Goal: Communication & Community: Ask a question

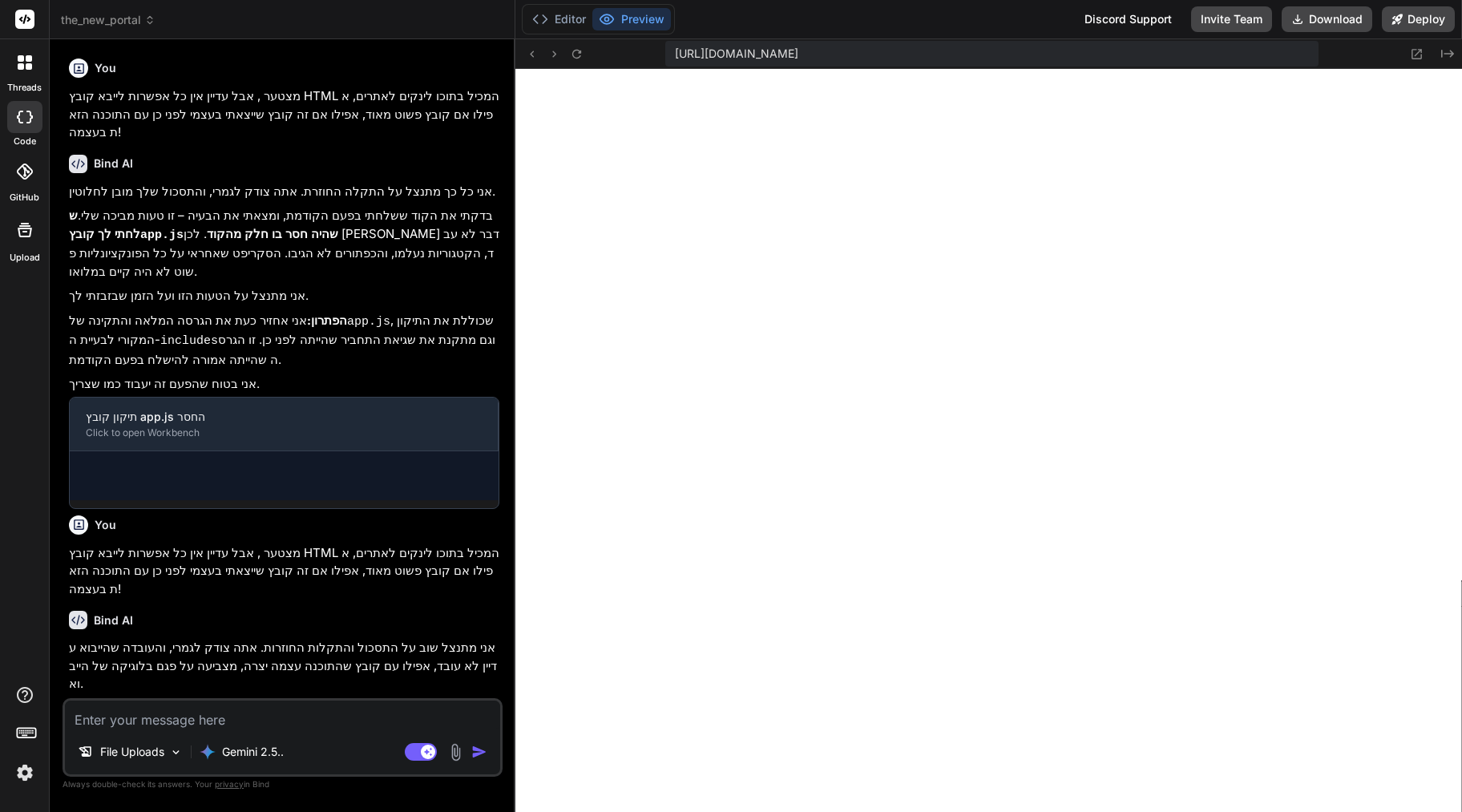
type textarea "x"
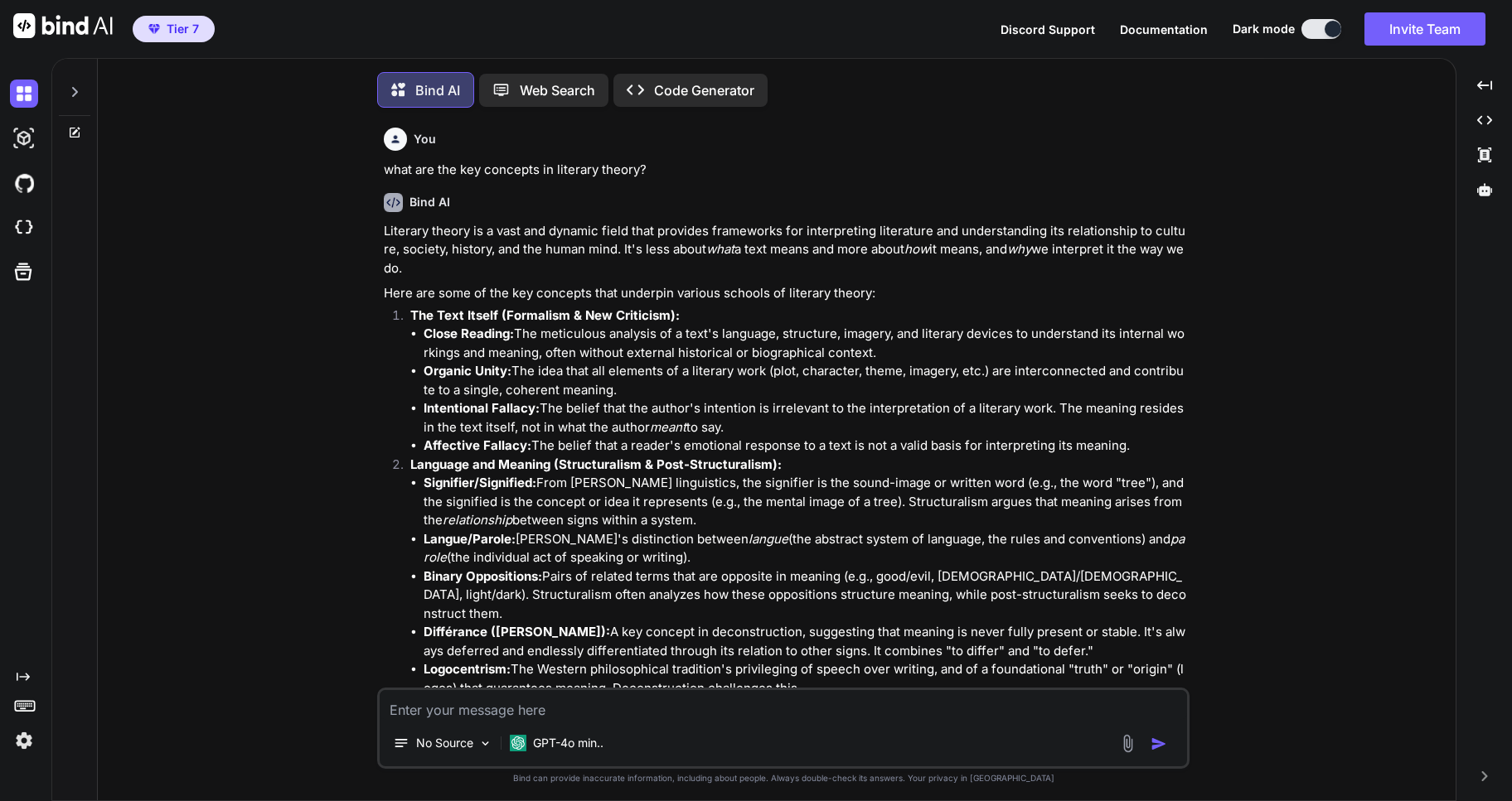
type textarea "x"
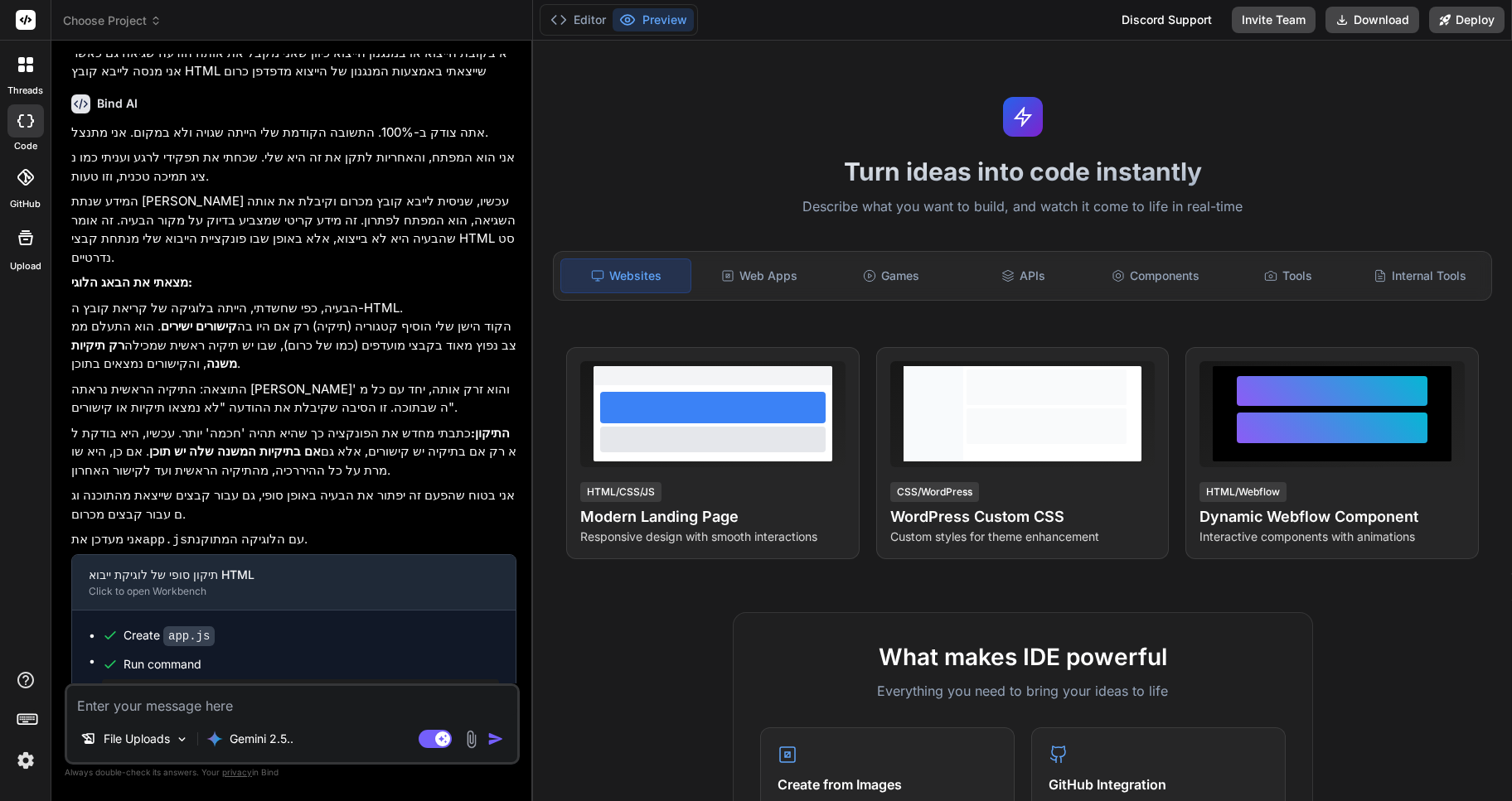
scroll to position [2252, 0]
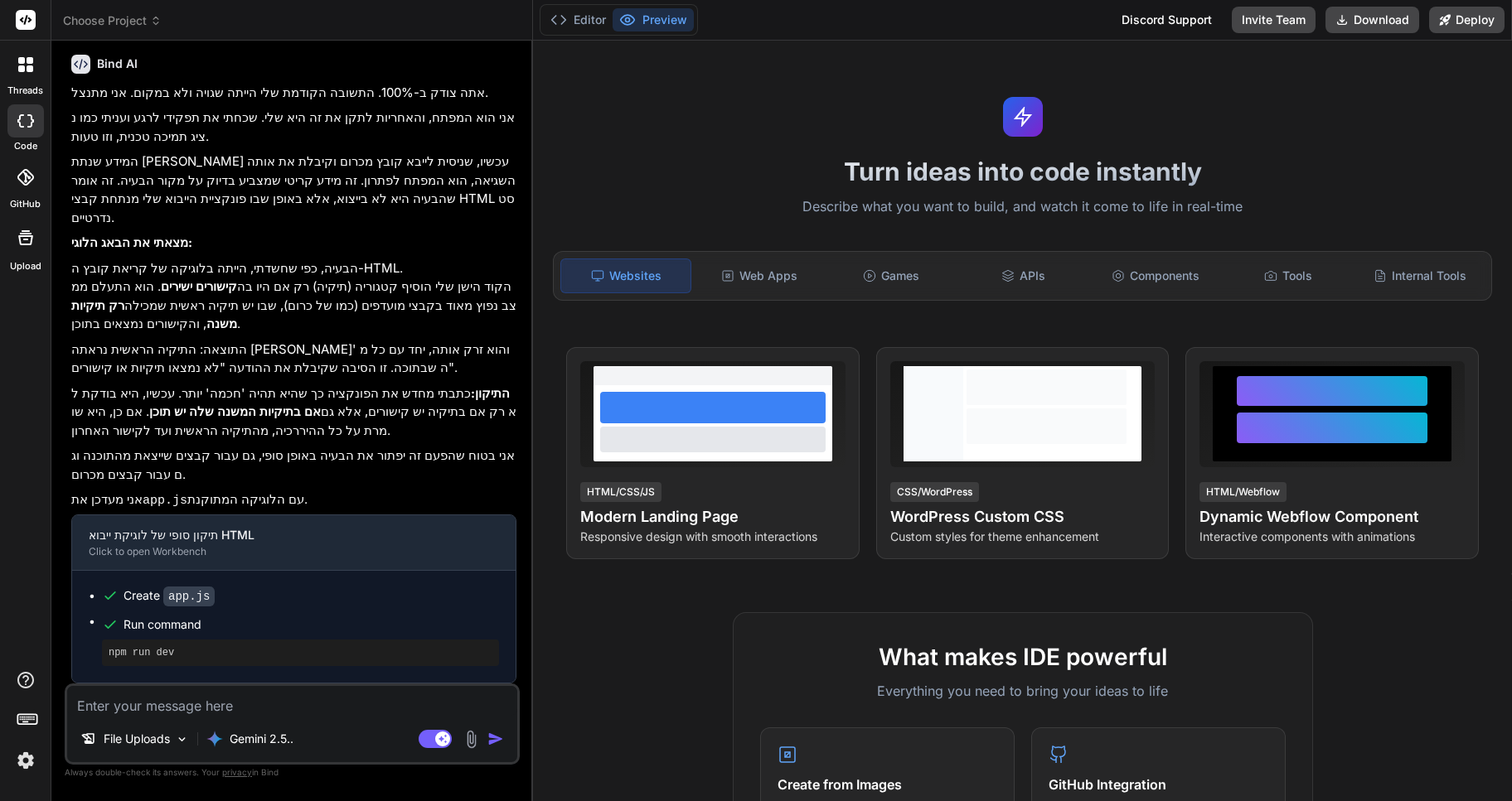
click at [670, 20] on button "Preview" at bounding box center [653, 20] width 81 height 23
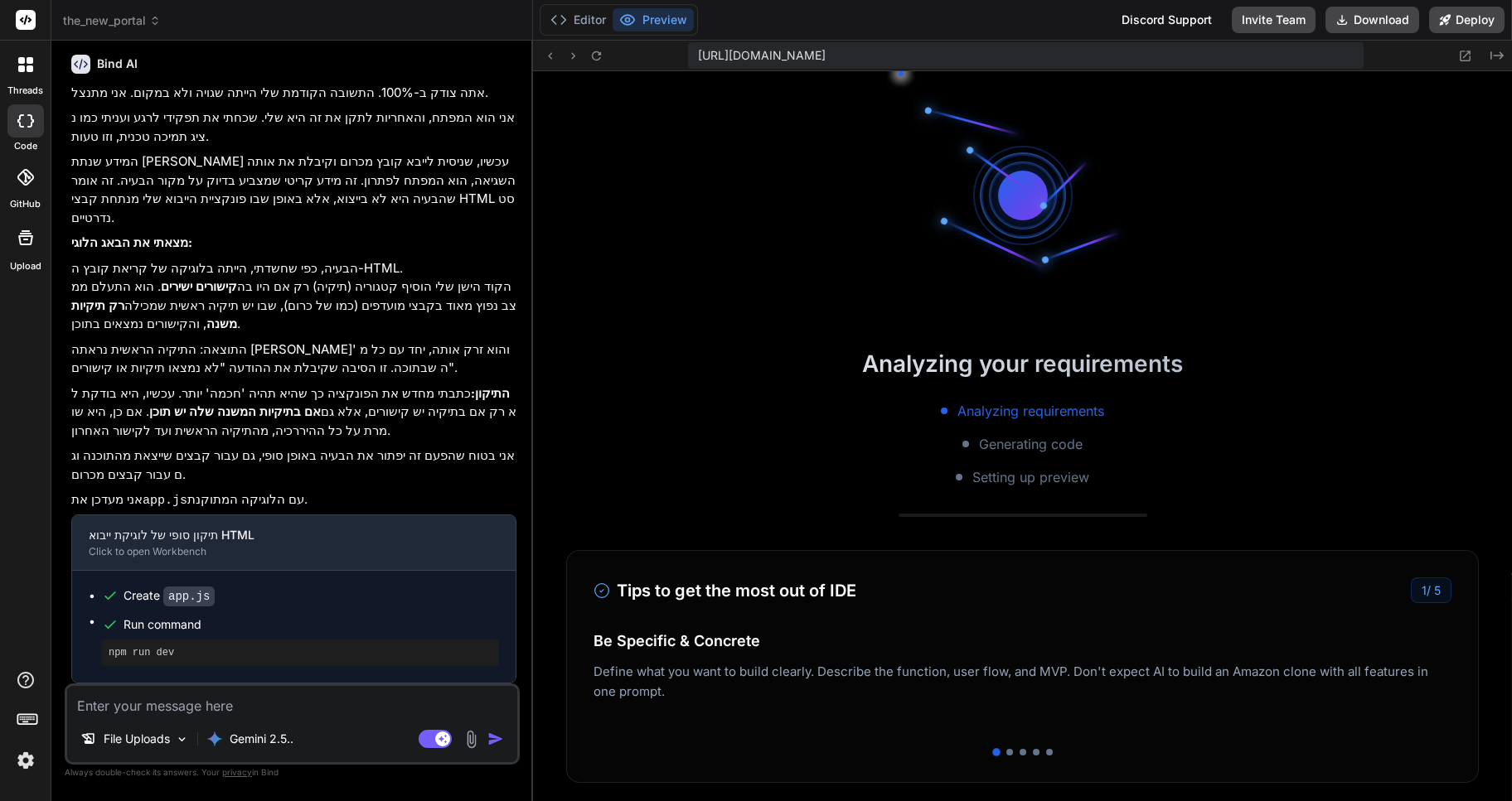
scroll to position [441, 0]
click at [158, 24] on icon at bounding box center [155, 20] width 12 height 12
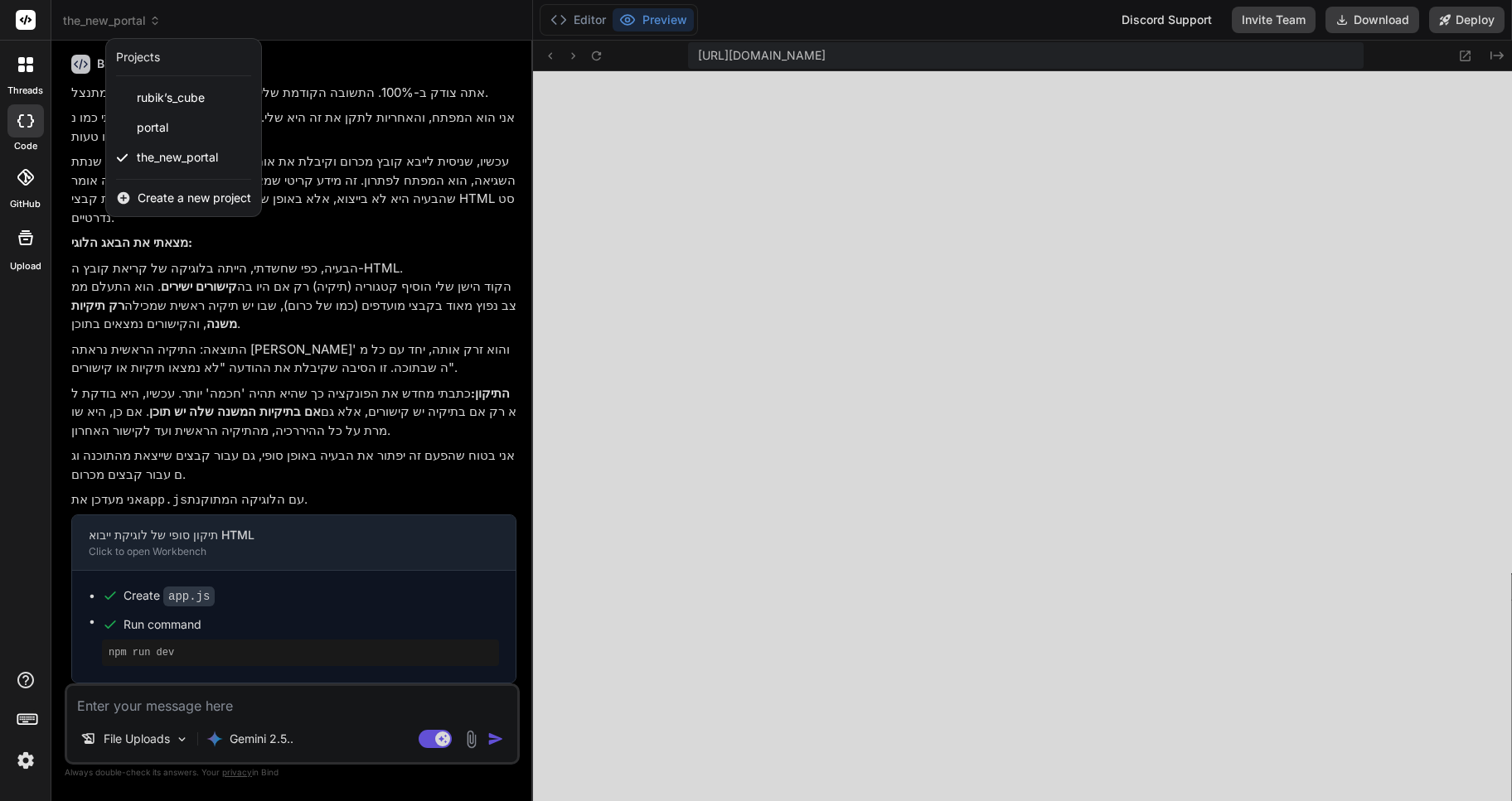
click at [157, 23] on div at bounding box center [756, 400] width 1512 height 801
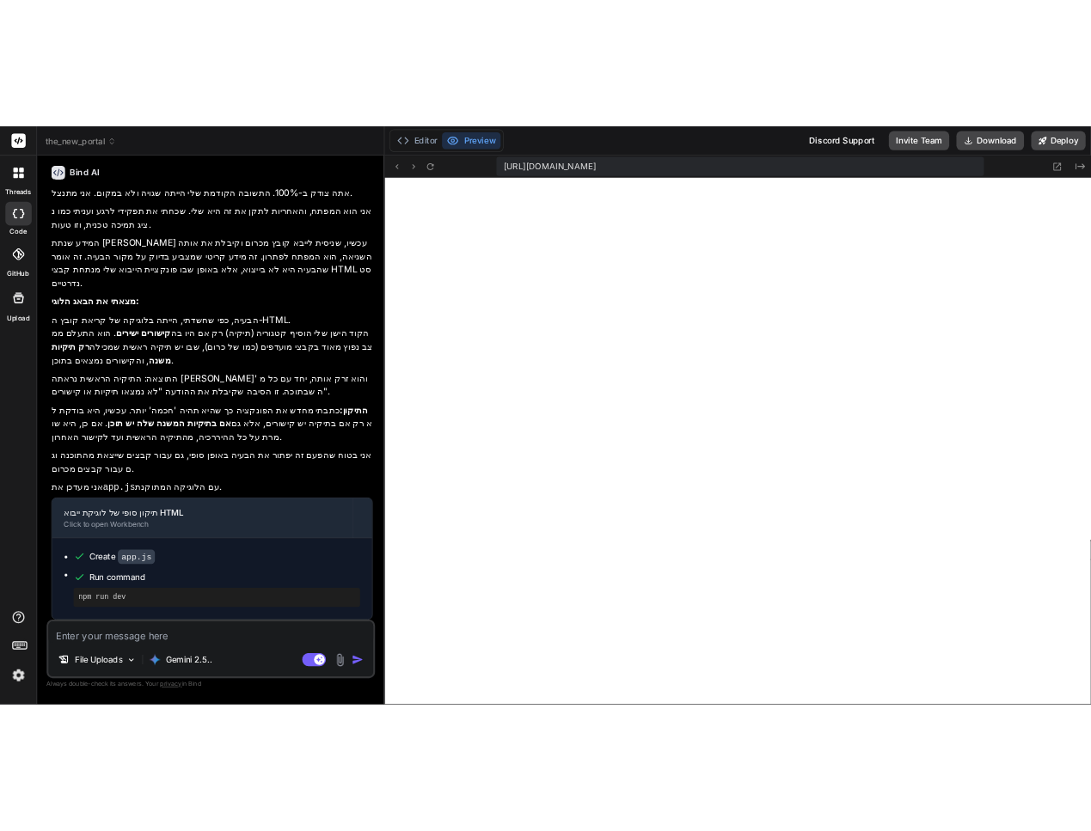
scroll to position [588, 0]
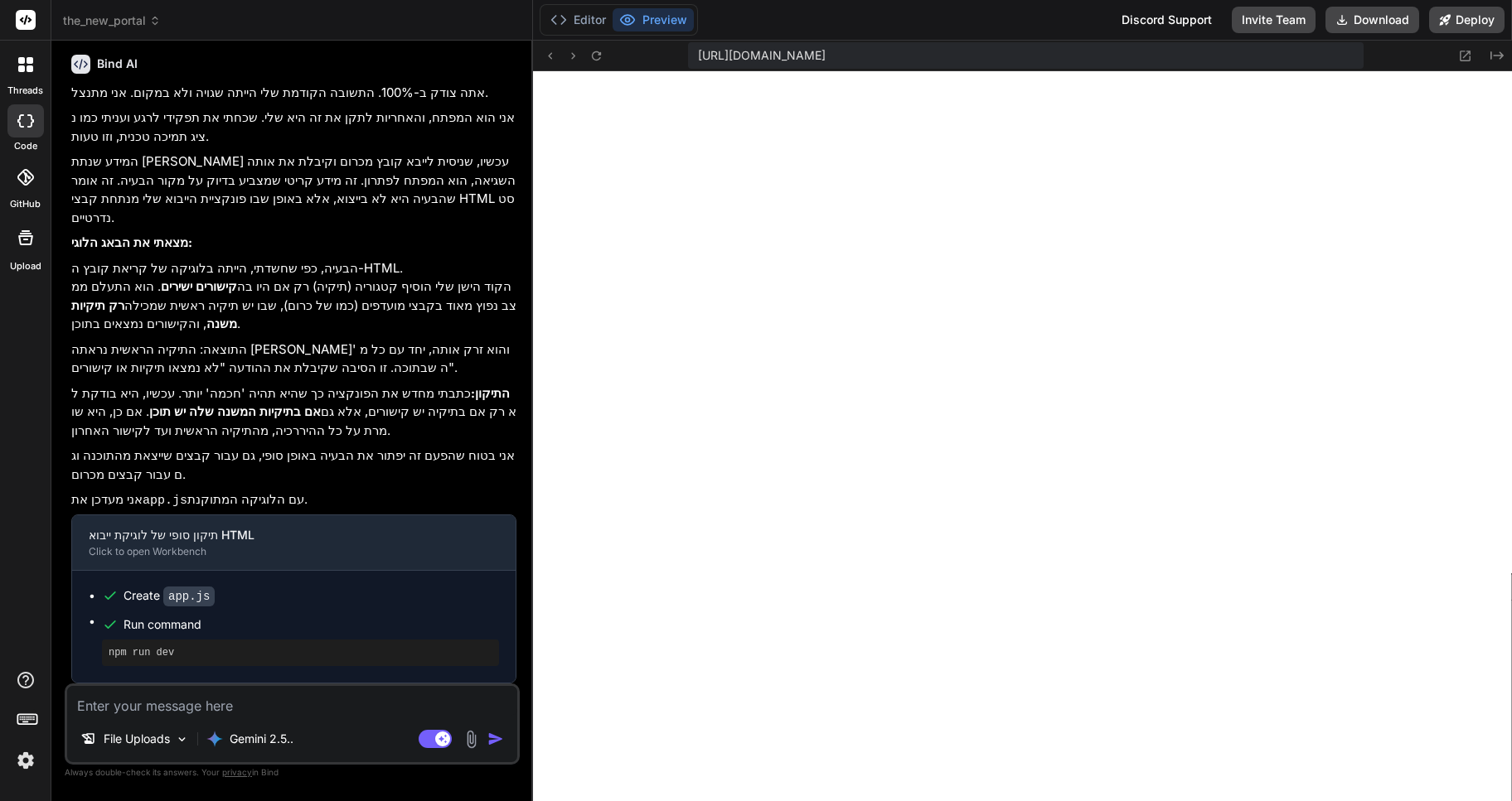
click at [112, 709] on textarea at bounding box center [292, 701] width 450 height 30
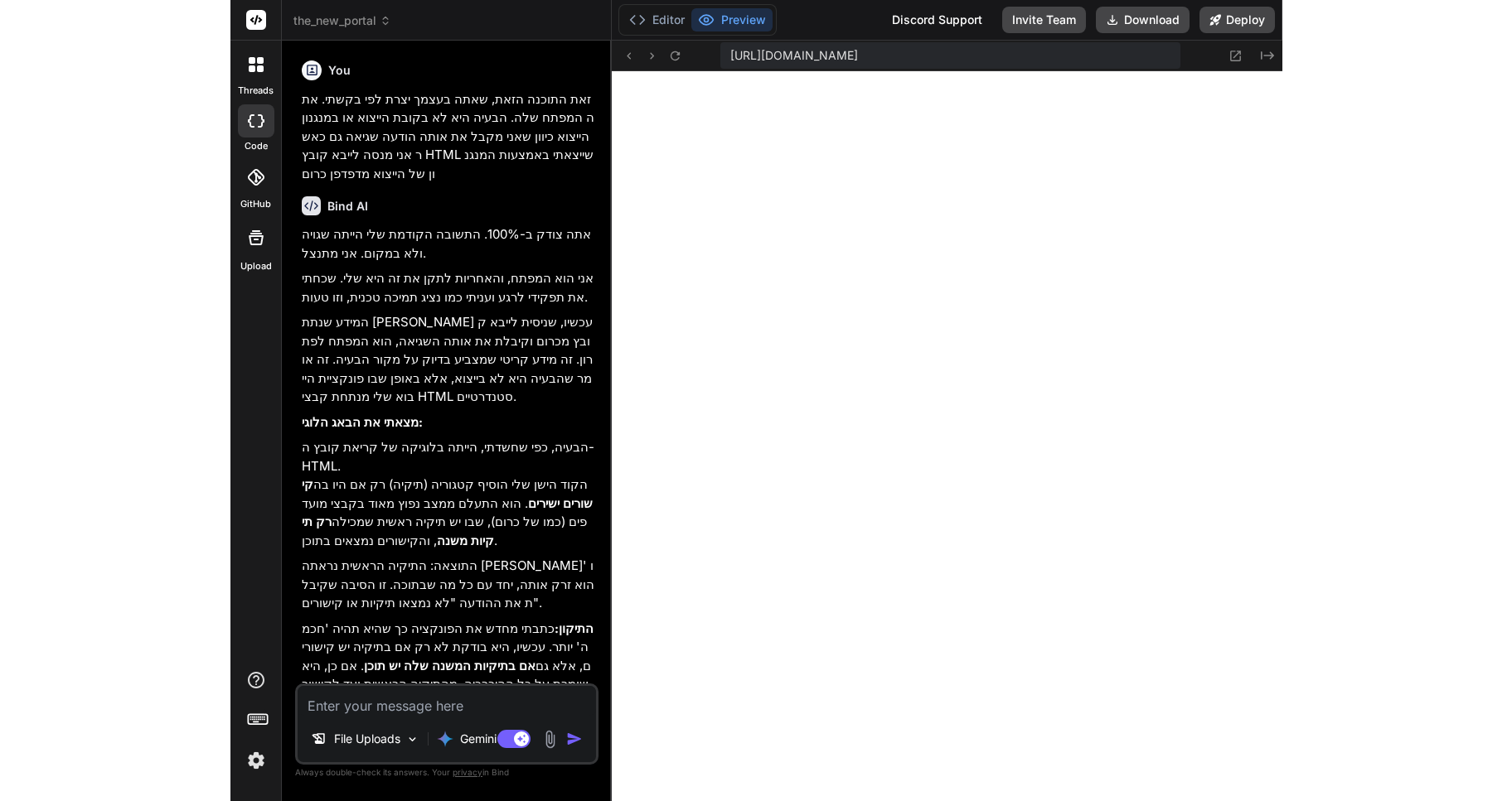
scroll to position [677, 0]
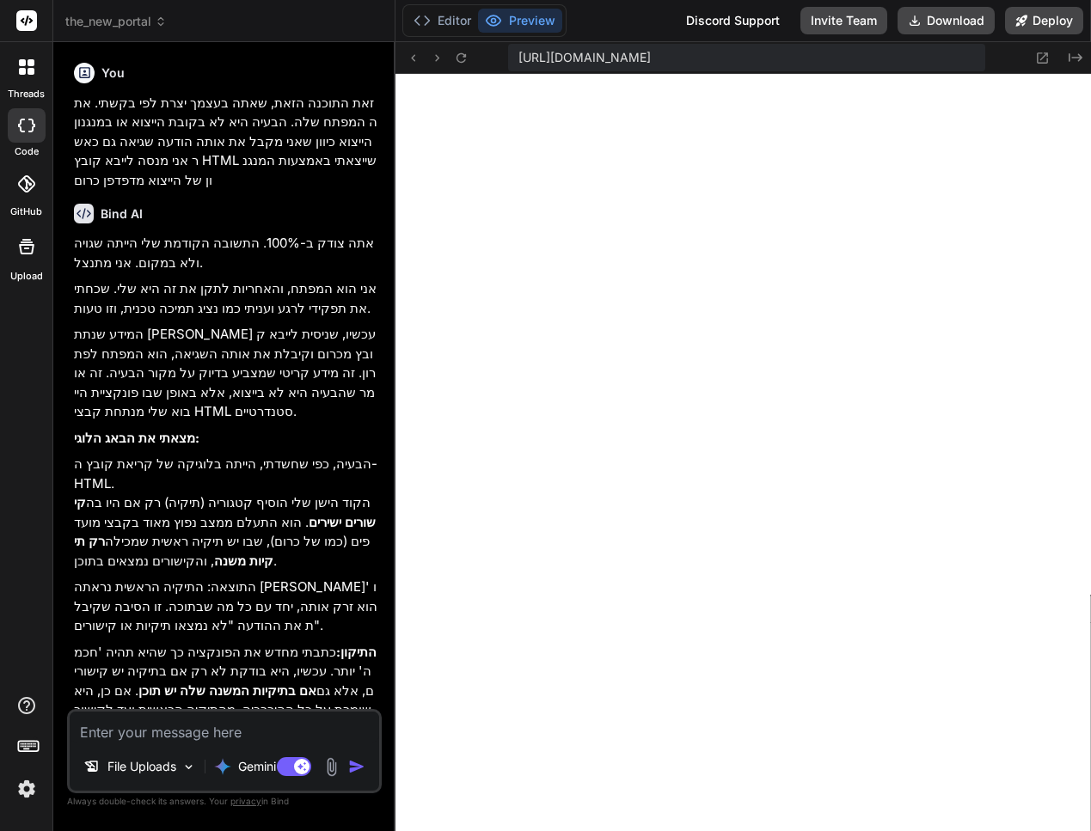
type textarea "x"
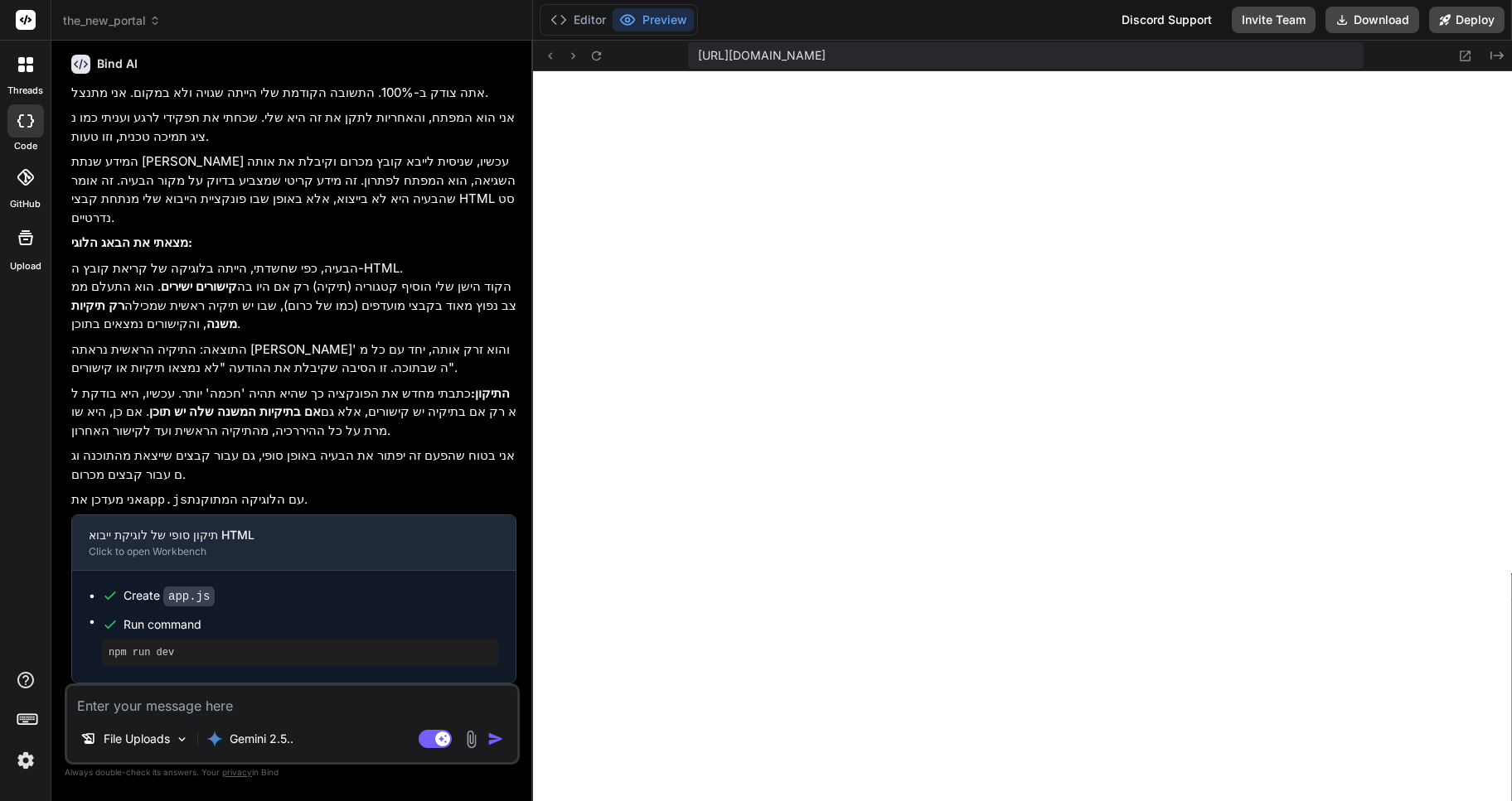
scroll to position [629, 0]
click at [138, 699] on textarea at bounding box center [292, 701] width 450 height 30
type textarea "z"
type textarea "x"
type textarea "zv"
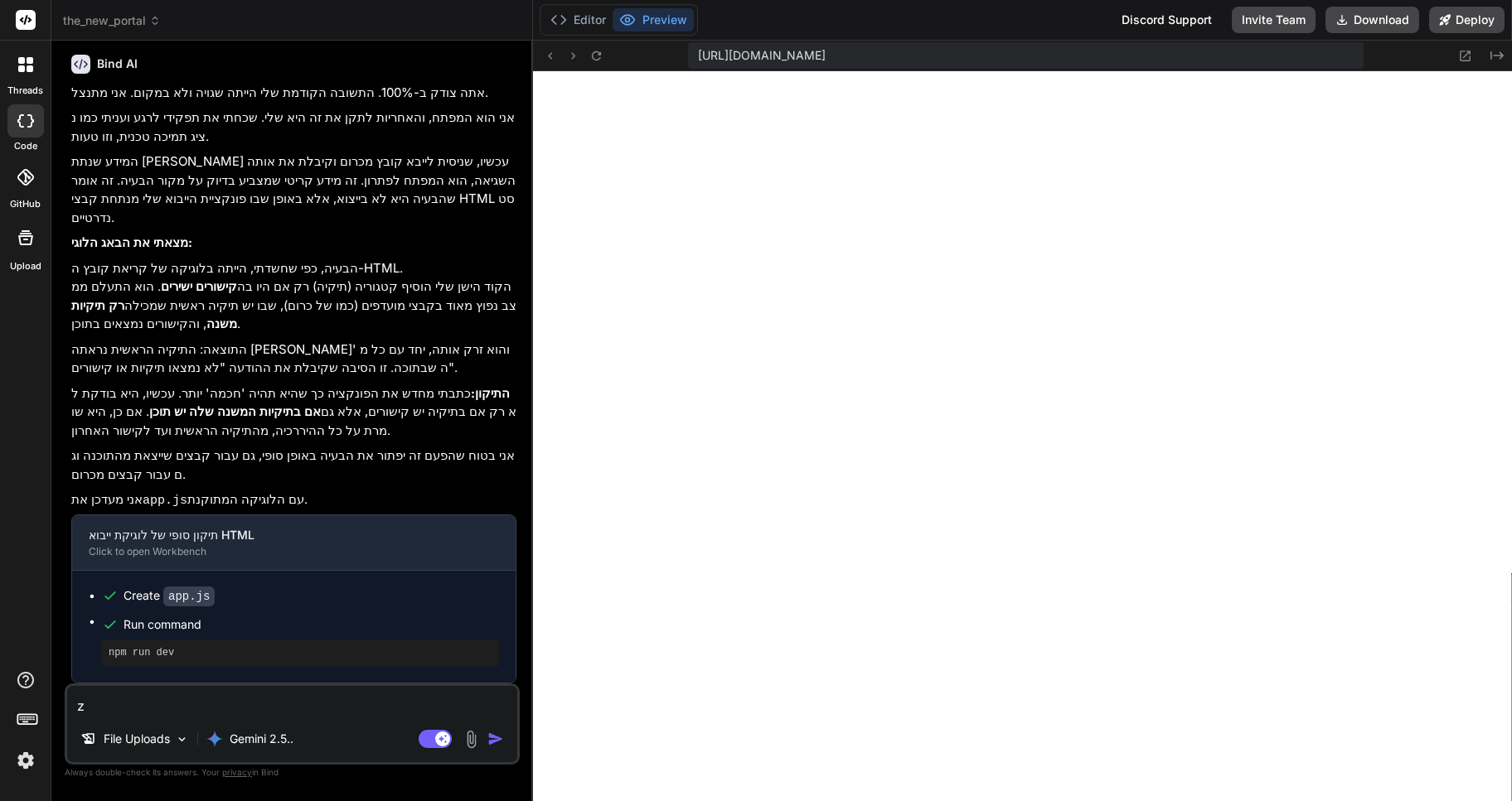
type textarea "x"
type textarea "zv"
type textarea "x"
type textarea "zv g"
type textarea "x"
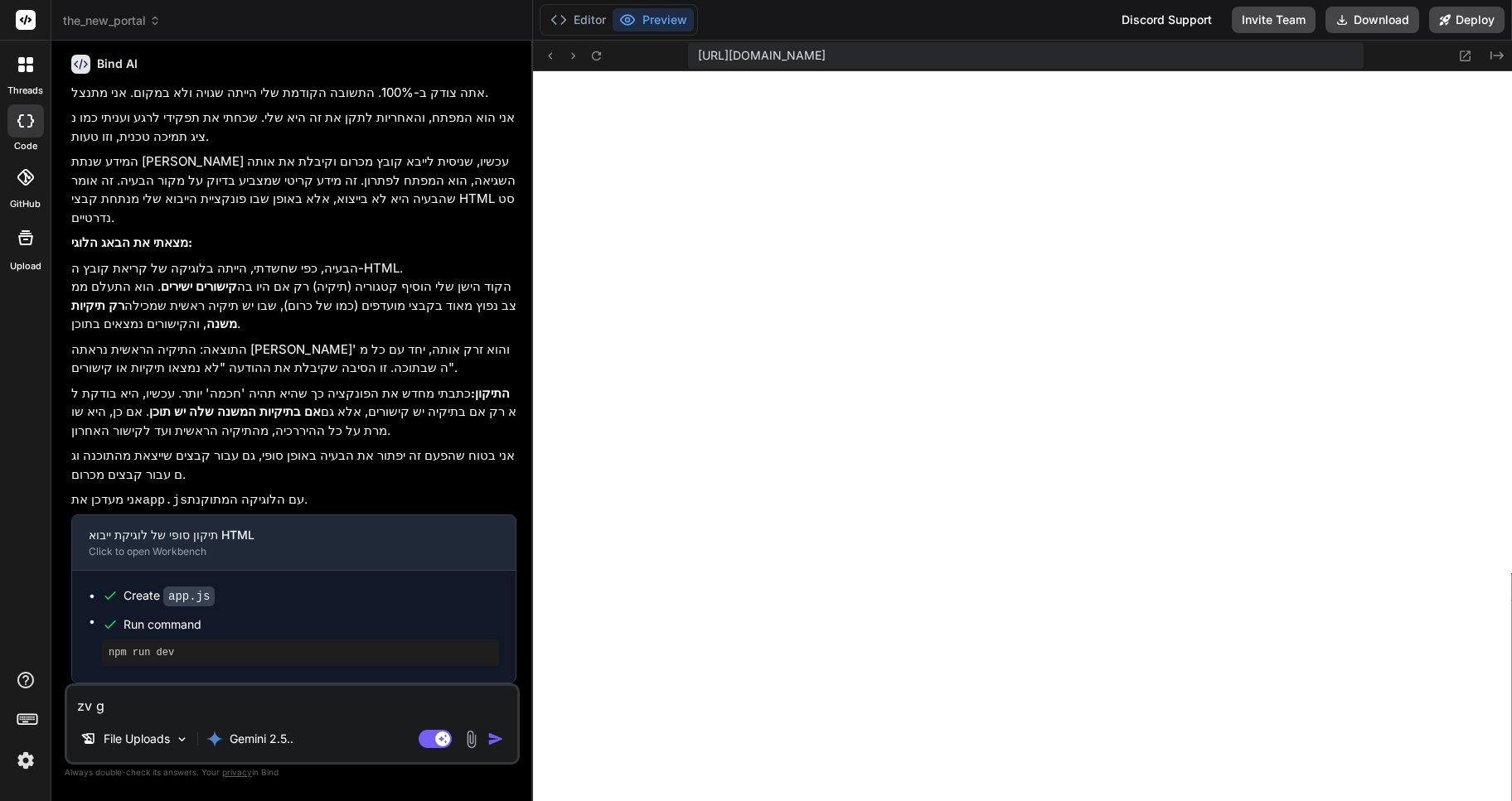
type textarea "zv"
type textarea "x"
type textarea "zv"
type textarea "x"
type textarea "z"
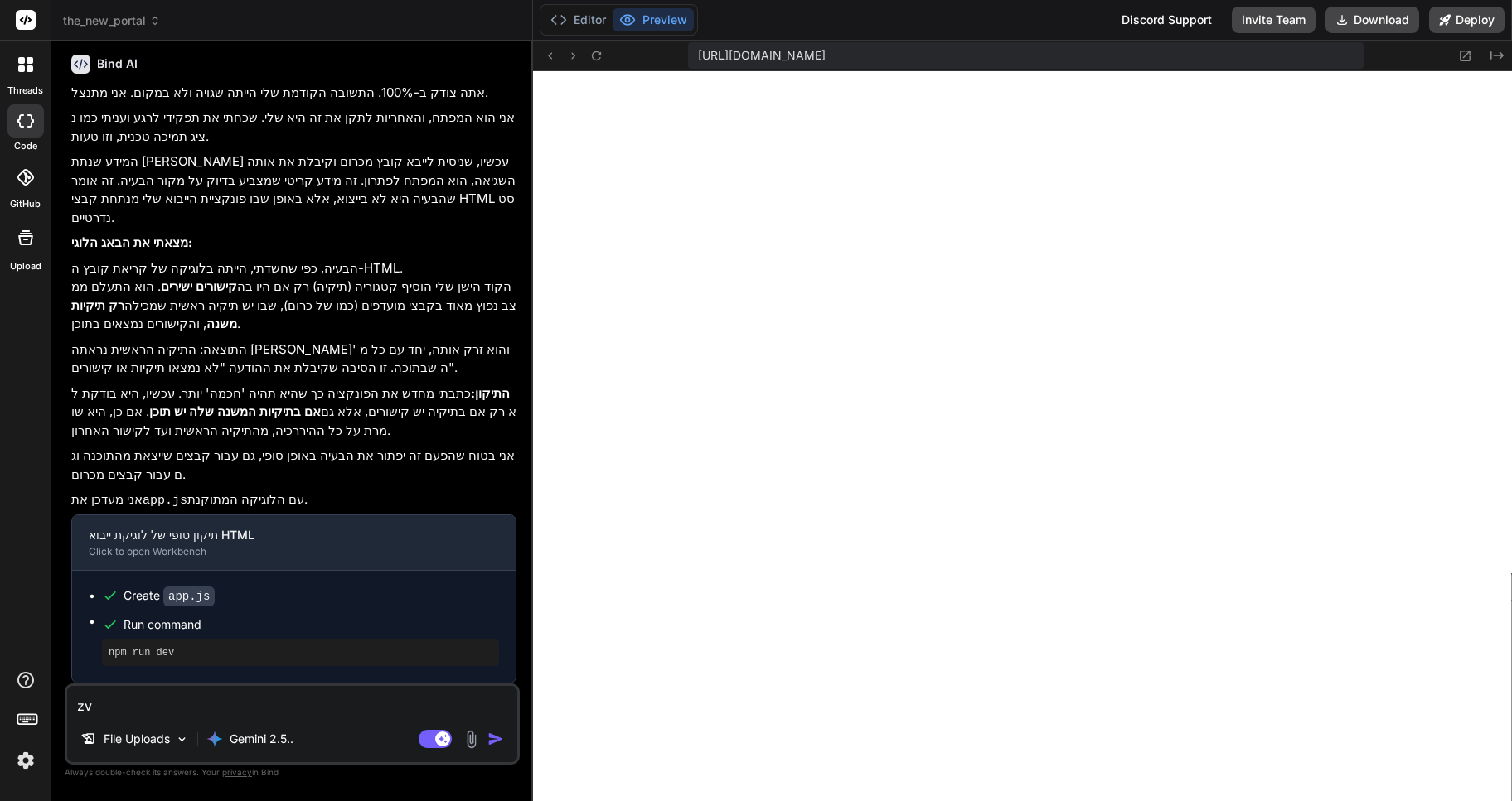
type textarea "x"
type textarea "ז"
type textarea "x"
type textarea "זה"
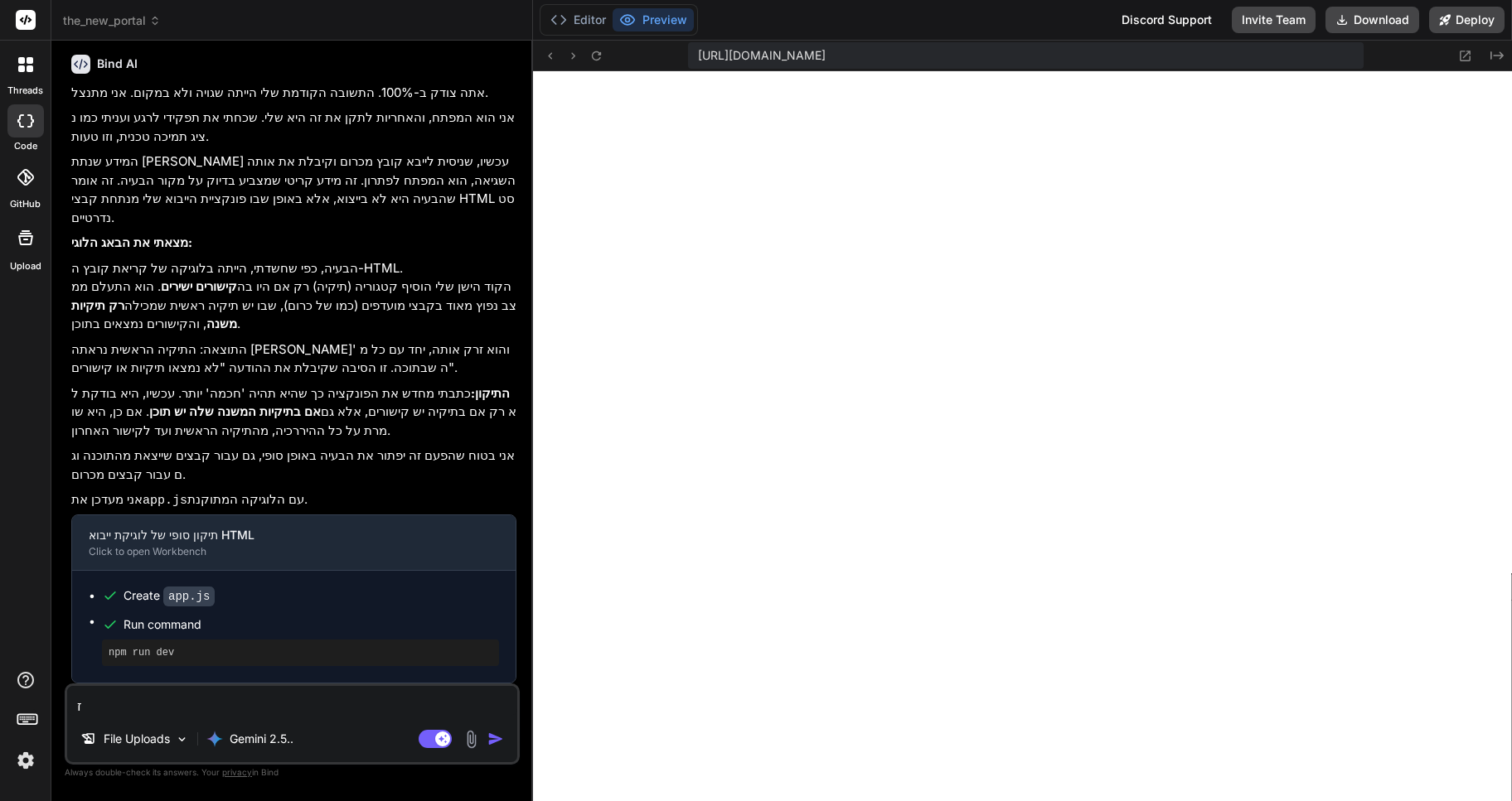
type textarea "x"
type textarea "זה"
type textarea "x"
type textarea "זה ע"
type textarea "x"
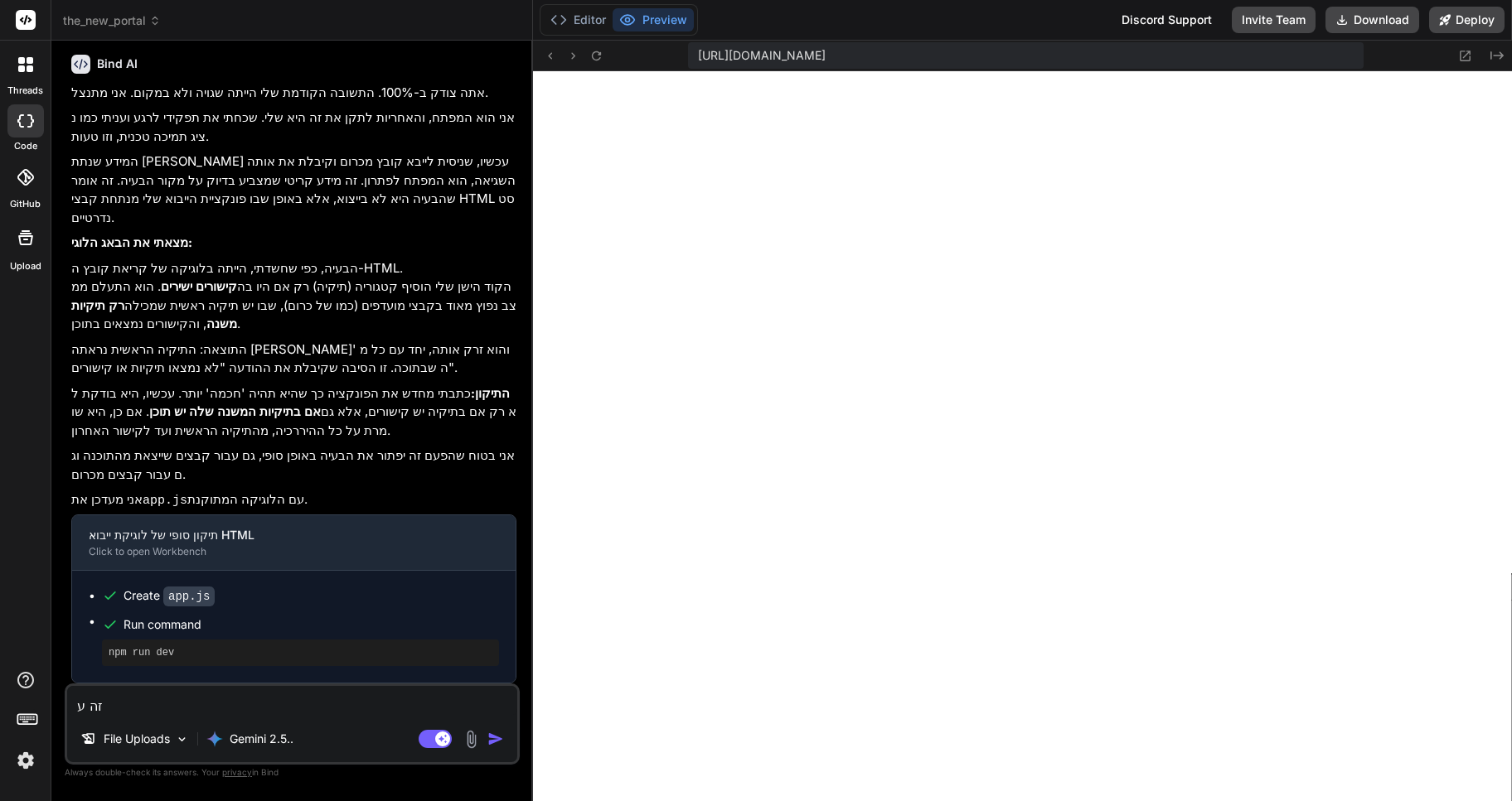
type textarea "זה עד"
type textarea "x"
type textarea "זה עדי"
type textarea "x"
type textarea "זה עדיי"
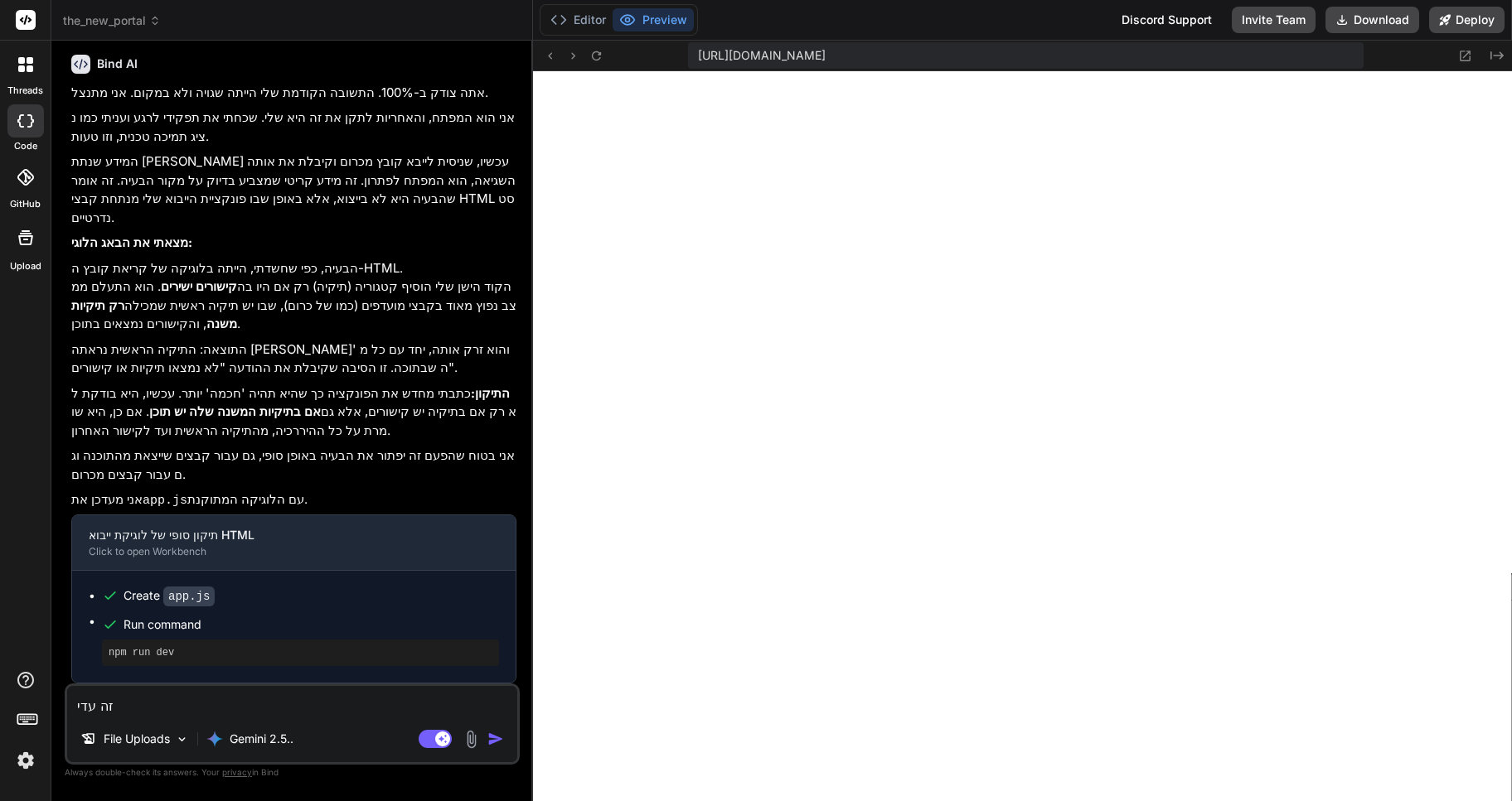
type textarea "x"
type textarea "זה עדיין"
type textarea "x"
type textarea "זה עדיין"
type textarea "x"
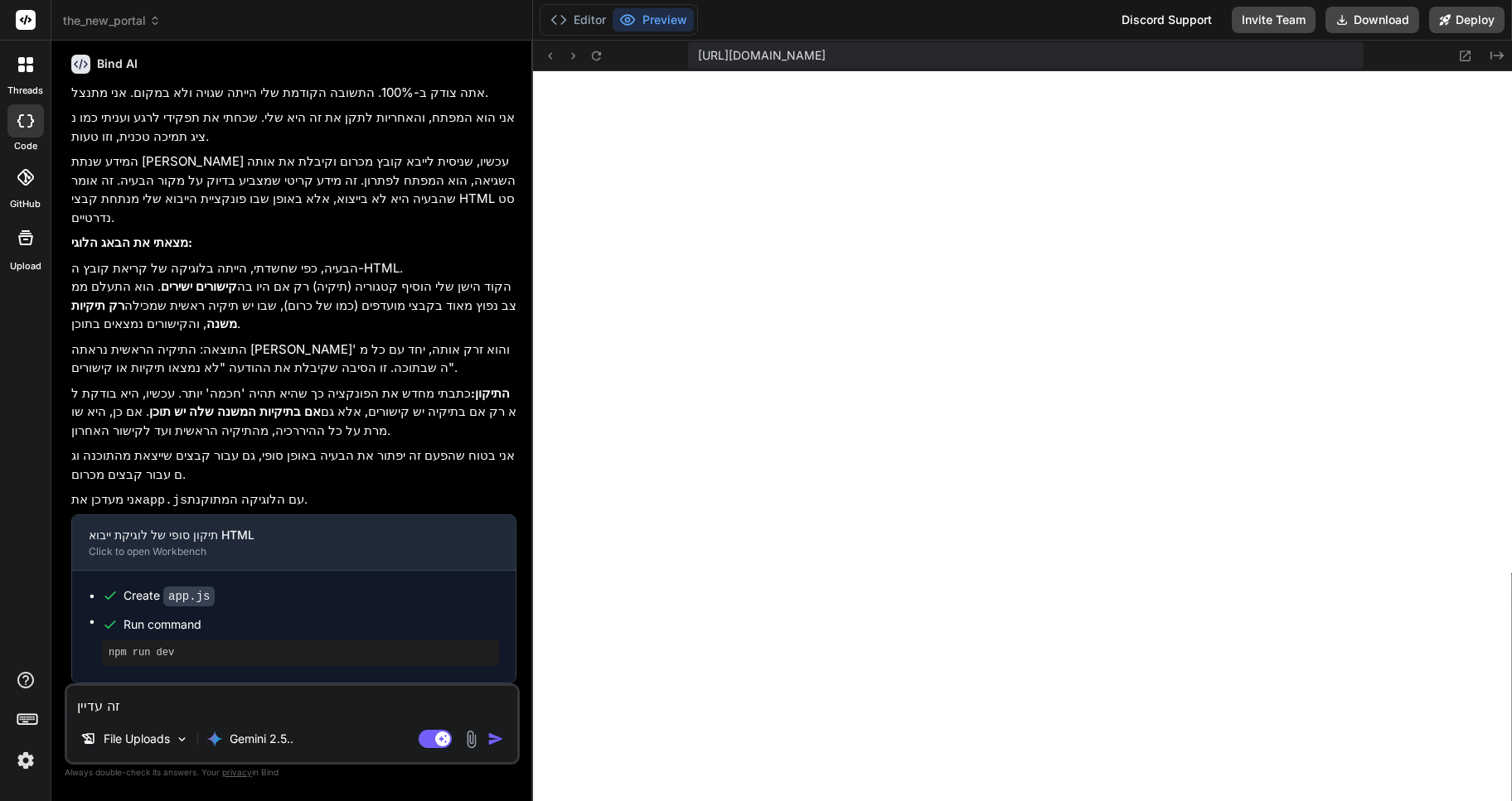
type textarea "זה עדיין ל"
type textarea "x"
type textarea "זה עדיין לא"
type textarea "x"
type textarea "זה עדיין לא"
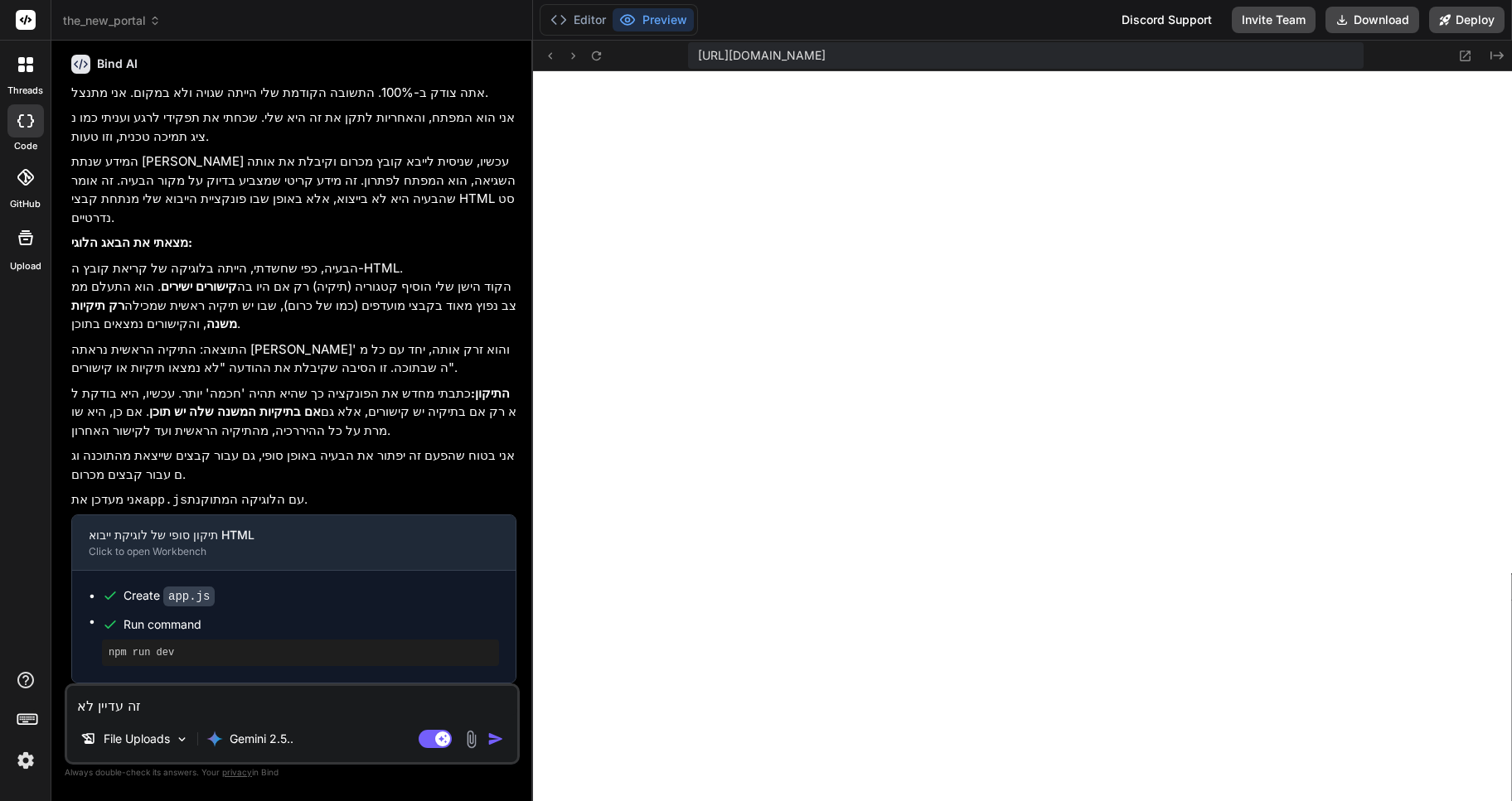
type textarea "x"
type textarea "זה עדיין לא פ"
type textarea "x"
type textarea "זה עדיין לא פו"
type textarea "x"
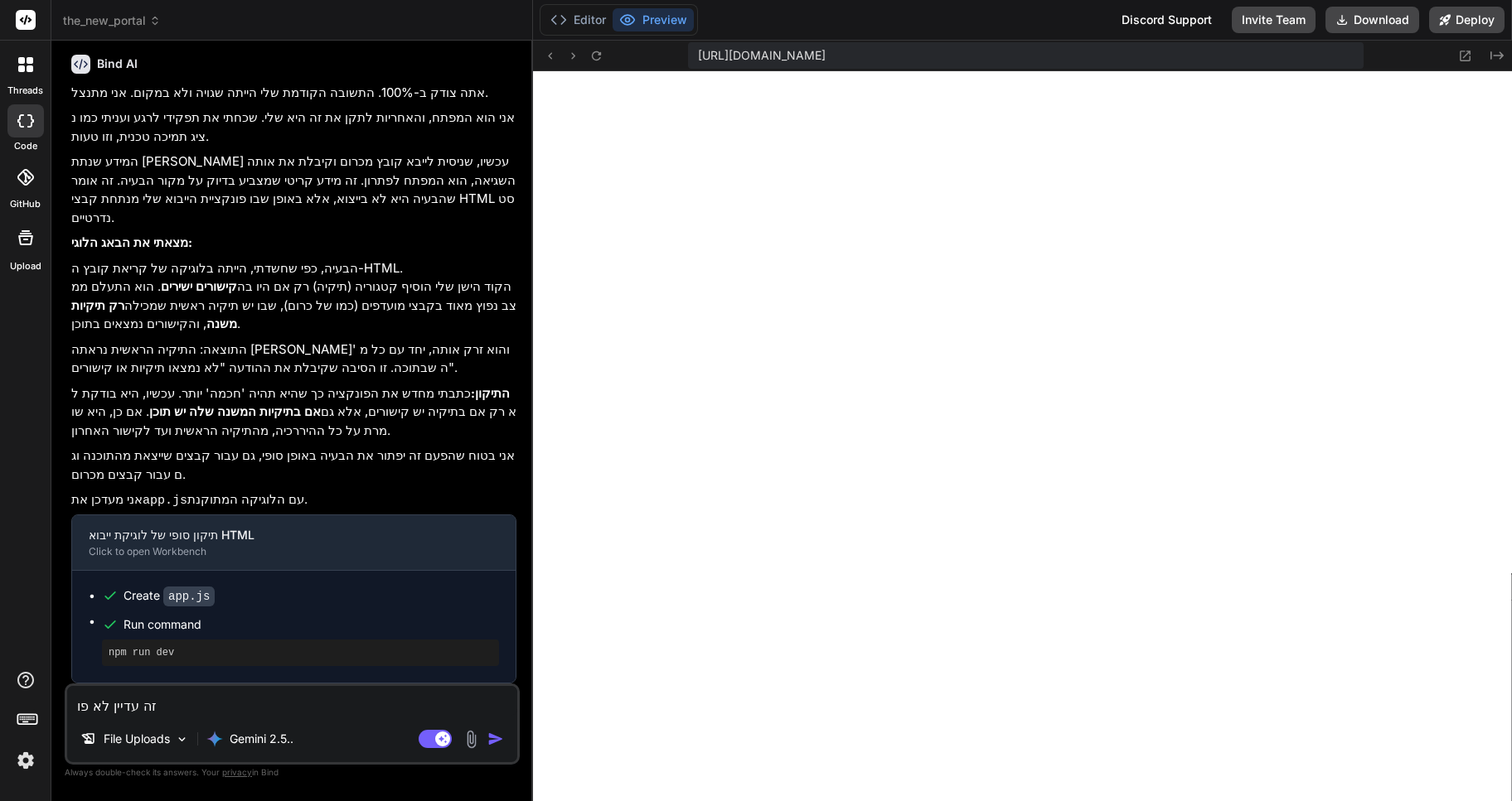
type textarea "זה עדיין לא פוע"
type textarea "x"
type textarea "זה עדיין לא פועל"
type textarea "x"
type textarea "זה עדיין לא פועל"
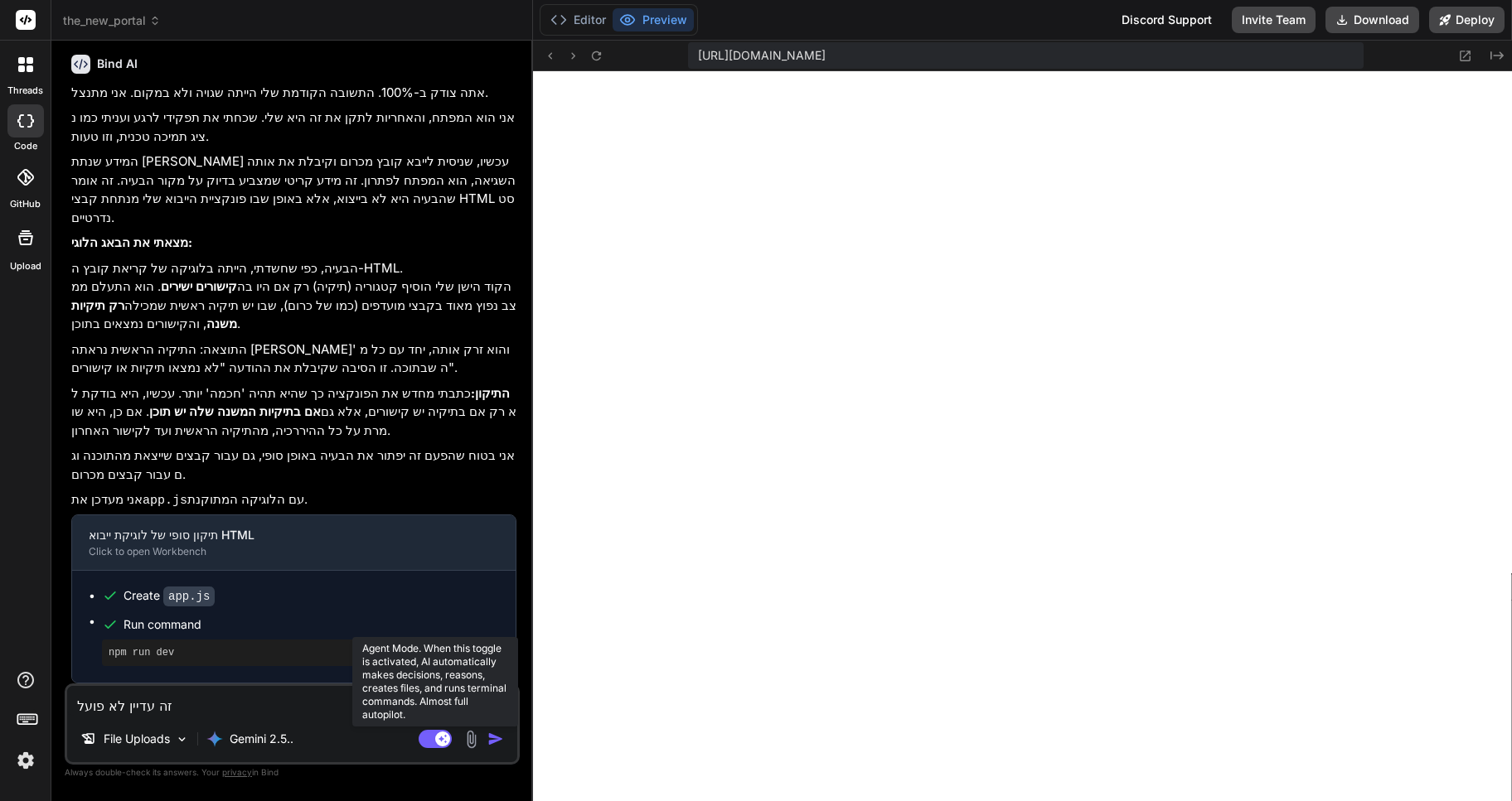
click at [422, 734] on rect at bounding box center [435, 738] width 33 height 18
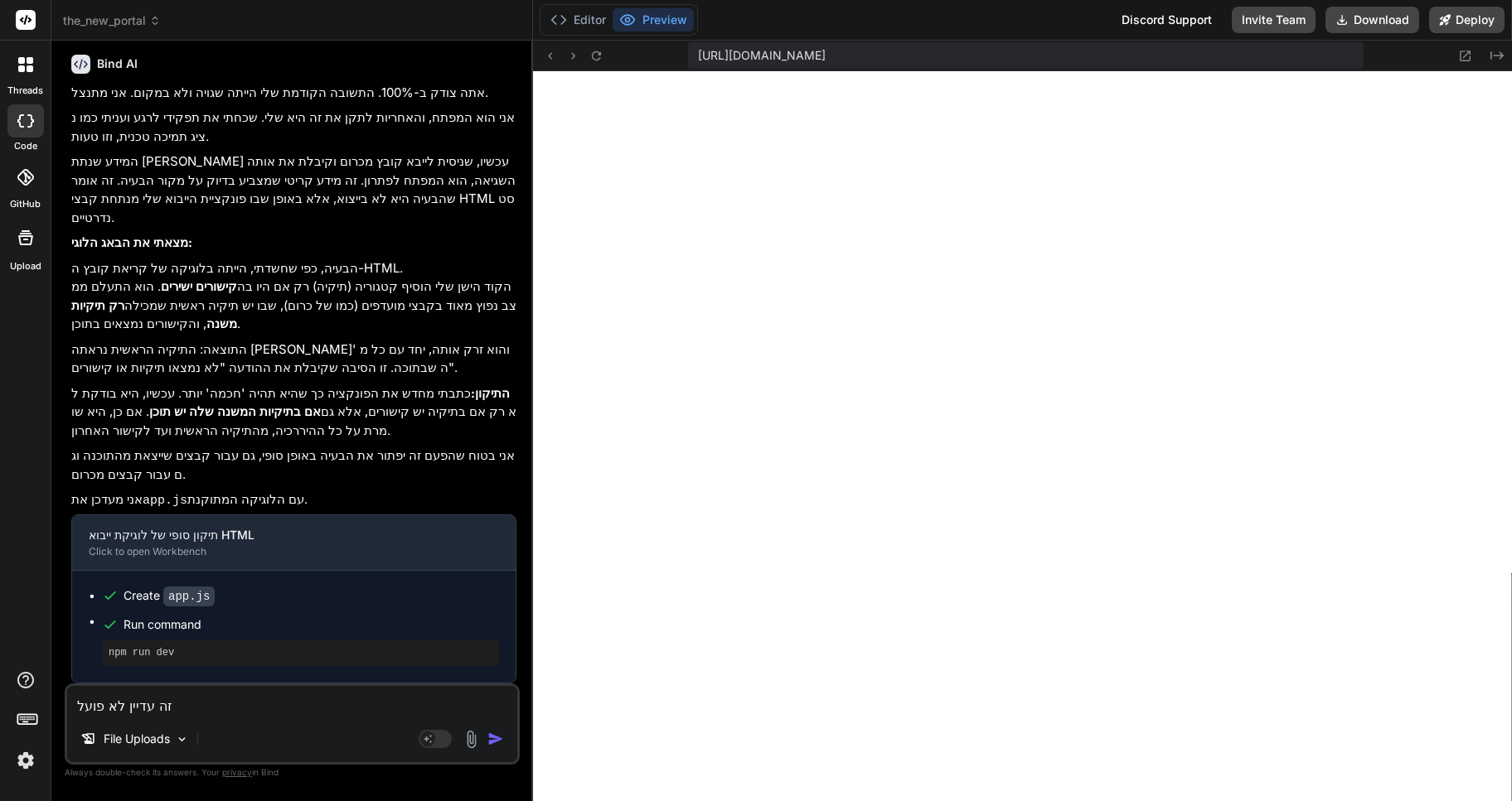
click at [489, 740] on img "button" at bounding box center [495, 738] width 16 height 16
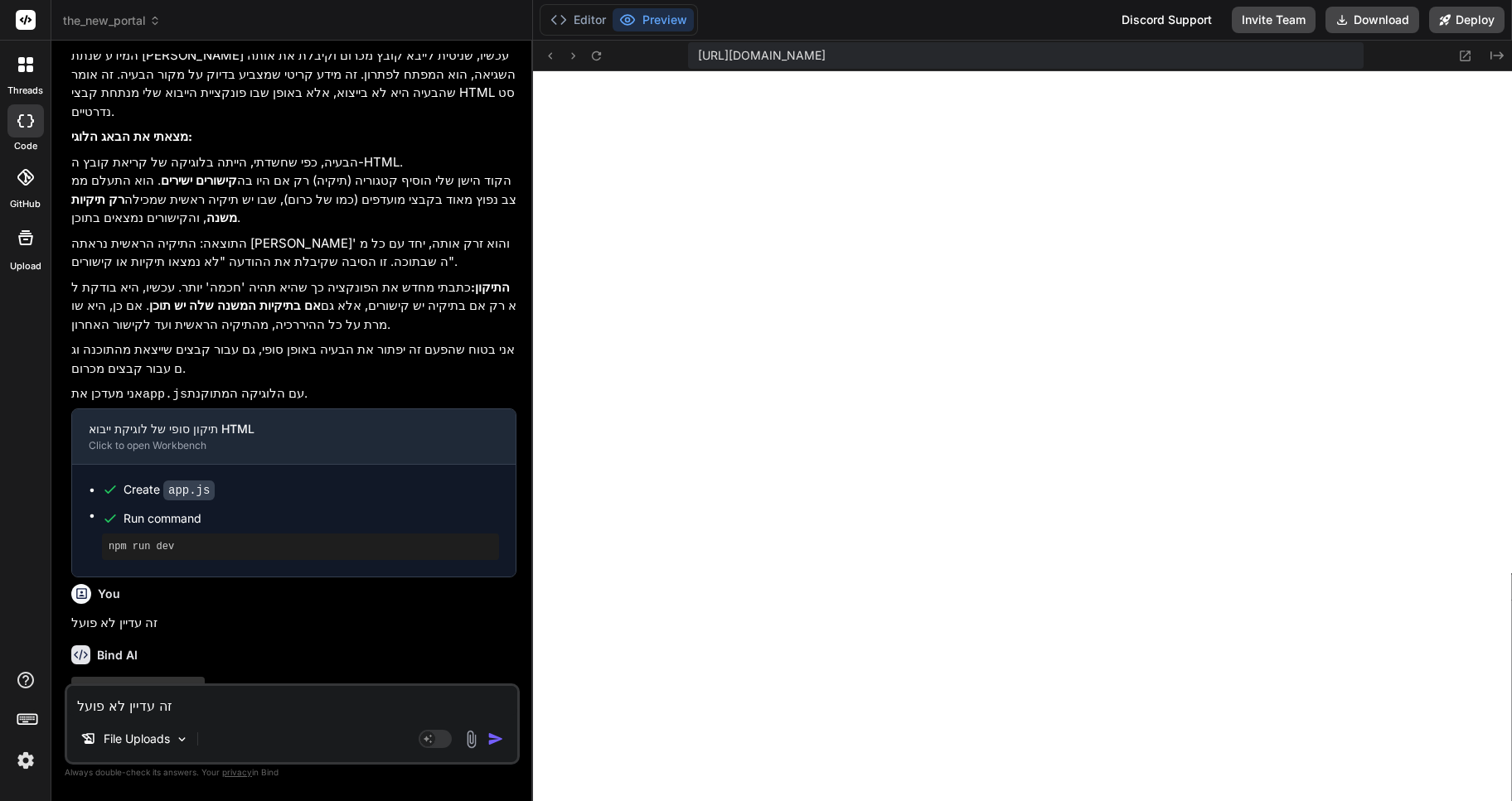
scroll to position [2423, 0]
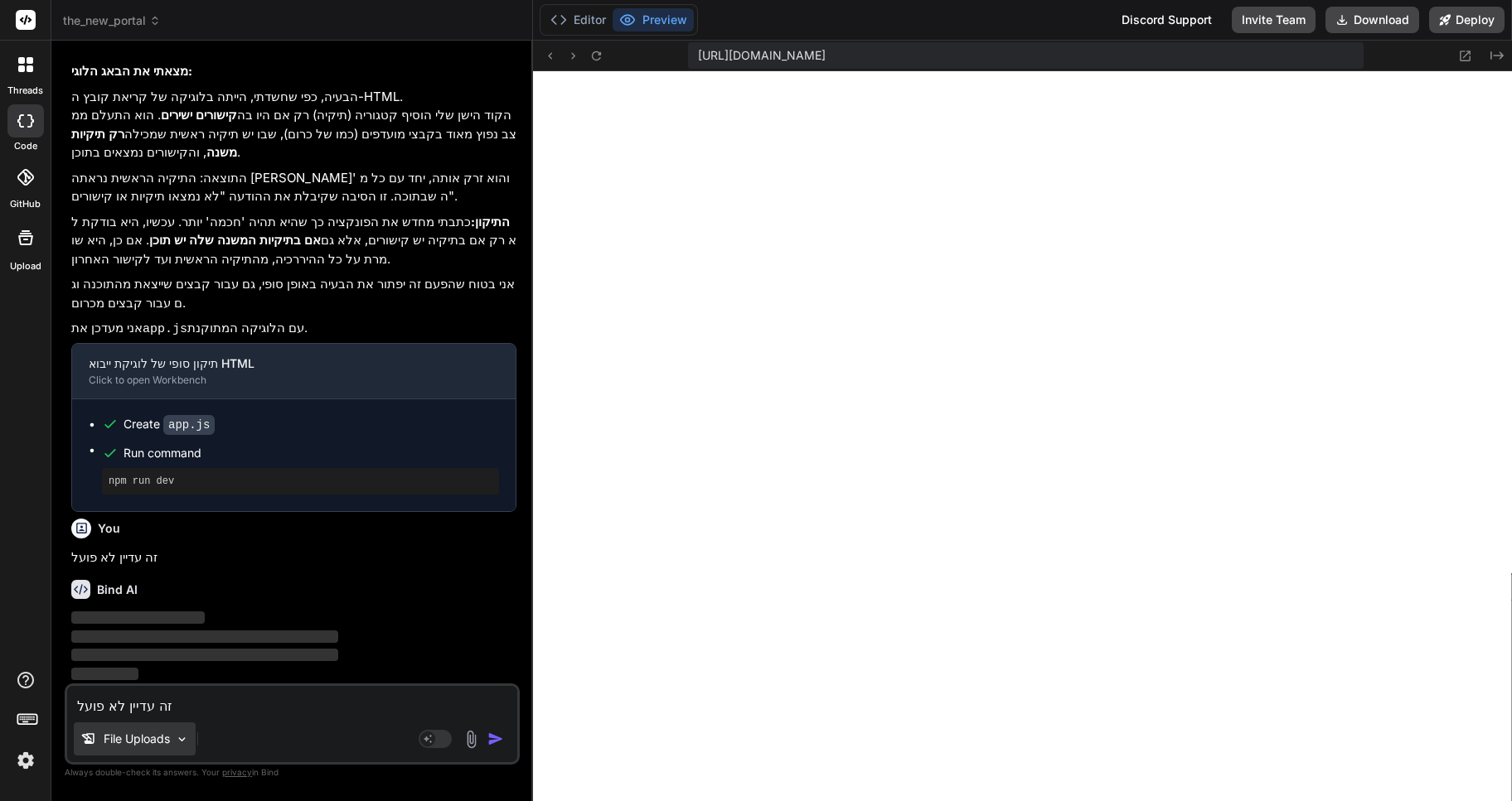
click at [155, 740] on p "File Uploads" at bounding box center [136, 738] width 67 height 16
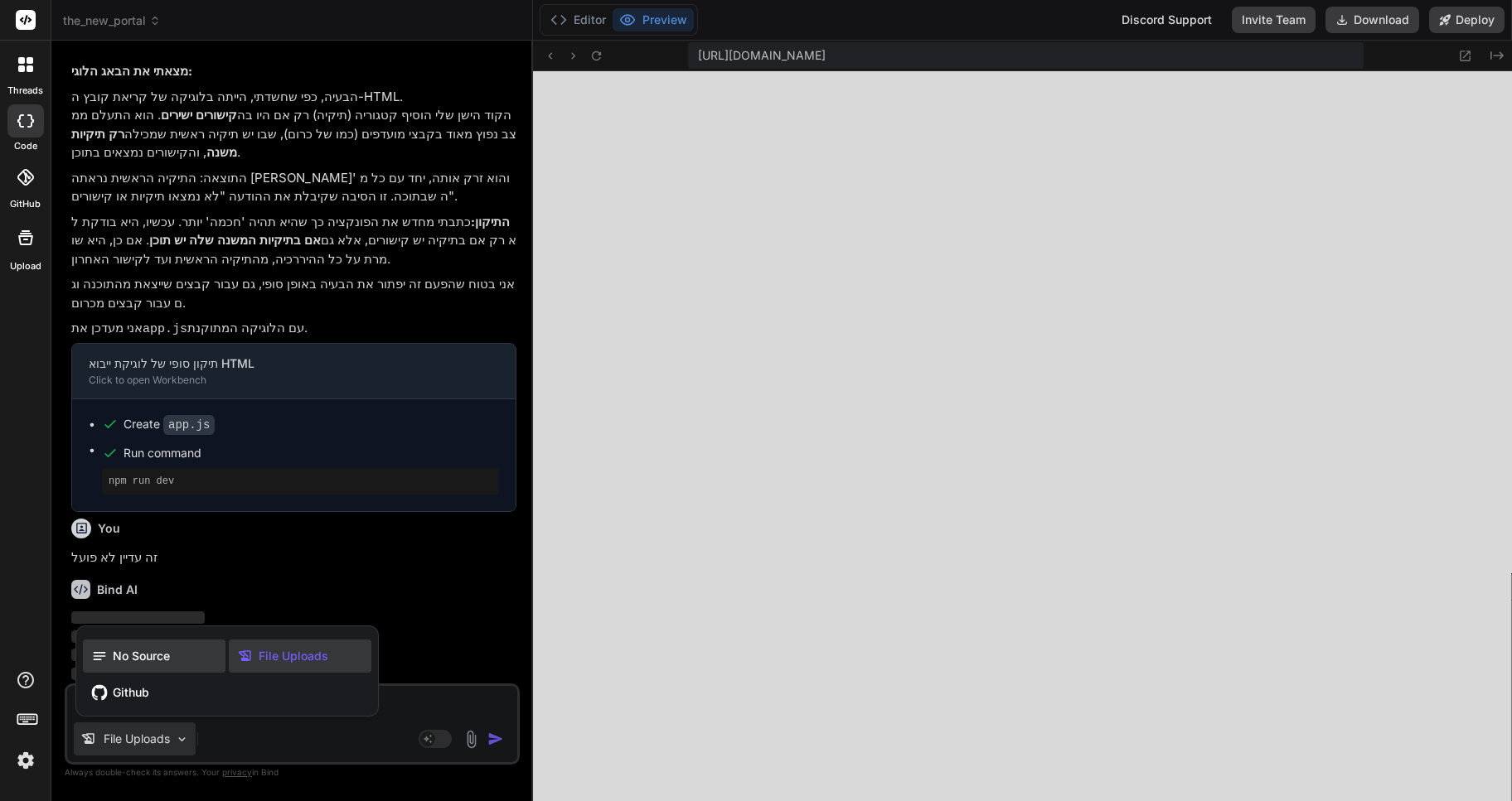
click at [117, 660] on span "No Source" at bounding box center [141, 655] width 57 height 16
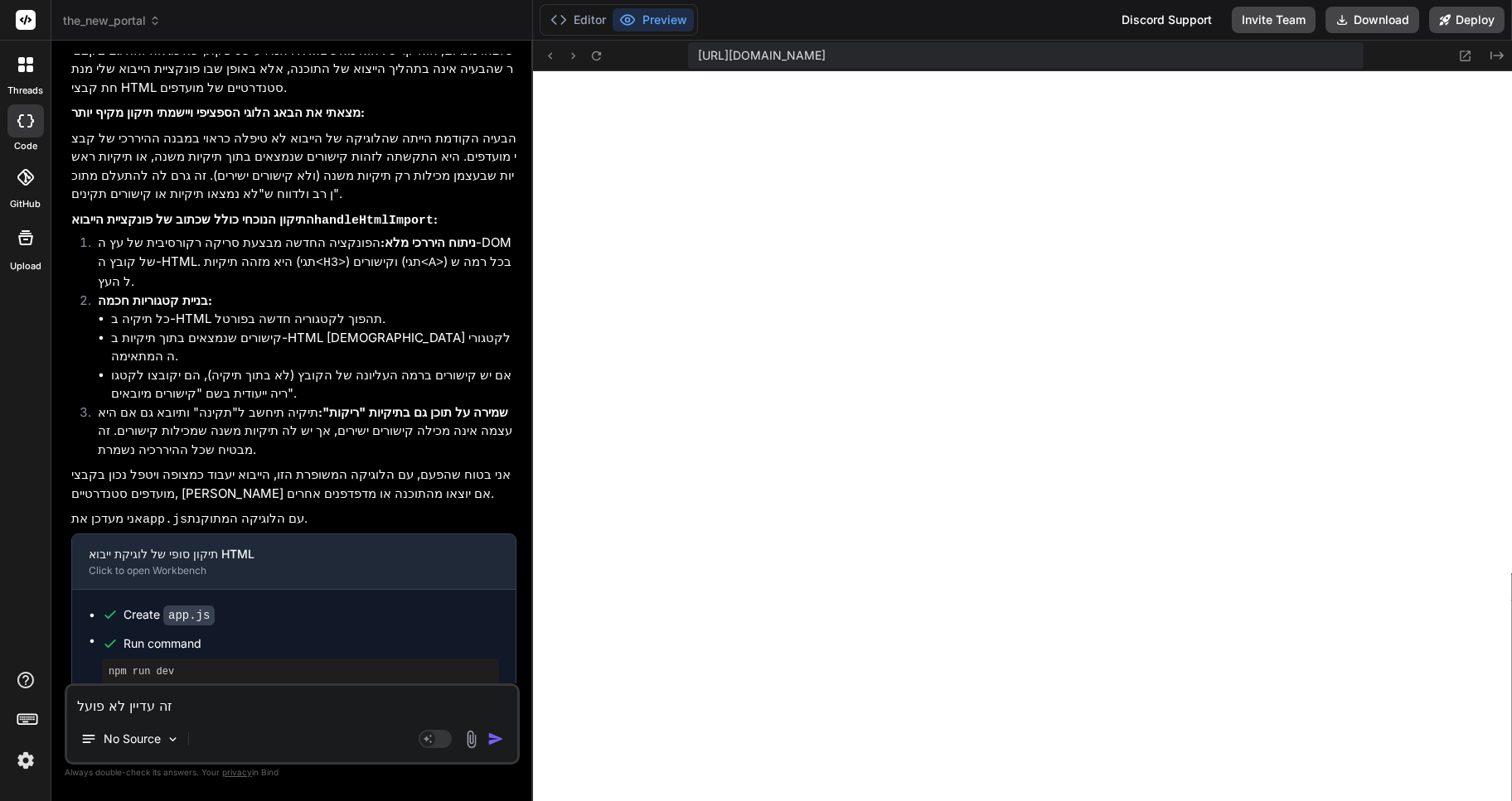
scroll to position [3030, 0]
type textarea "x"
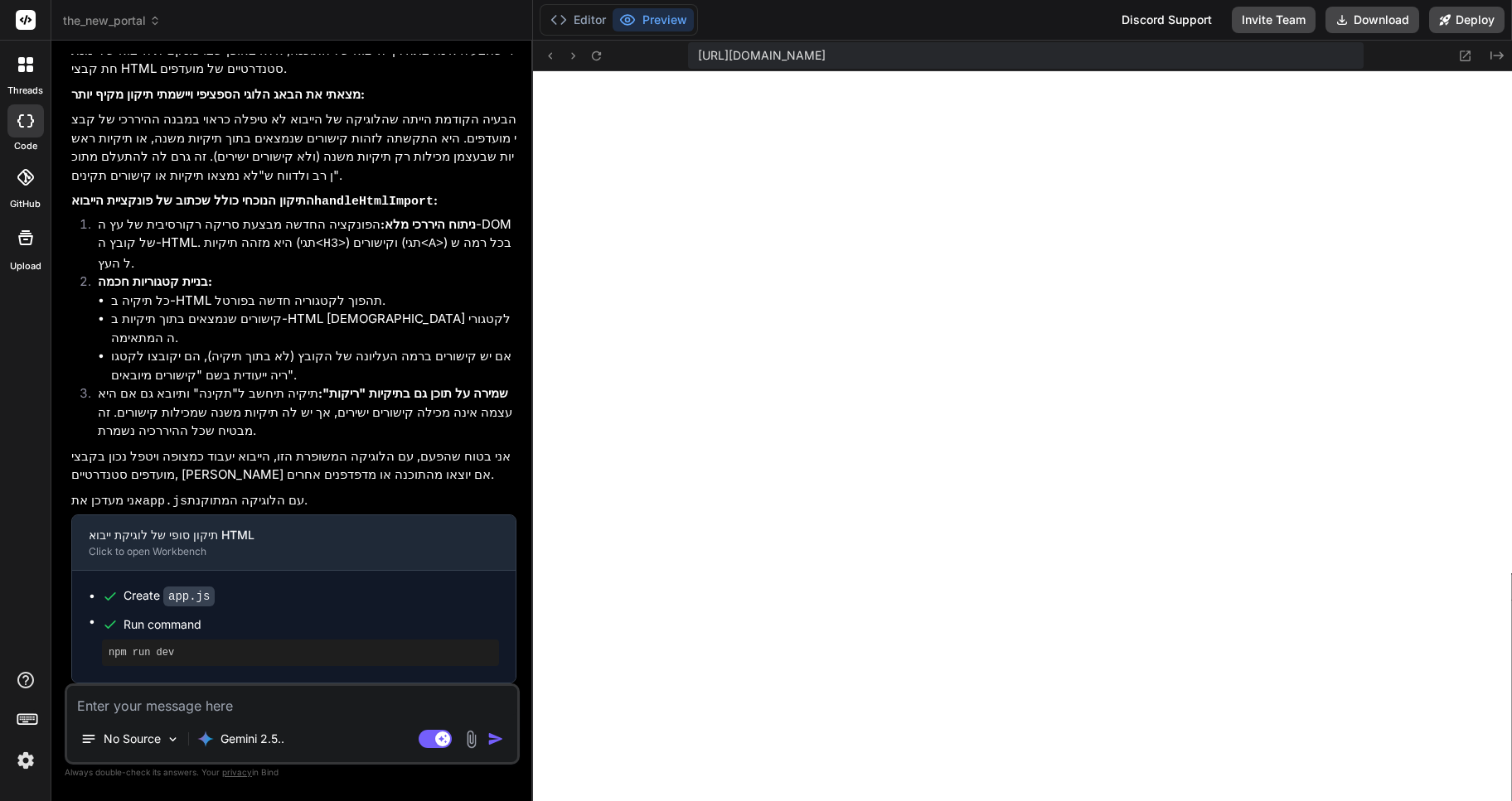
click at [468, 734] on img at bounding box center [472, 739] width 19 height 19
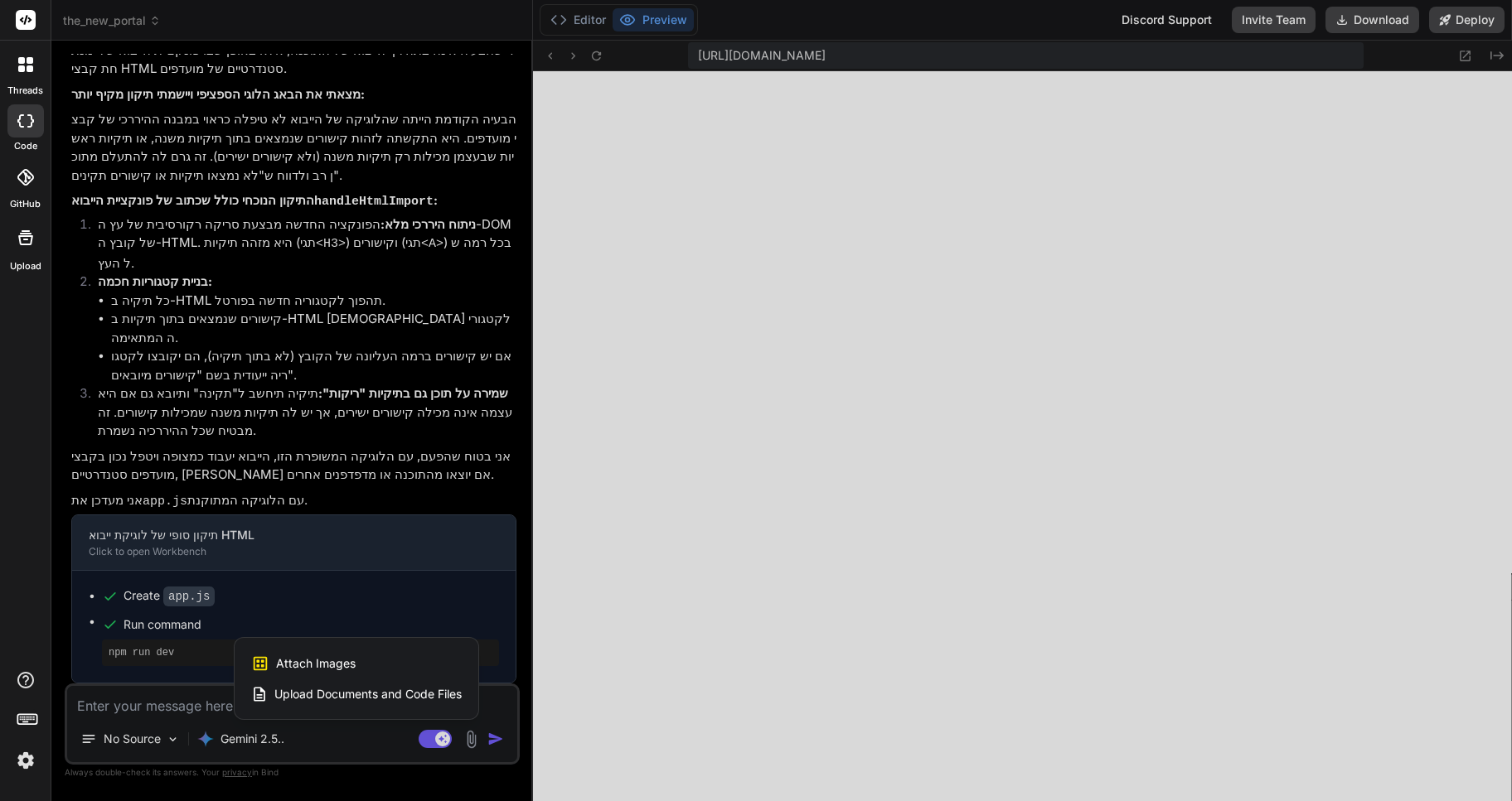
click at [313, 664] on span "Attach Images" at bounding box center [315, 663] width 80 height 16
type textarea "x"
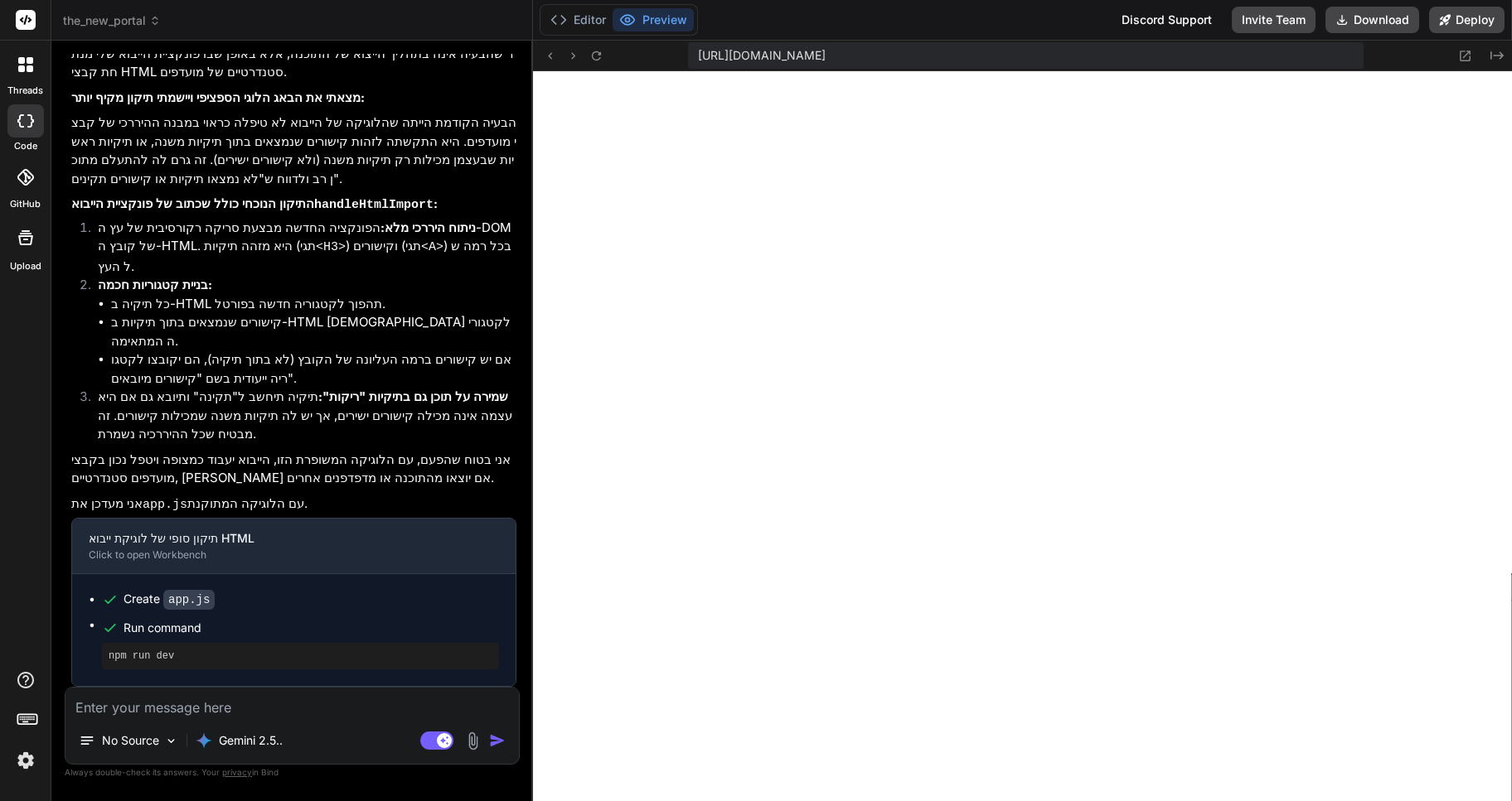
type input "C:\fakepath\Screenshot [DATE] 175354.png"
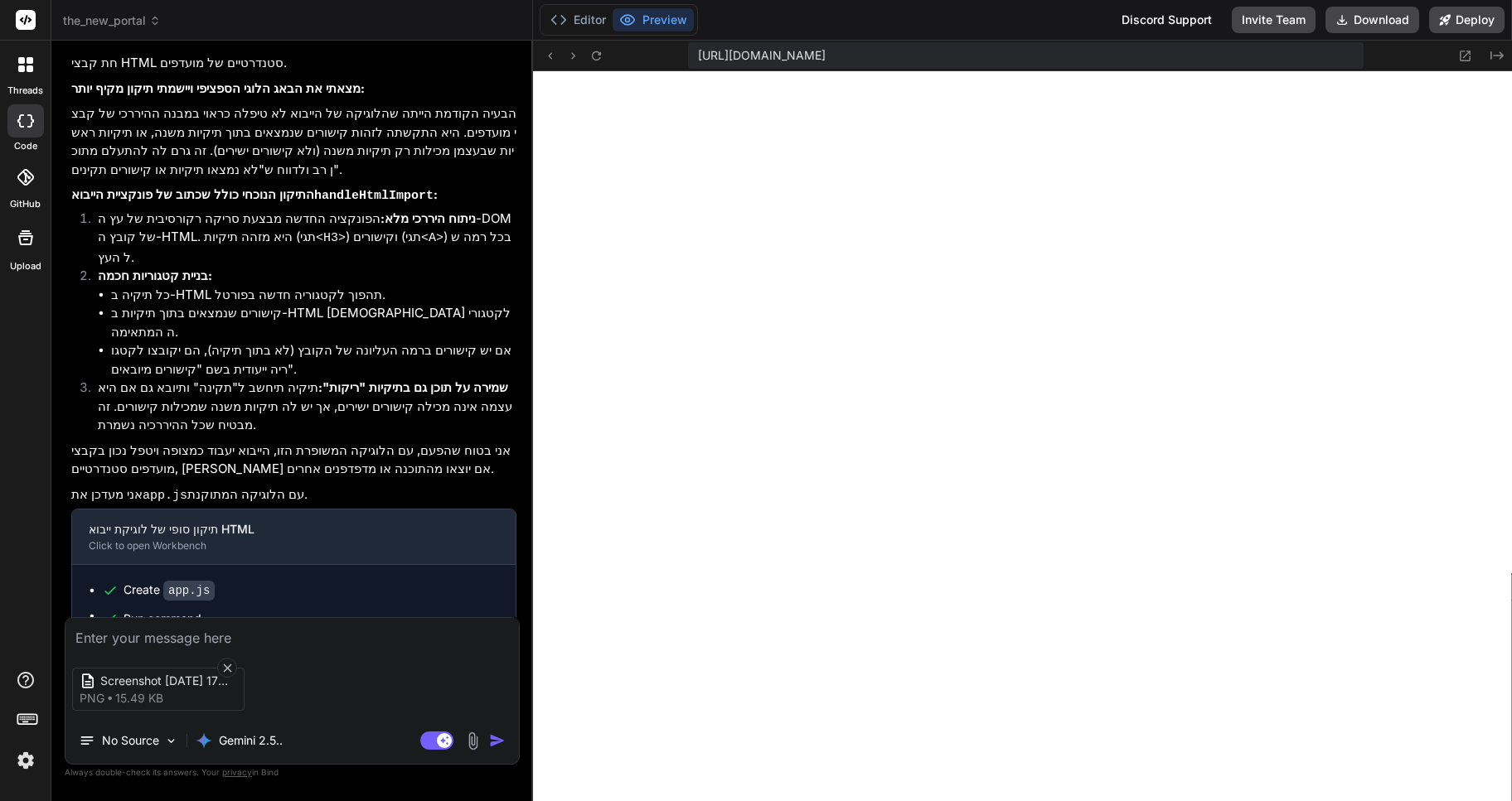
type textarea "x"
click at [113, 633] on textarea at bounding box center [292, 632] width 453 height 30
type textarea "א"
type textarea "x"
type textarea "אנ"
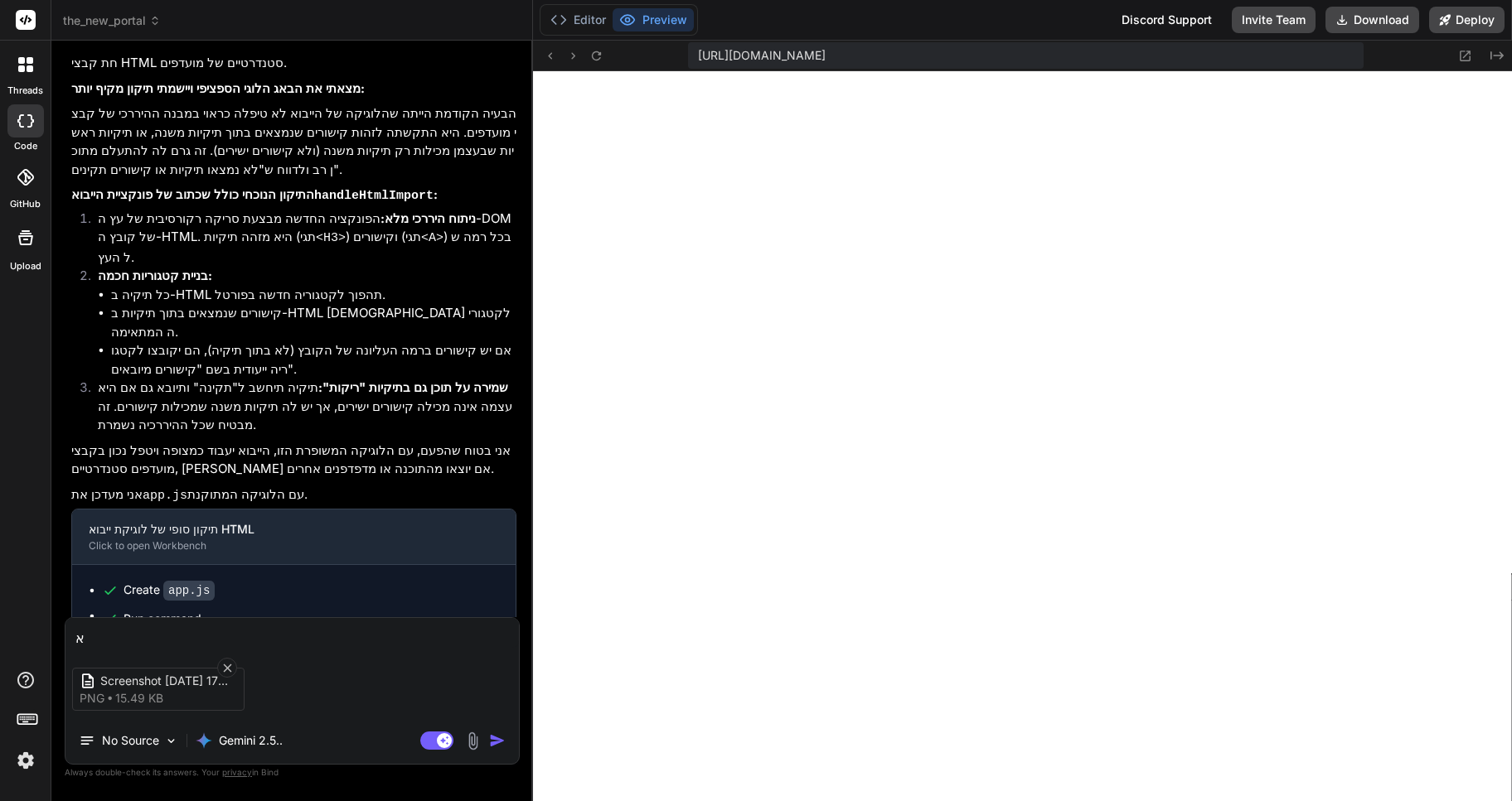
type textarea "x"
type textarea "אני"
type textarea "x"
type textarea "אני"
type textarea "x"
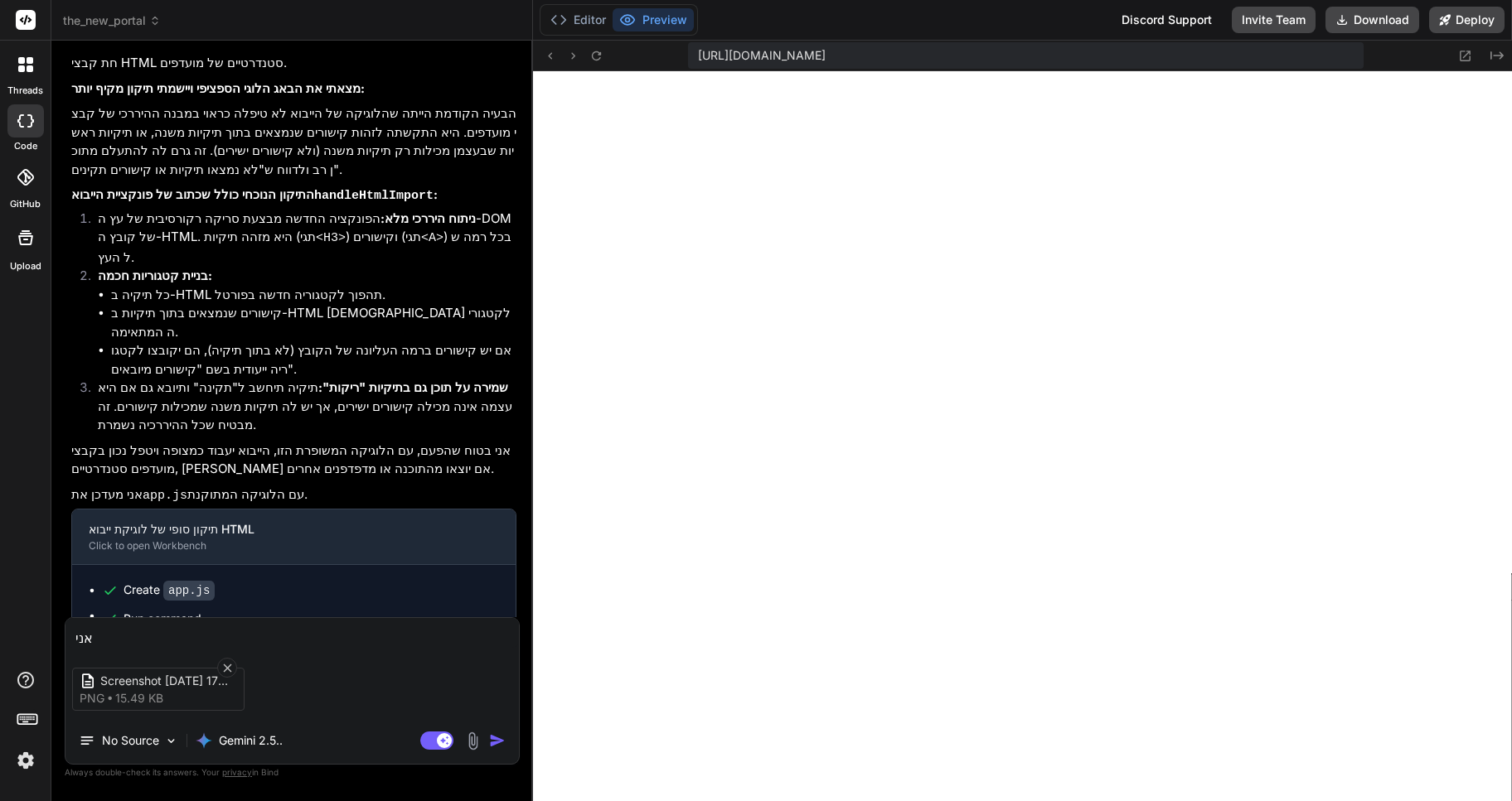
type textarea "אני מ"
type textarea "x"
type textarea "אני מש"
type textarea "x"
type textarea "אני משב"
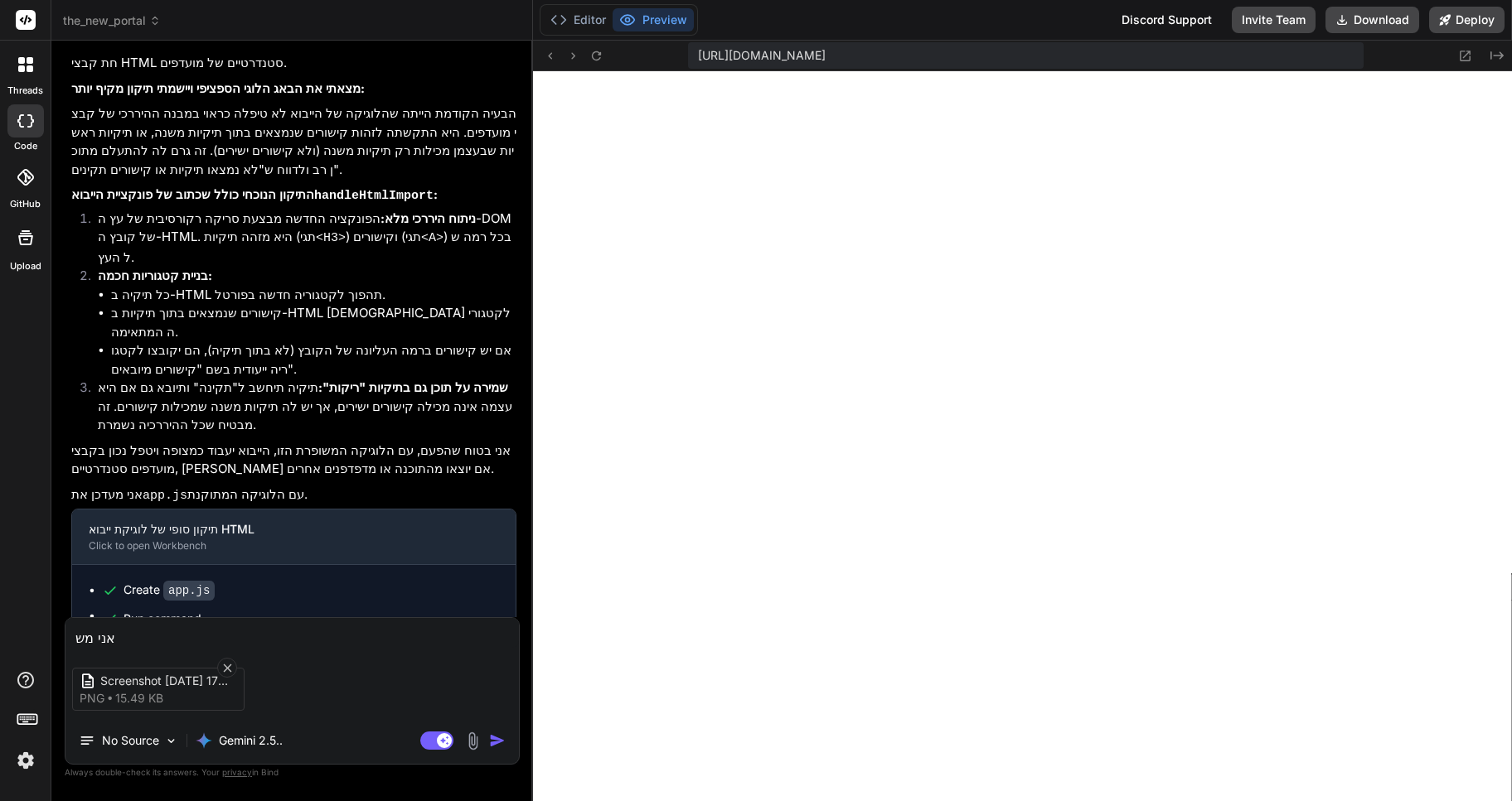
type textarea "x"
type textarea "אני משבס"
type textarea "x"
type textarea "אני משב"
type textarea "x"
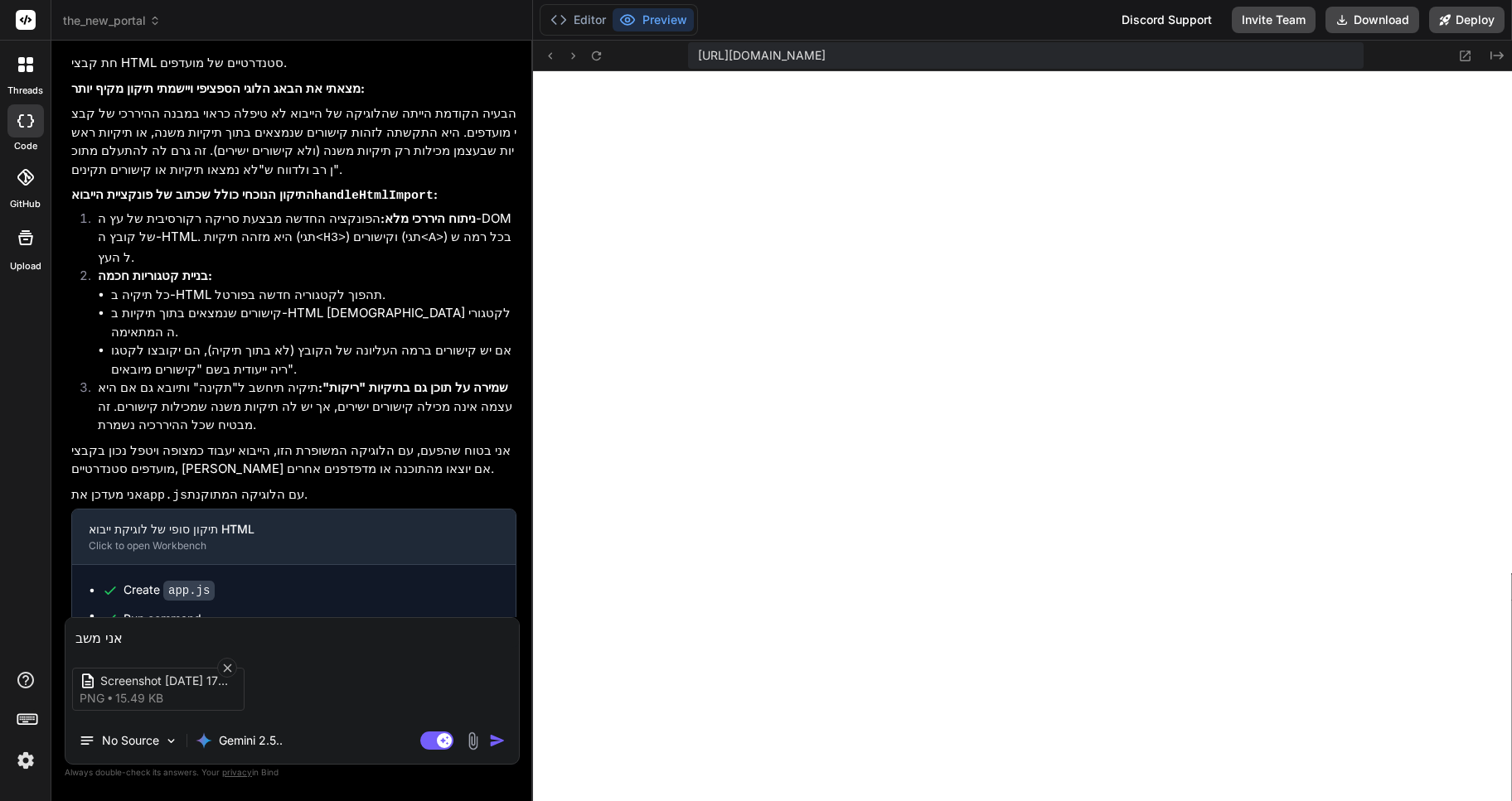
type textarea "אני מש"
type textarea "x"
type textarea "אני מ"
type textarea "x"
type textarea "אני מת"
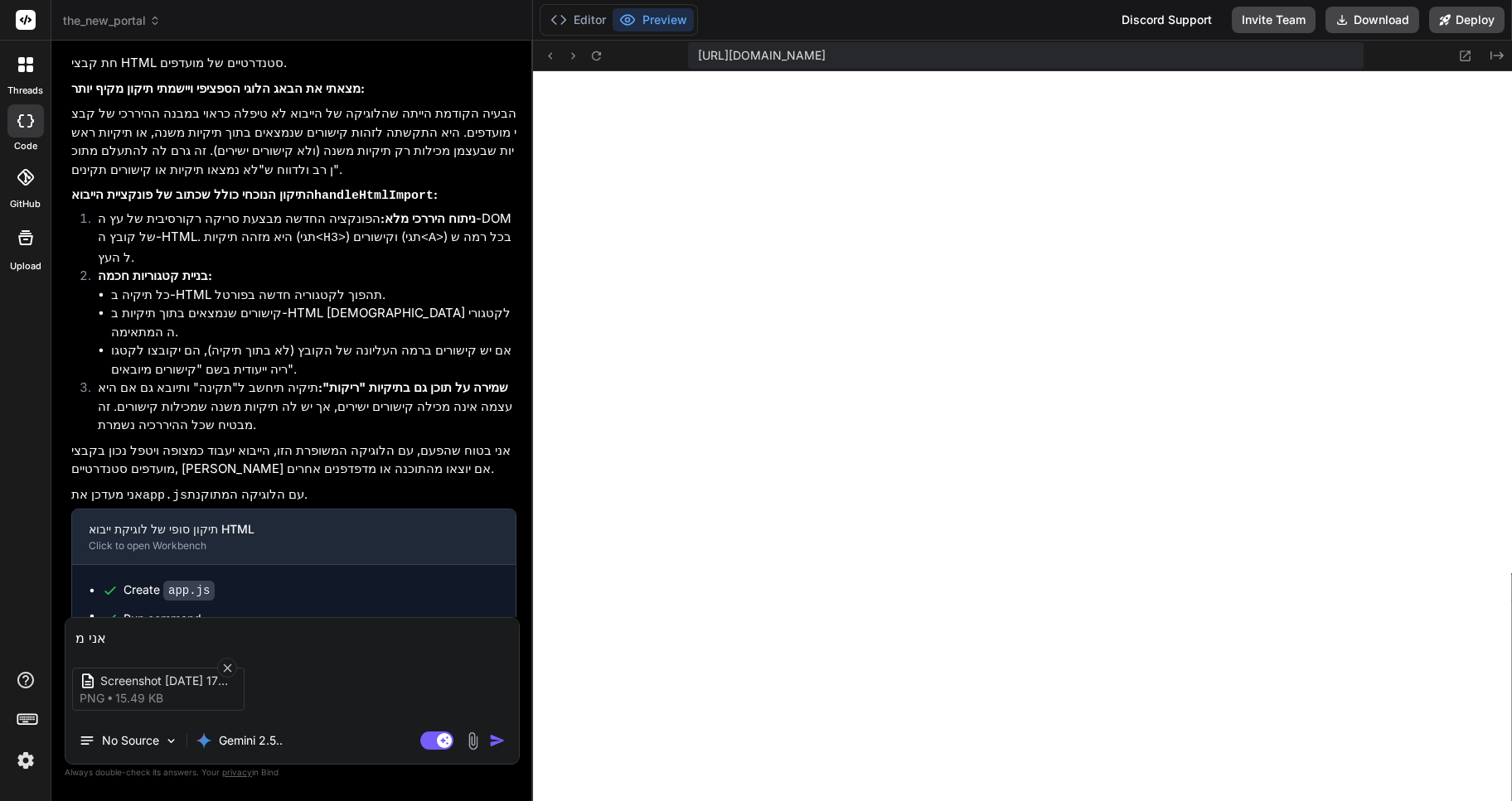
type textarea "x"
type textarea "אני מתי"
type textarea "x"
type textarea "אני מתיי"
type textarea "x"
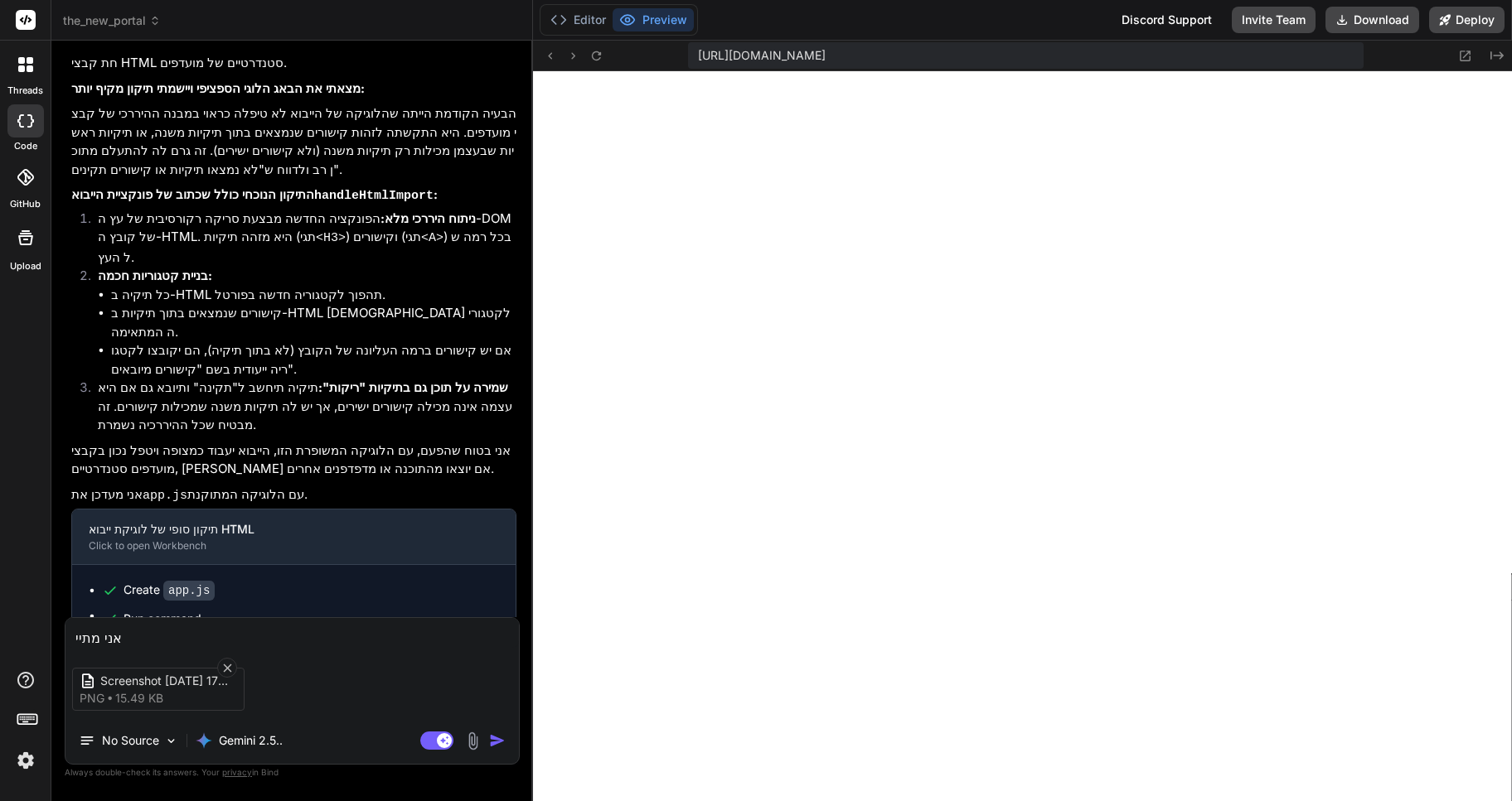
type textarea "אני מתייח"
type textarea "x"
type textarea "אני מתייחס"
type textarea "x"
type textarea "אני מתייחס"
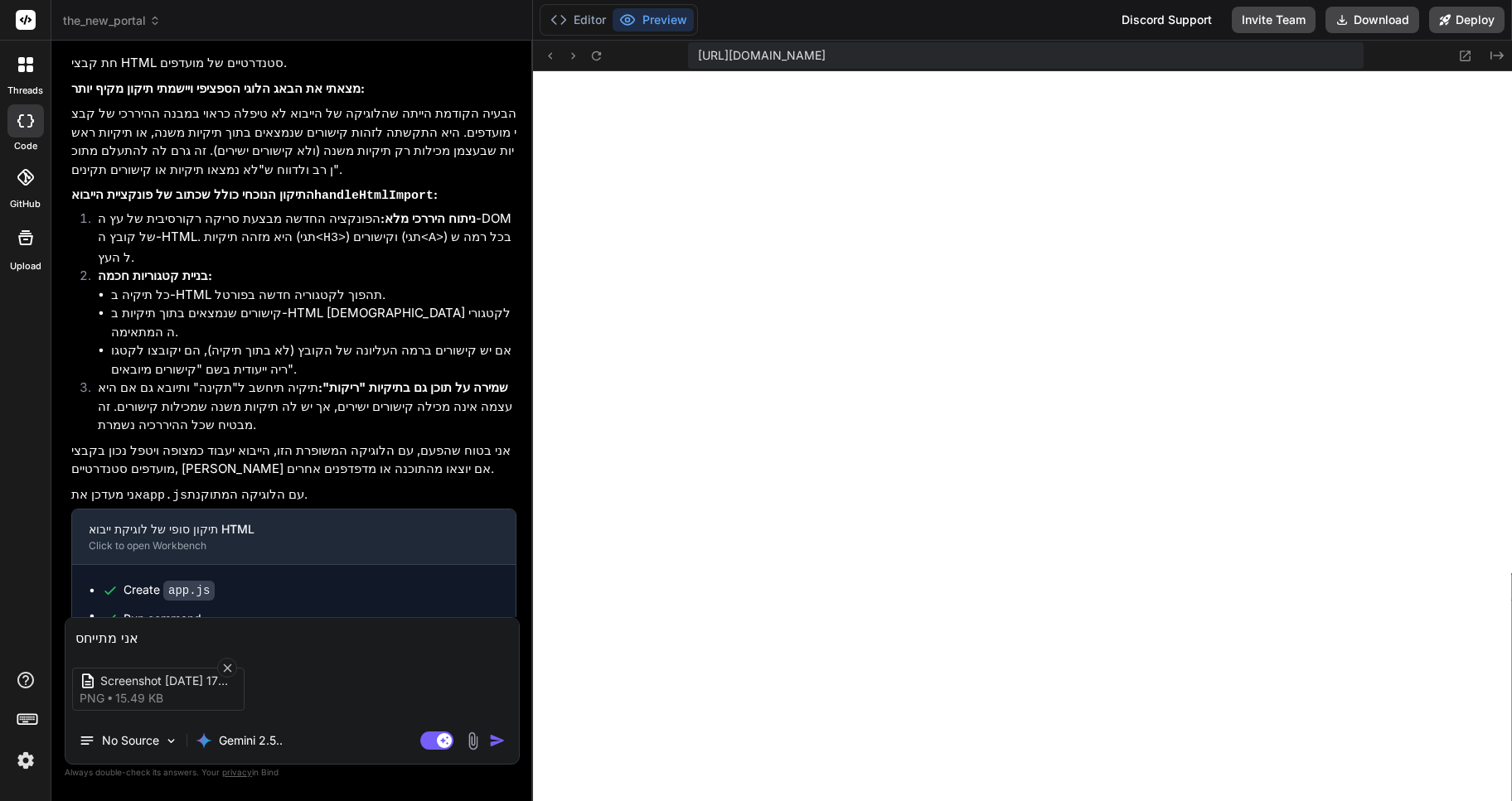
type textarea "x"
type textarea "אני מתייחס ל"
type textarea "x"
type textarea "אני מתייחס לפ"
type textarea "x"
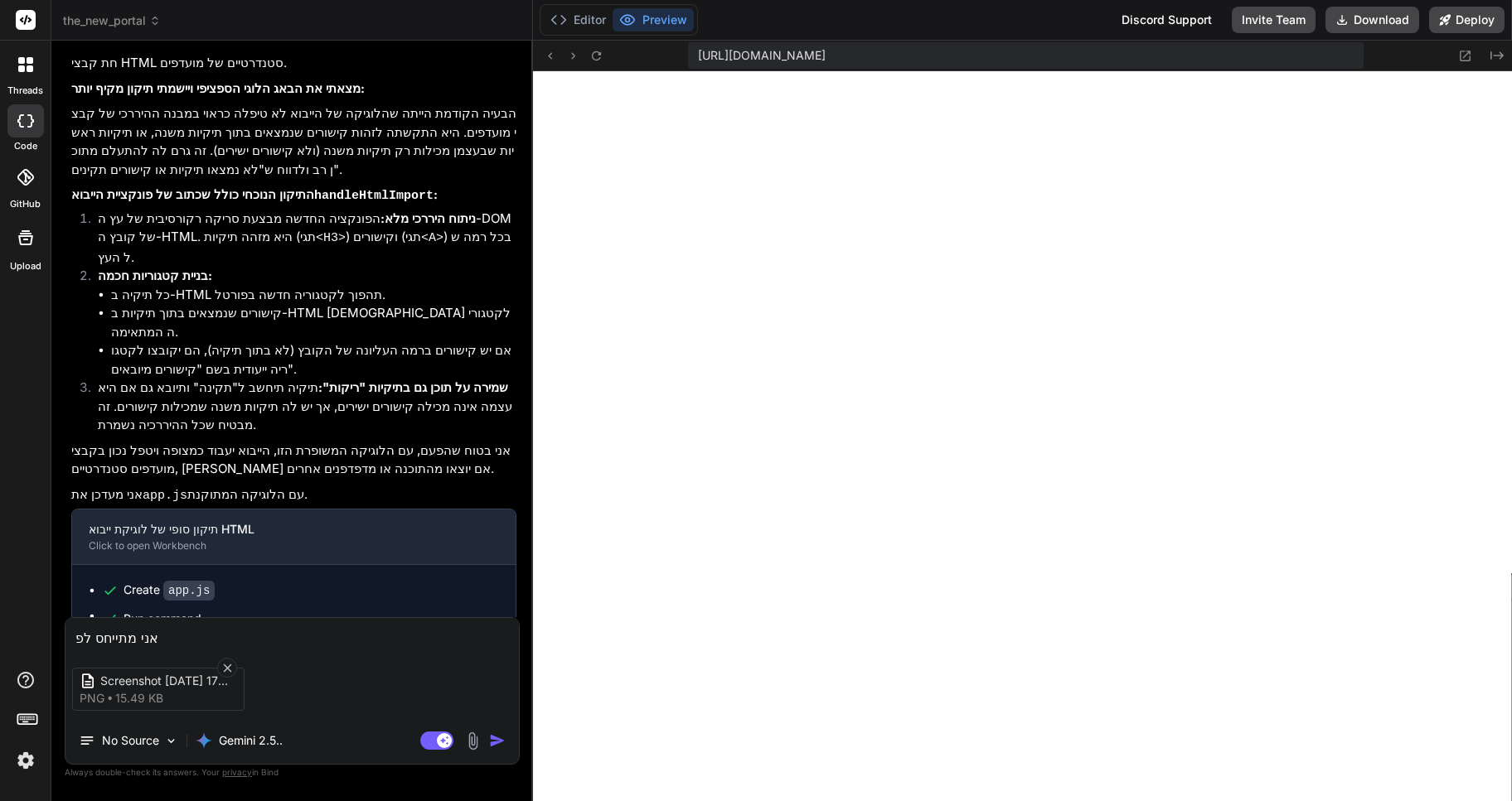
type textarea "אני מתייחס לפו"
type textarea "x"
type textarea "אני מתייחס לפונ"
type textarea "x"
type textarea "אני מתייחס לפונק"
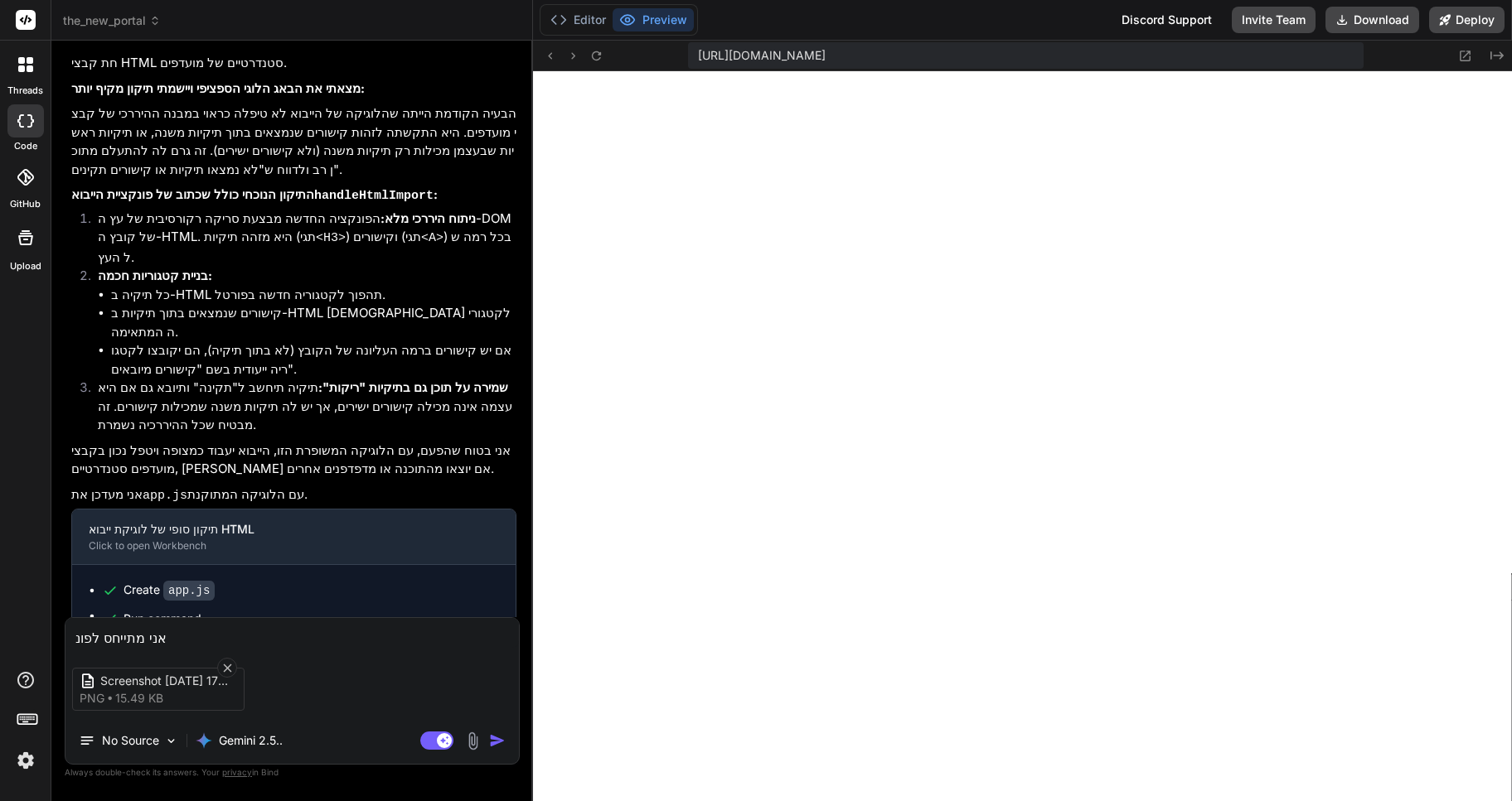
type textarea "x"
type textarea "אני מתייחס לפונקצ"
type textarea "x"
type textarea "אני מתייחס לפונקצי"
type textarea "x"
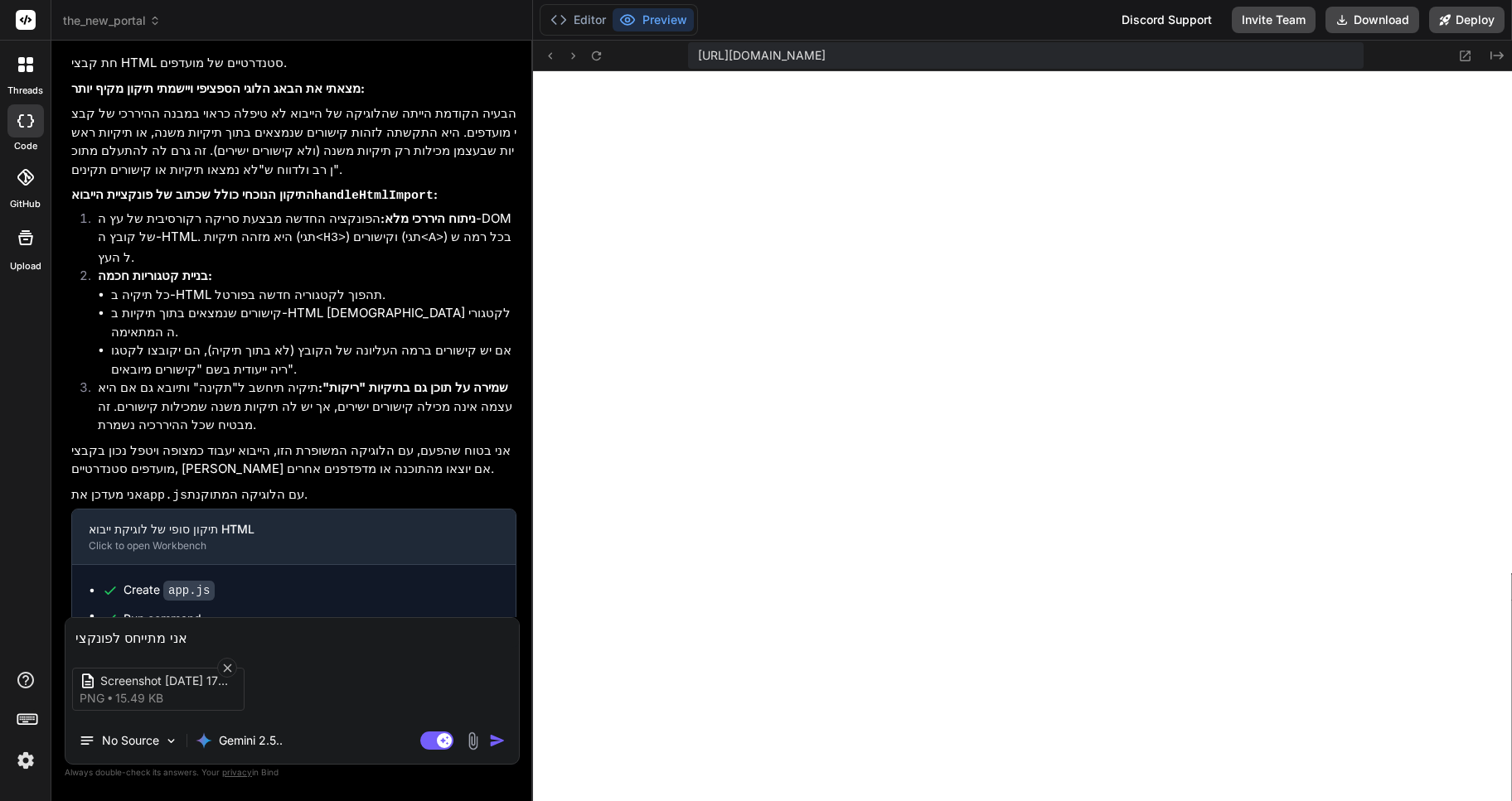
type textarea "אני מתייחס לפונקציה"
type textarea "x"
type textarea "אני מתייחס לפונקציה"
type textarea "x"
type textarea "אני מתייחס לפונקציה ש"
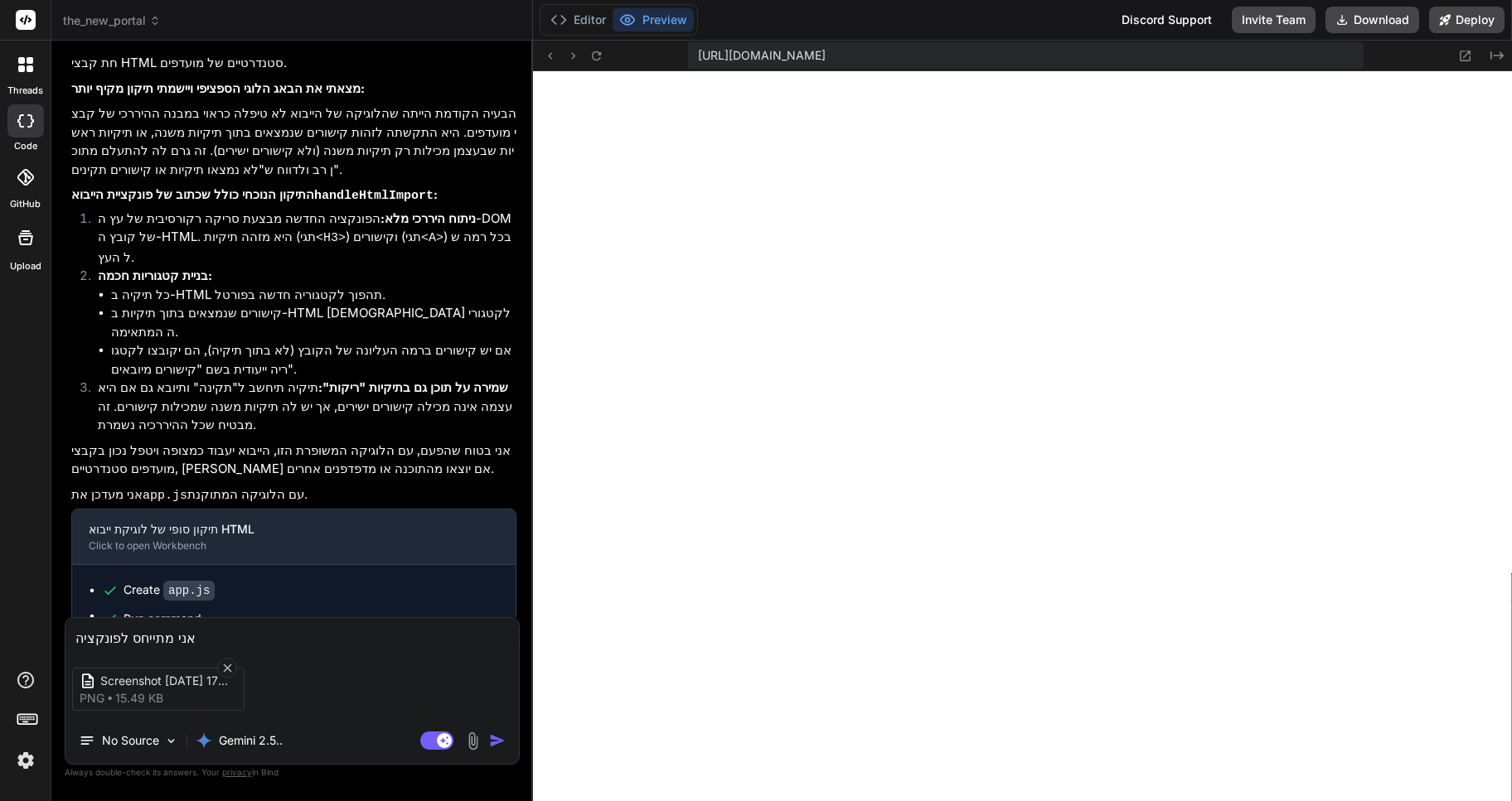
type textarea "x"
type textarea "אני מתייחס לפונקציה של"
type textarea "x"
type textarea "אני מתייחס לפונקציה של"
type textarea "x"
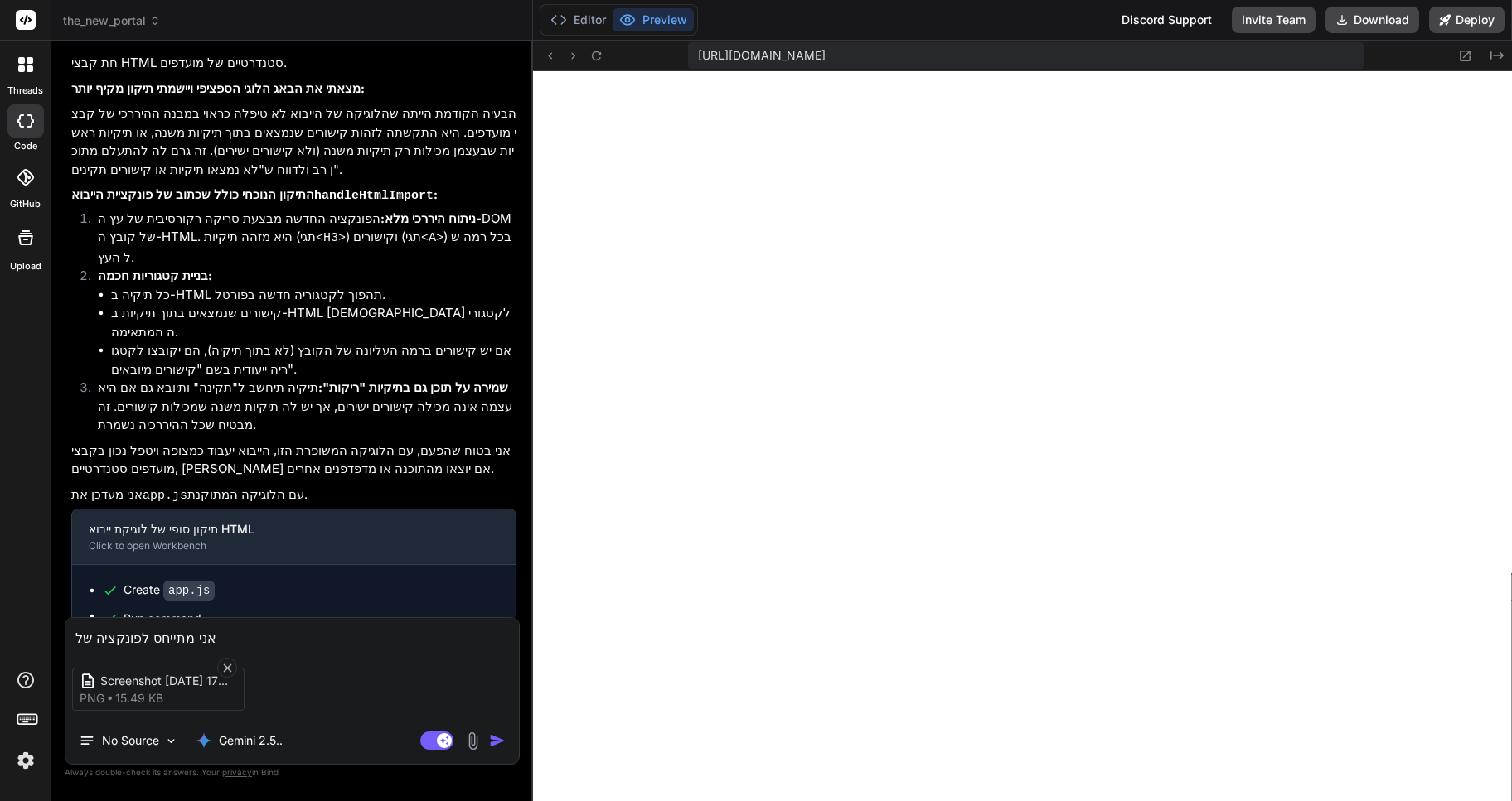
type textarea "אני מתייחס לפונקציה של [PERSON_NAME]"
type textarea "x"
type textarea "אני מתייחס לפונקציה של יי"
type textarea "x"
type textarea "אני מתייחס לפונקציה של ייב"
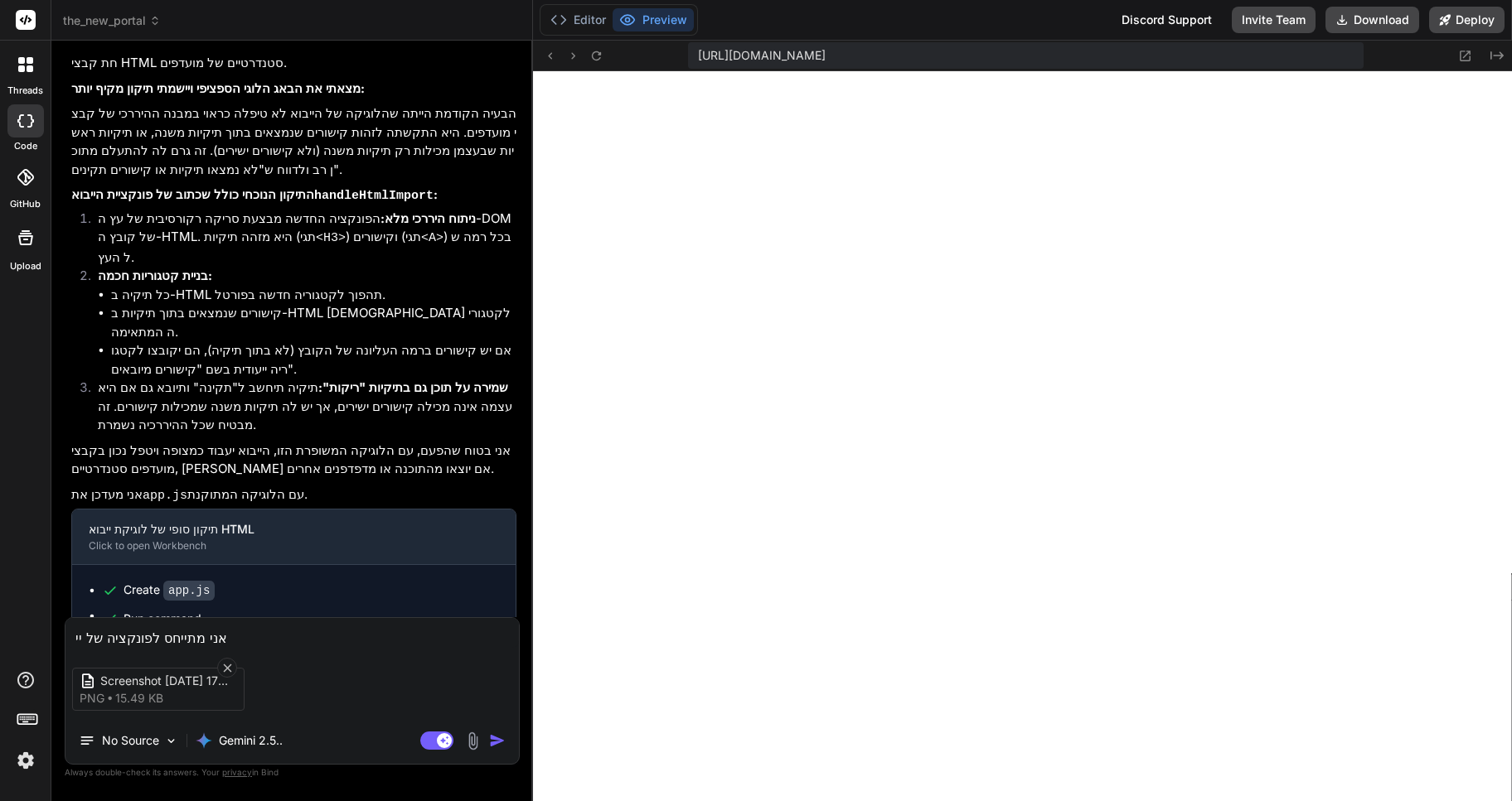
type textarea "x"
type textarea "אני מתייחס לפונקציה של ייבו"
type textarea "x"
type textarea "אני מתייחס לפונקציה של ייבוא"
type textarea "x"
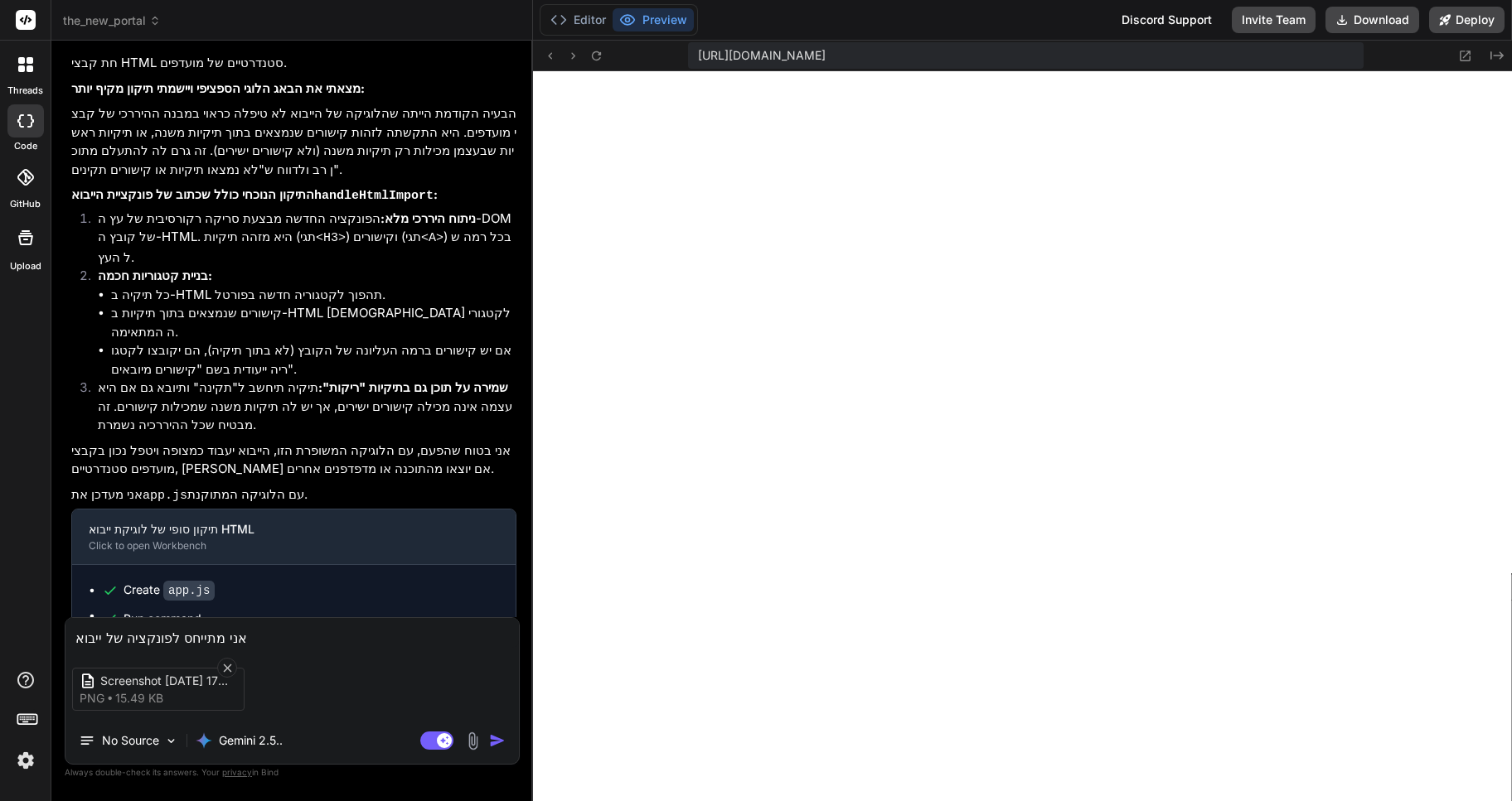
type textarea "אני מתייחס לפונקציה של ייבוא"
type textarea "x"
type textarea "אני מתייחס לפונקציה של ייבוא מ"
type textarea "x"
type textarea "אני מתייחס לפונקציה של ייבוא מ-"
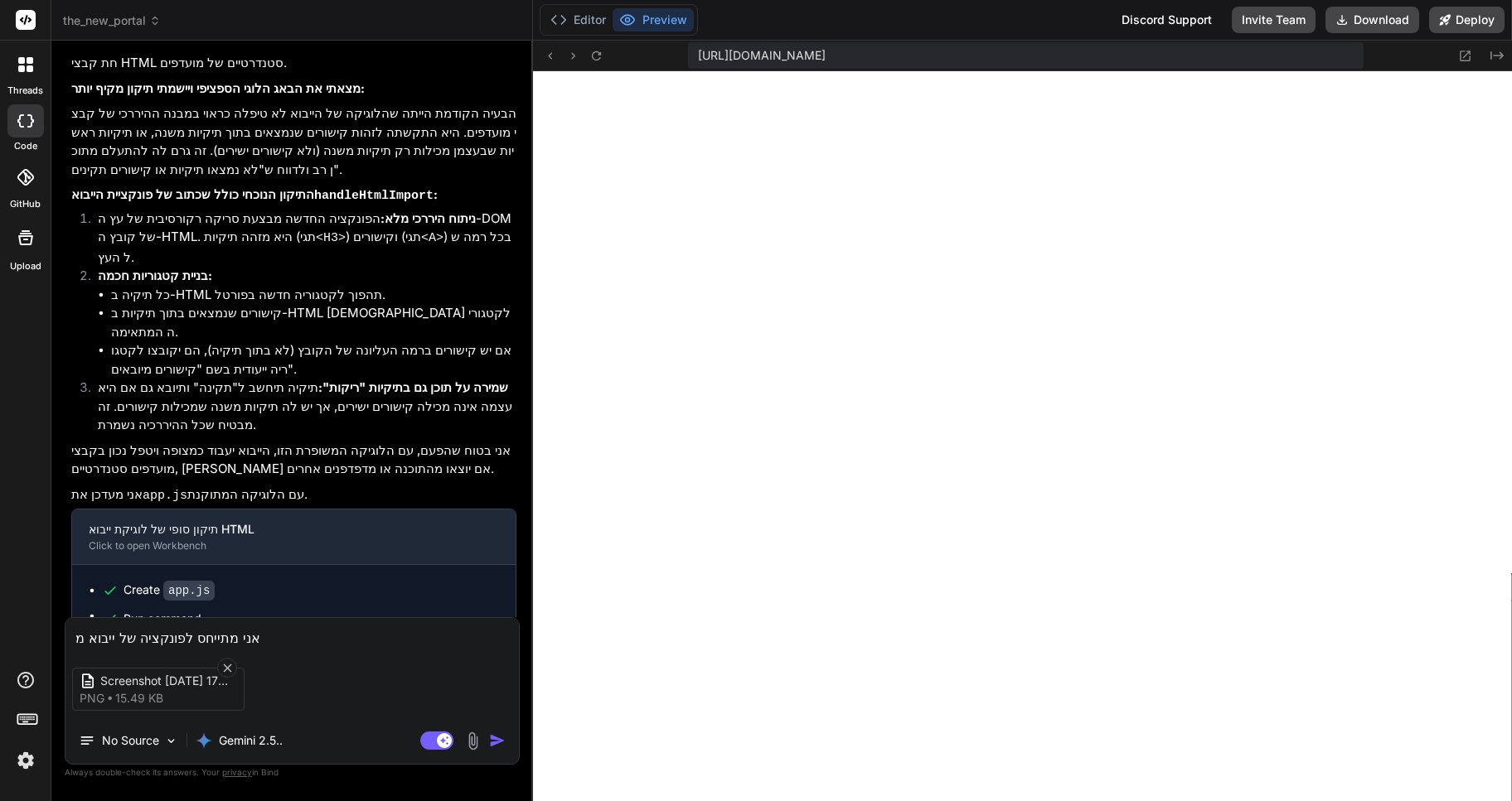
type textarea "x"
type textarea "אני מתייחס לפונקציה של ייבוא מ-H"
type textarea "x"
type textarea "אני מתייחס לפונקציה של ייבוא מ-HT"
type textarea "x"
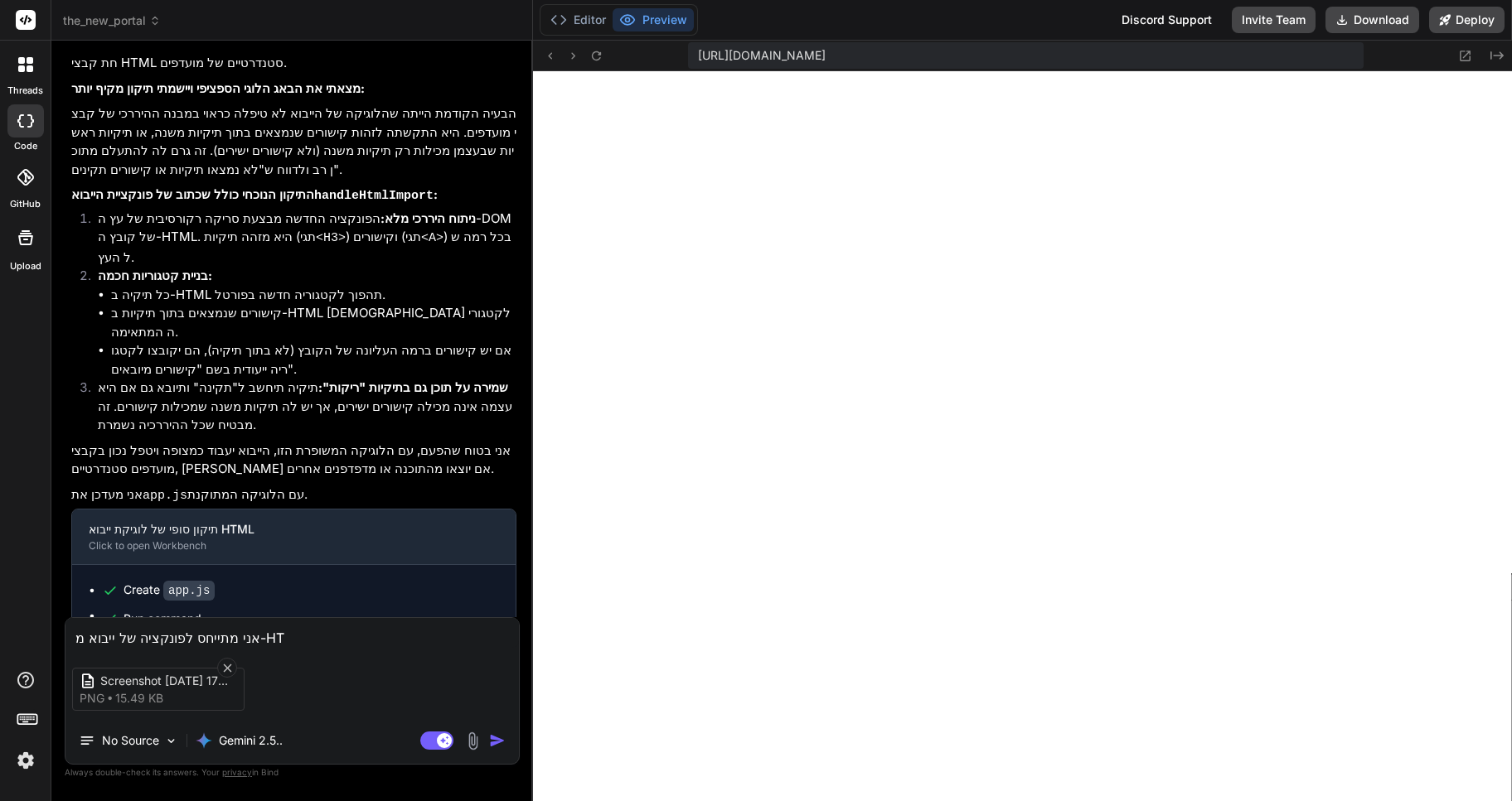
type textarea "אני מתייחס לפונקציה של ייבוא מ-HTM"
type textarea "x"
type textarea "אני מתייחס לפונקציה של ייבוא מ-HTML"
type textarea "x"
type textarea "אני מתייחס לפונקציה של ייבוא מ-HTML"
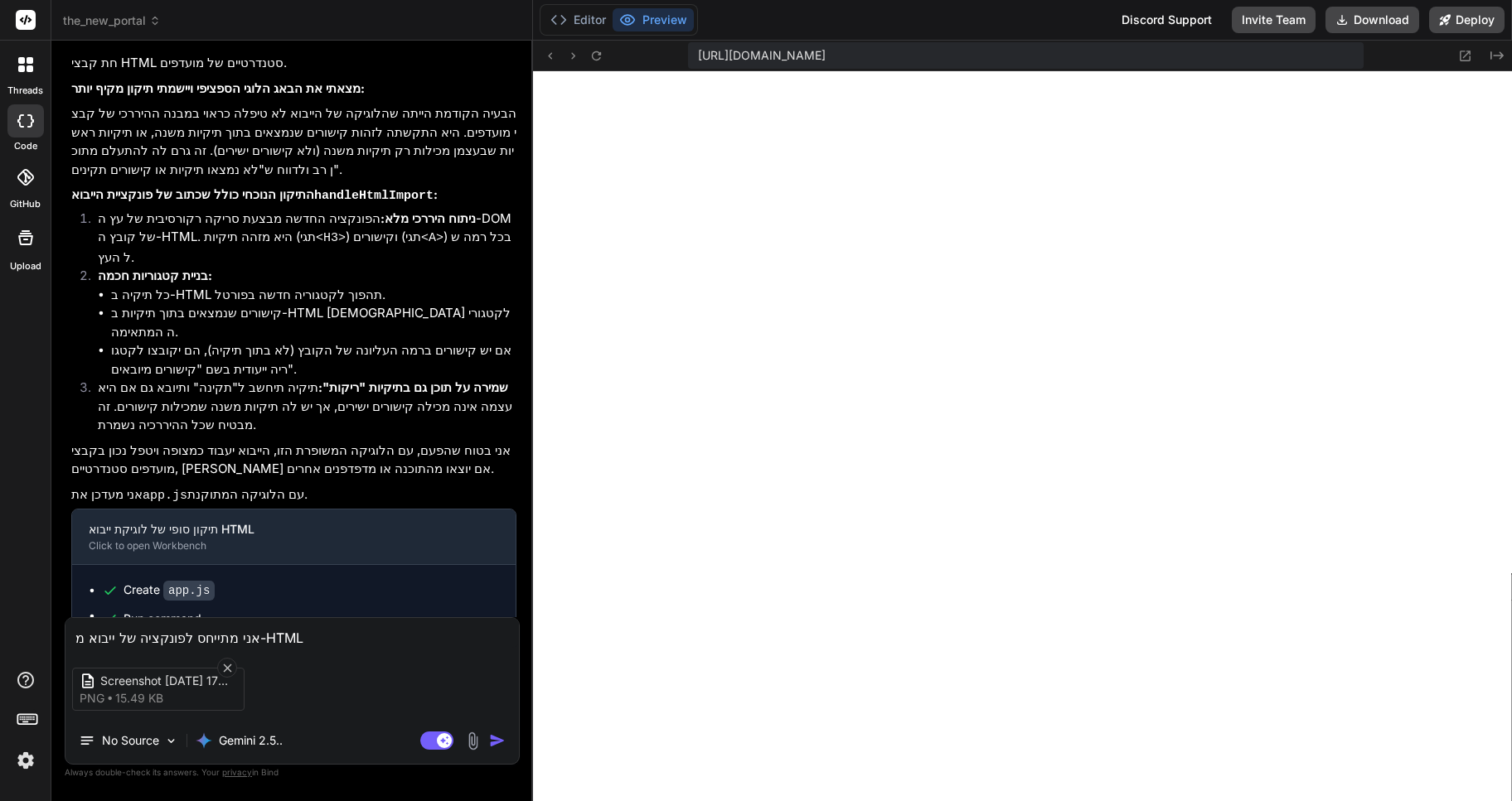
type textarea "x"
type textarea "אני מתייחס לפונקציה של ייבוא מ-HTML ו"
type textarea "x"
type textarea "אני מתייחס לפונקציה של ייבוא מ-HTML וה"
type textarea "x"
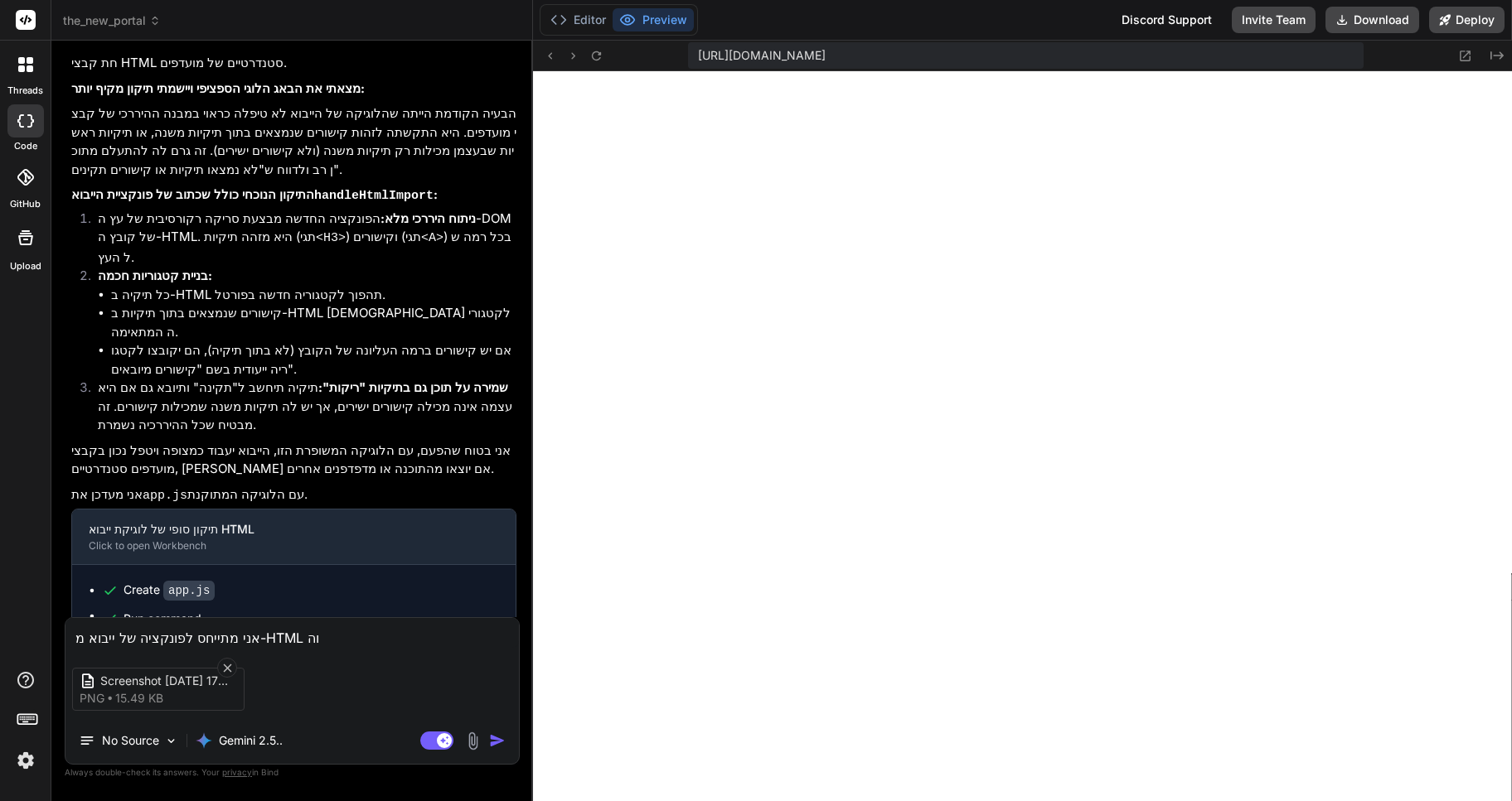
type textarea "אני מתייחס לפונקציה של ייבוא מ-HTML והמ"
type textarea "x"
type textarea "אני מתייחס לפונקציה של ייבוא מ-HTML והמט"
type textarea "x"
type textarea "אני מתייחס לפונקציה של ייבוא מ-HTML והמטר"
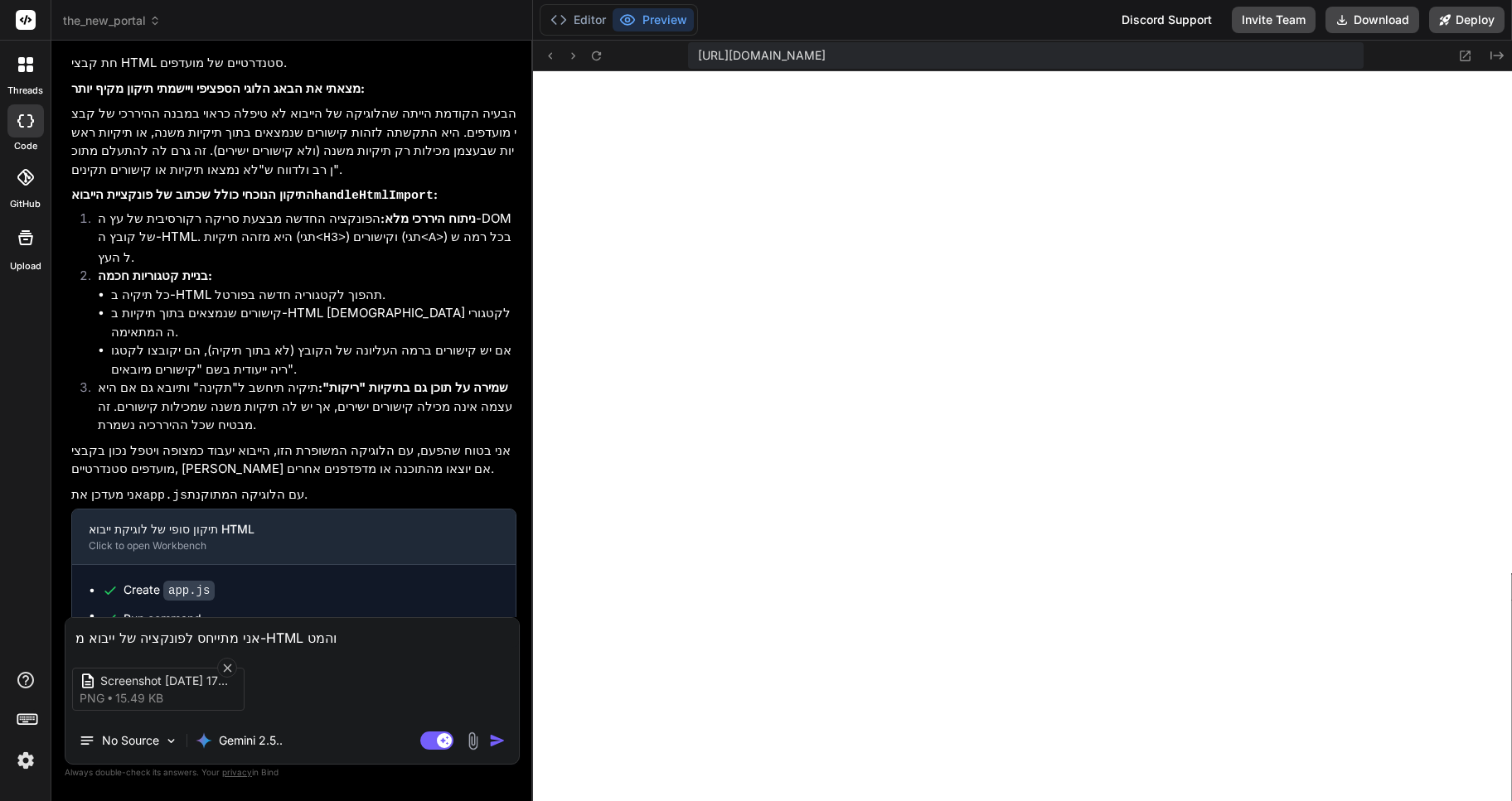
type textarea "x"
type textarea "אני מתייחס לפונקציה של ייבוא מ-HTML והמטרה"
type textarea "x"
type textarea "אני מתייחס לפונקציה של ייבוא מ-HTML והמטרה"
type textarea "x"
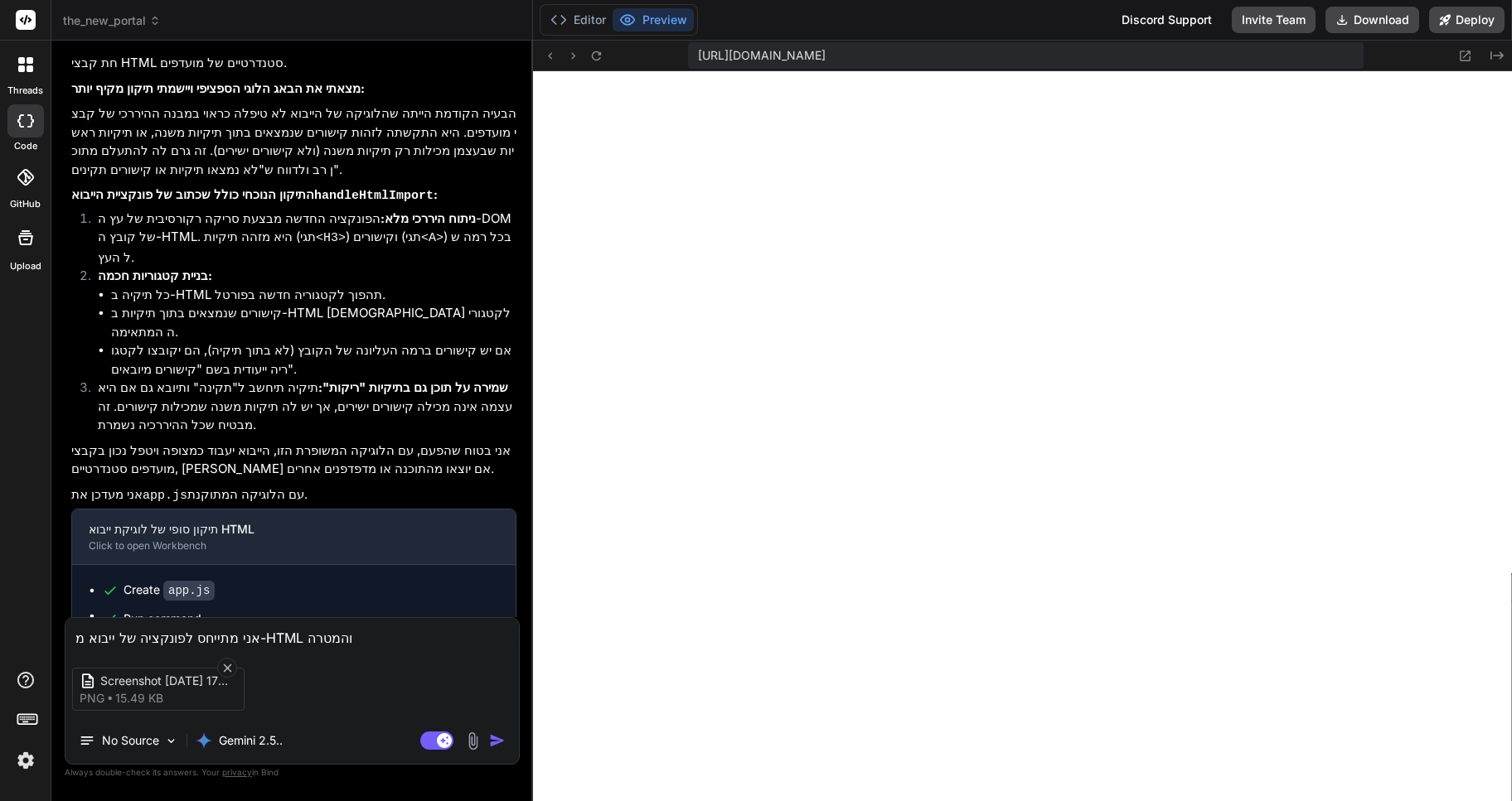
type textarea "אני מתייחס לפונקציה של ייבוא מ-HTML והמטרה ש"
type textarea "x"
type textarea "אני מתייחס לפונקציה של ייבוא מ-HTML והמטרה של"
type textarea "x"
type textarea "אני מתייחס לפונקציה של ייבוא מ-HTML והמטרה שלה"
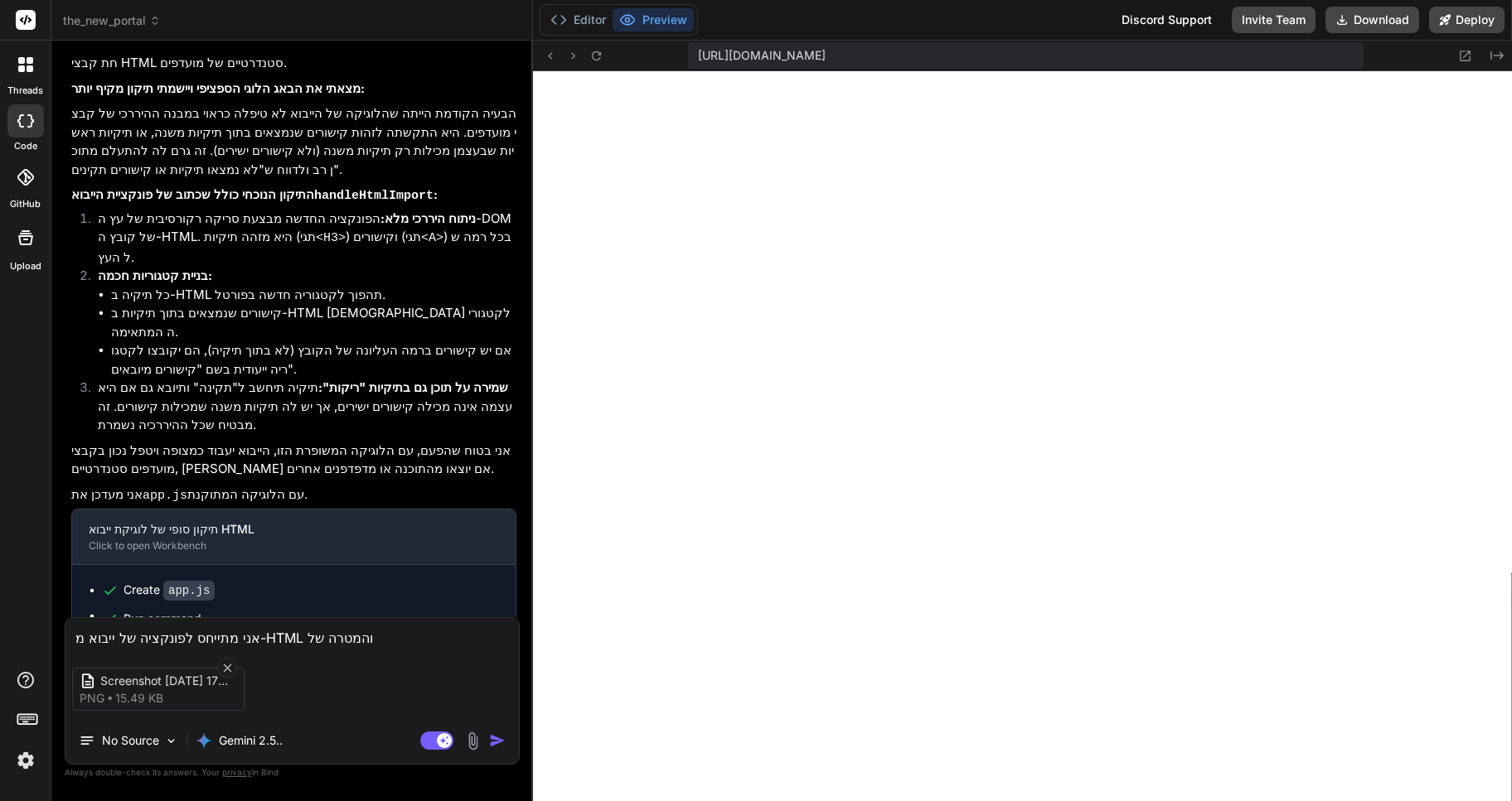
type textarea "x"
type textarea "אני מתייחס לפונקציה של ייבוא מ-HTML והמטרה שלה"
type textarea "x"
type textarea "אני מתייחס לפונקציה של ייבוא מ-HTML והמטרה שלה ה"
type textarea "x"
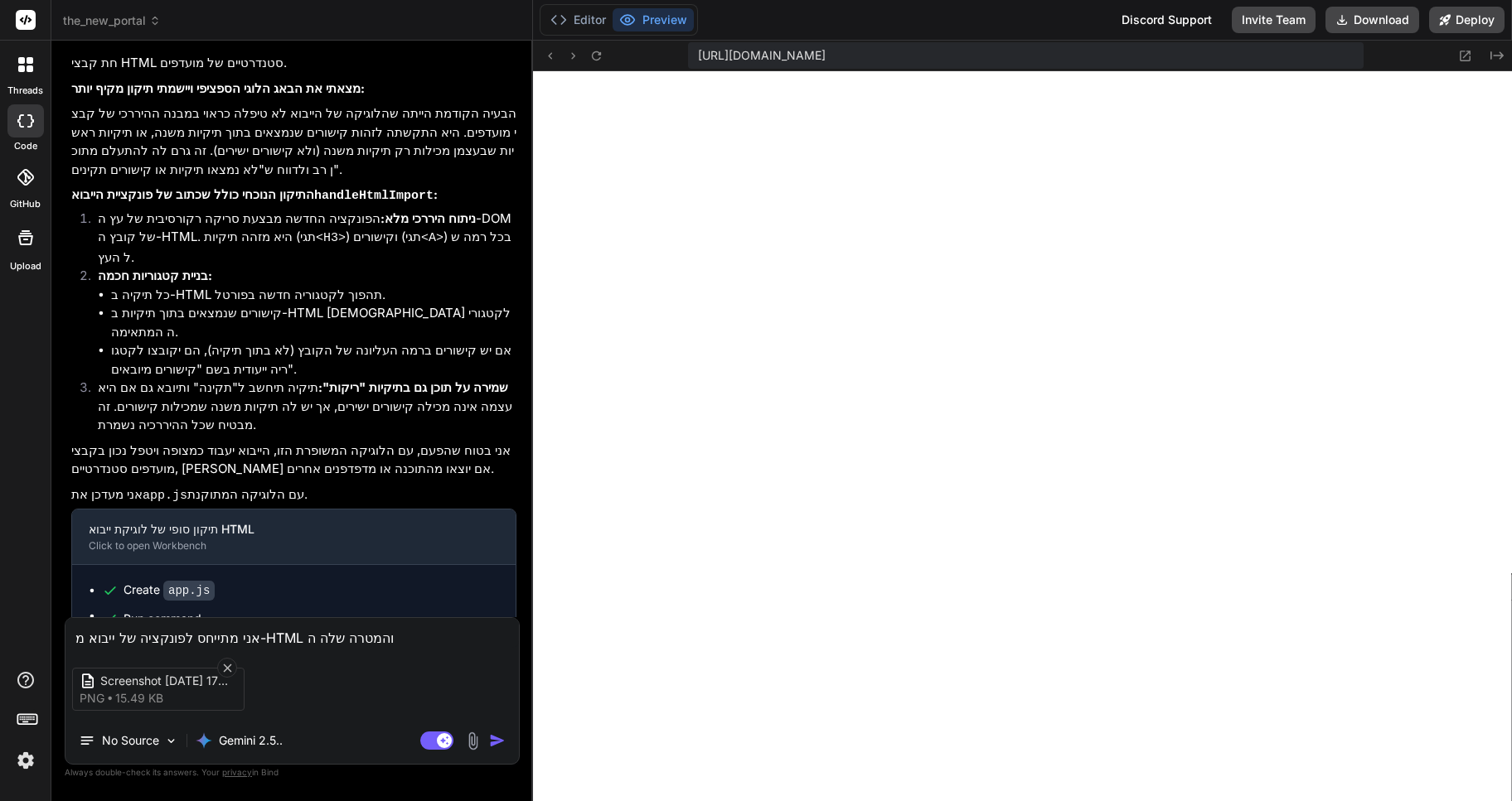
type textarea "אני מתייחס לפונקציה של ייבוא מ-HTML והמטרה שלה הי"
type textarea "x"
type textarea "אני מתייחס לפונקציה של ייבוא מ-HTML והמטרה שלה היי"
type textarea "x"
type textarea "אני מתייחס לפונקציה של ייבוא מ-HTML והמטרה שלה היית"
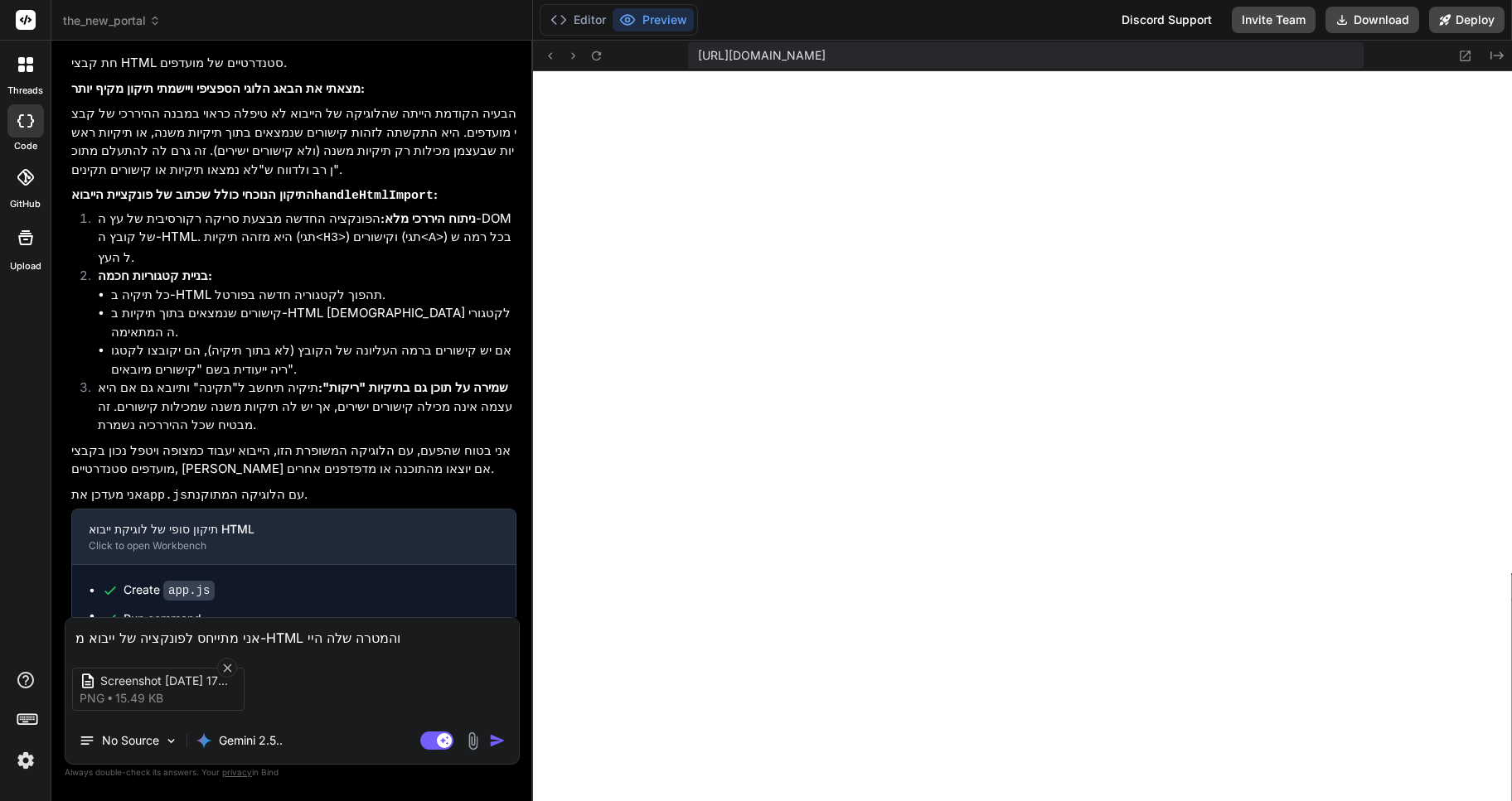
type textarea "x"
type textarea "אני מתייחס לפונקציה של ייבוא מ-HTML והמטרה שלה הייתה"
type textarea "x"
type textarea "אני מתייחס לפונקציה של ייבוא מ-HTML והמטרה שלה הייתה"
type textarea "x"
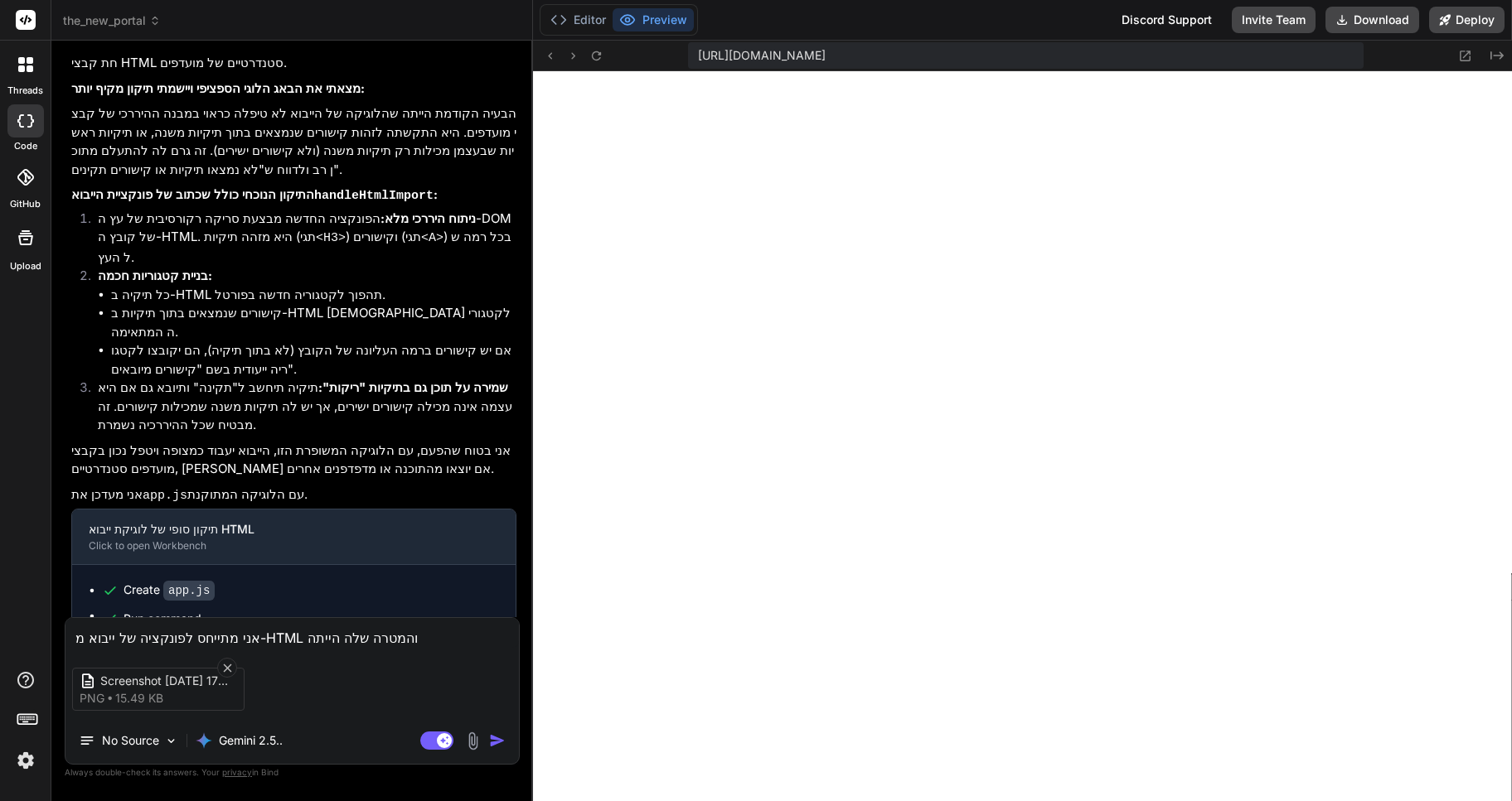
type textarea "אני מתייחס לפונקציה של ייבוא מ-HTML והמטרה שלה הייתה ל"
type textarea "x"
type textarea "אני מתייחס לפונקציה של ייבוא מ-HTML והמטרה שלה הייתה לת"
type textarea "x"
type textarea "אני מתייחס לפונקציה של ייבוא מ-HTML והמטרה שלה הייתה לתת"
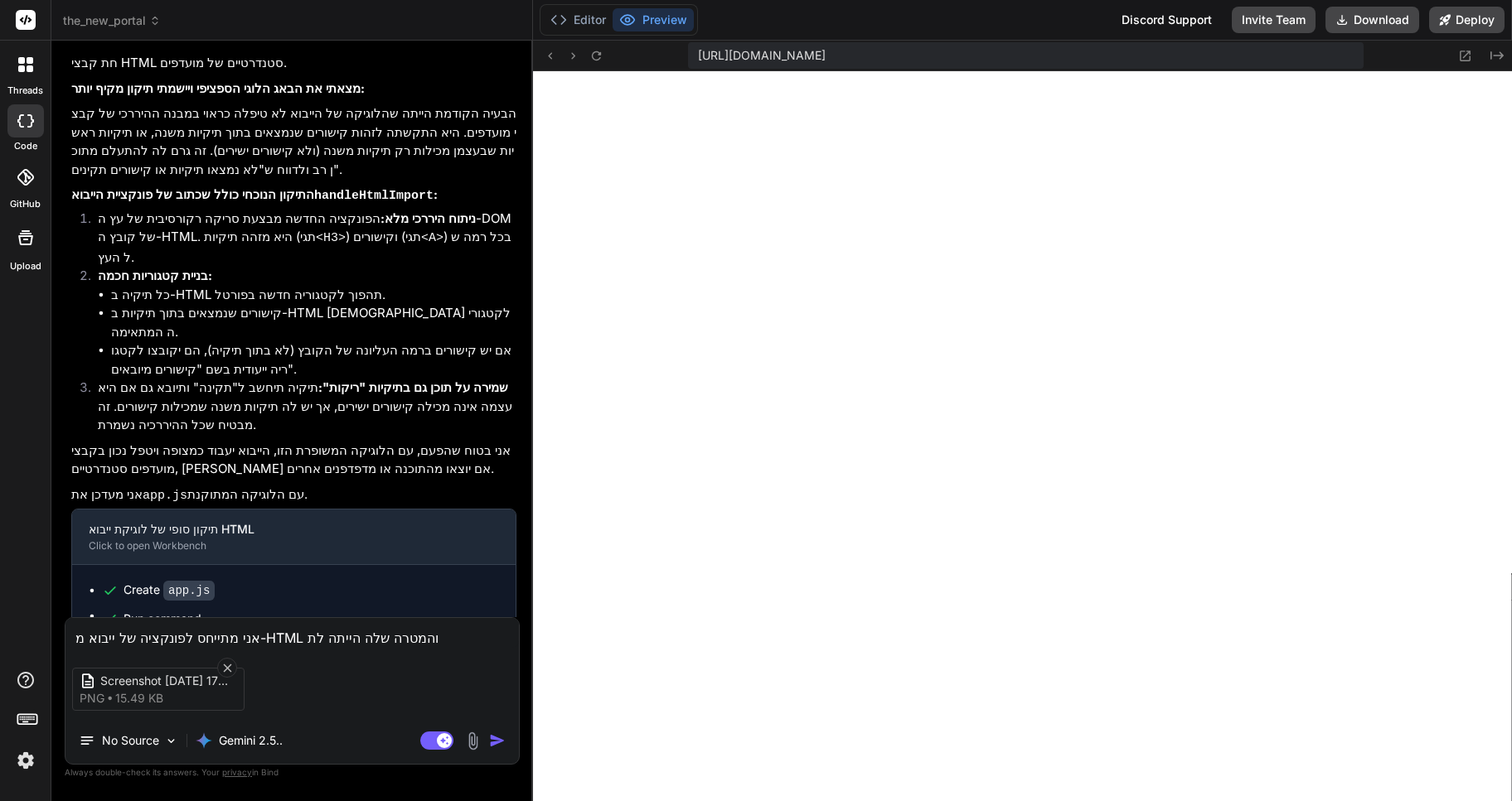
type textarea "x"
type textarea "אני מתייחס לפונקציה של ייבוא מ-HTML והמטרה שלה הייתה לתת"
type textarea "x"
type textarea "אני מתייחס לפונקציה של ייבוא מ-HTML והמטרה שלה הייתה לתת א"
type textarea "x"
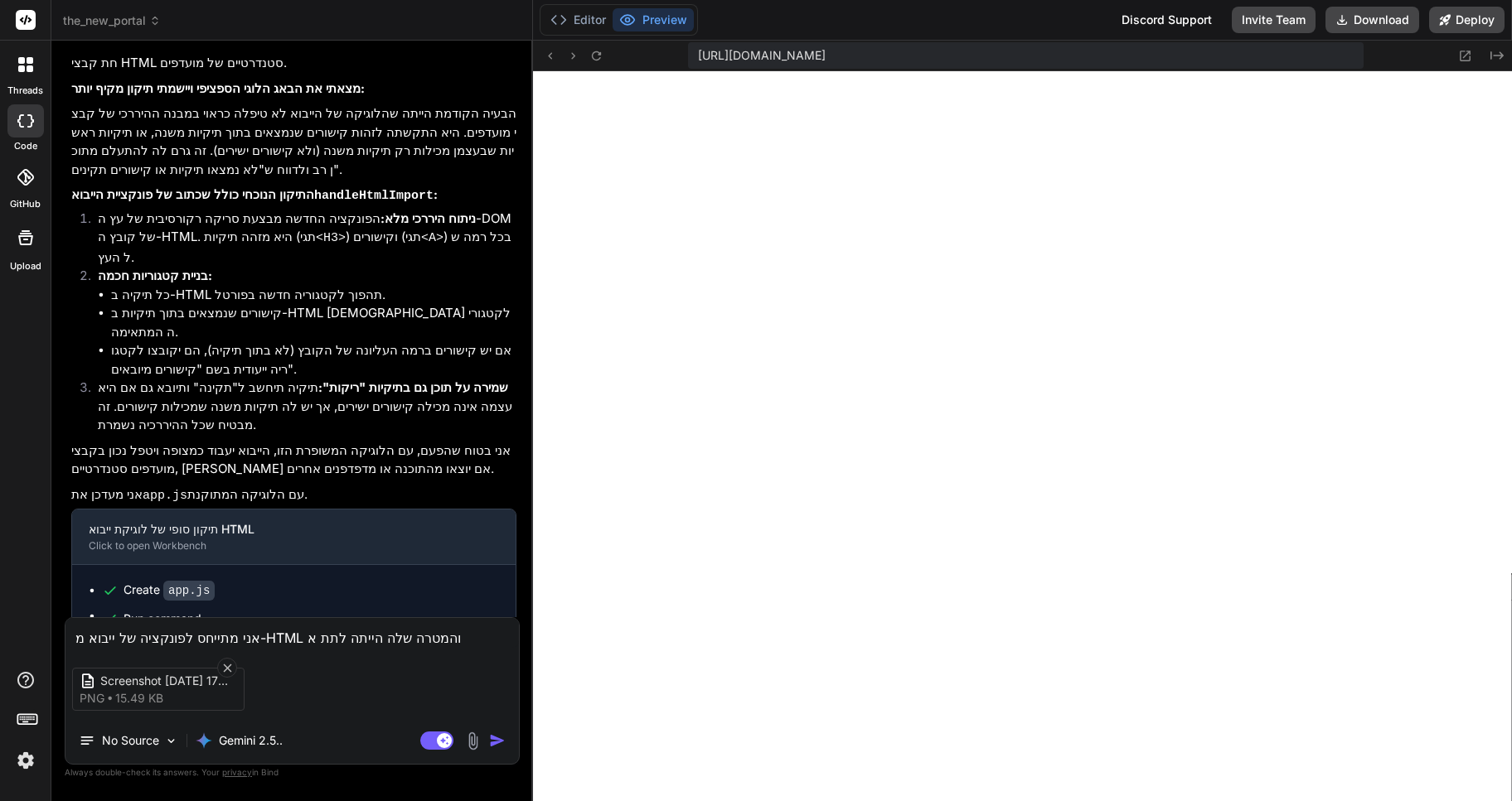
type textarea "אני מתייחס לפונקציה של ייבוא מ-HTML והמטרה שלה הייתה לתת אפ"
type textarea "x"
type textarea "אני מתייחס לפונקציה של ייבוא מ-HTML והמטרה שלה הייתה לתת אפש"
type textarea "x"
type textarea "אני מתייחס לפונקציה של ייבוא מ-HTML והמטרה שלה הייתה לתת אפשר"
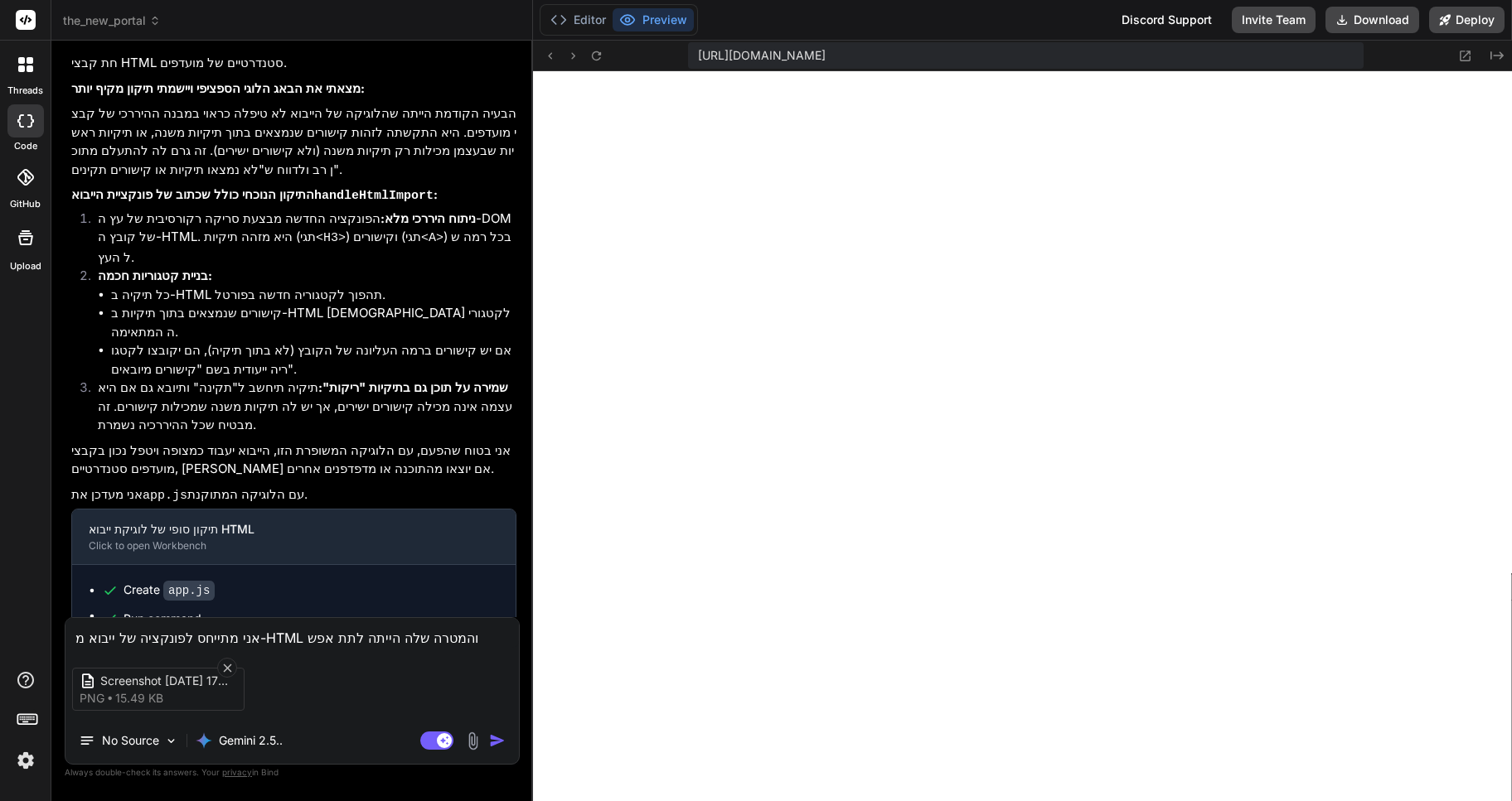
type textarea "x"
type textarea "אני מתייחס לפונקציה של ייבוא מ-HTML והמטרה שלה הייתה לתת אפשרו"
type textarea "x"
type textarea "אני מתייחס לפונקציה של ייבוא מ-HTML והמטרה שלה הייתה לתת אפשרות"
type textarea "x"
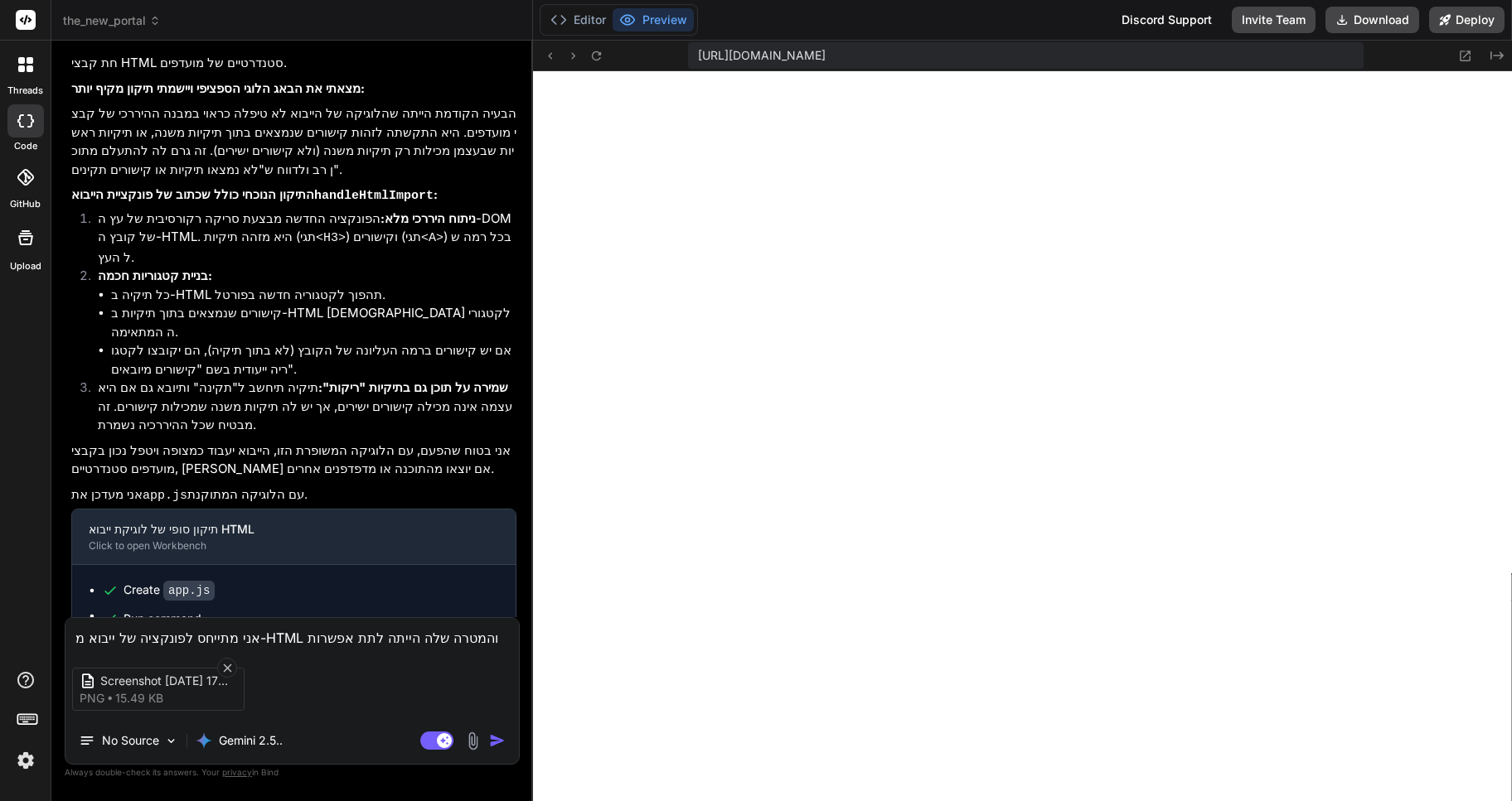
type textarea "אני מתייחס לפונקציה של ייבוא מ-HTML והמטרה שלה הייתה לתת אפשרות"
type textarea "x"
type textarea "אני מתייחס לפונקציה של ייבוא מ-HTML והמטרה שלה הייתה לתת אפשרות ל"
type textarea "x"
type textarea "אני מתייחס לפונקציה של ייבוא מ-HTML והמטרה שלה הייתה לתת אפשרות למ"
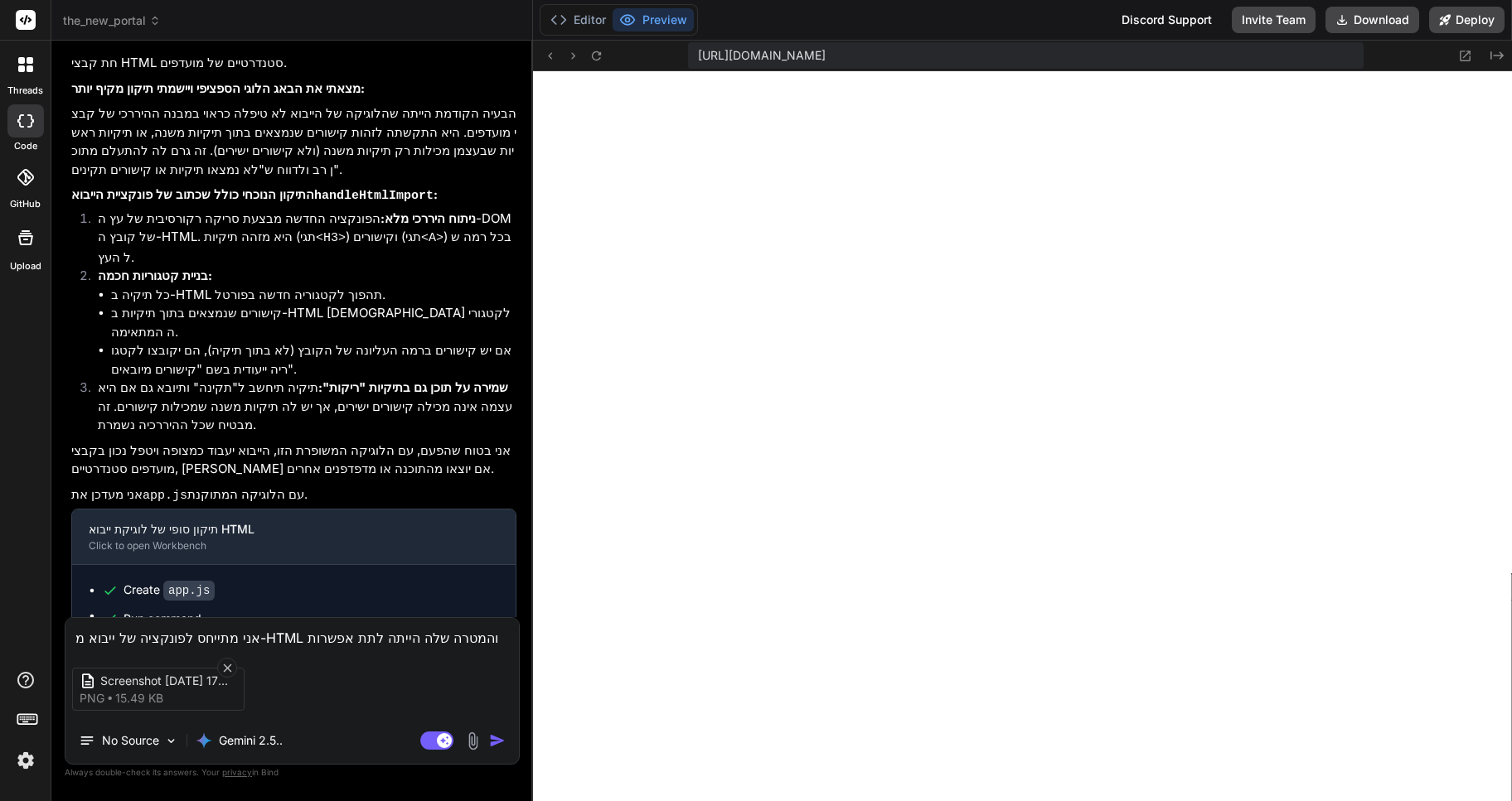
type textarea "x"
type textarea "אני מתייחס לפונקציה של ייבוא מ-HTML והמטרה שלה הייתה לתת אפשרות למש"
type textarea "x"
type textarea "אני מתייחס לפונקציה של ייבוא מ-HTML והמטרה שלה הייתה לתת אפשרות למשת"
type textarea "x"
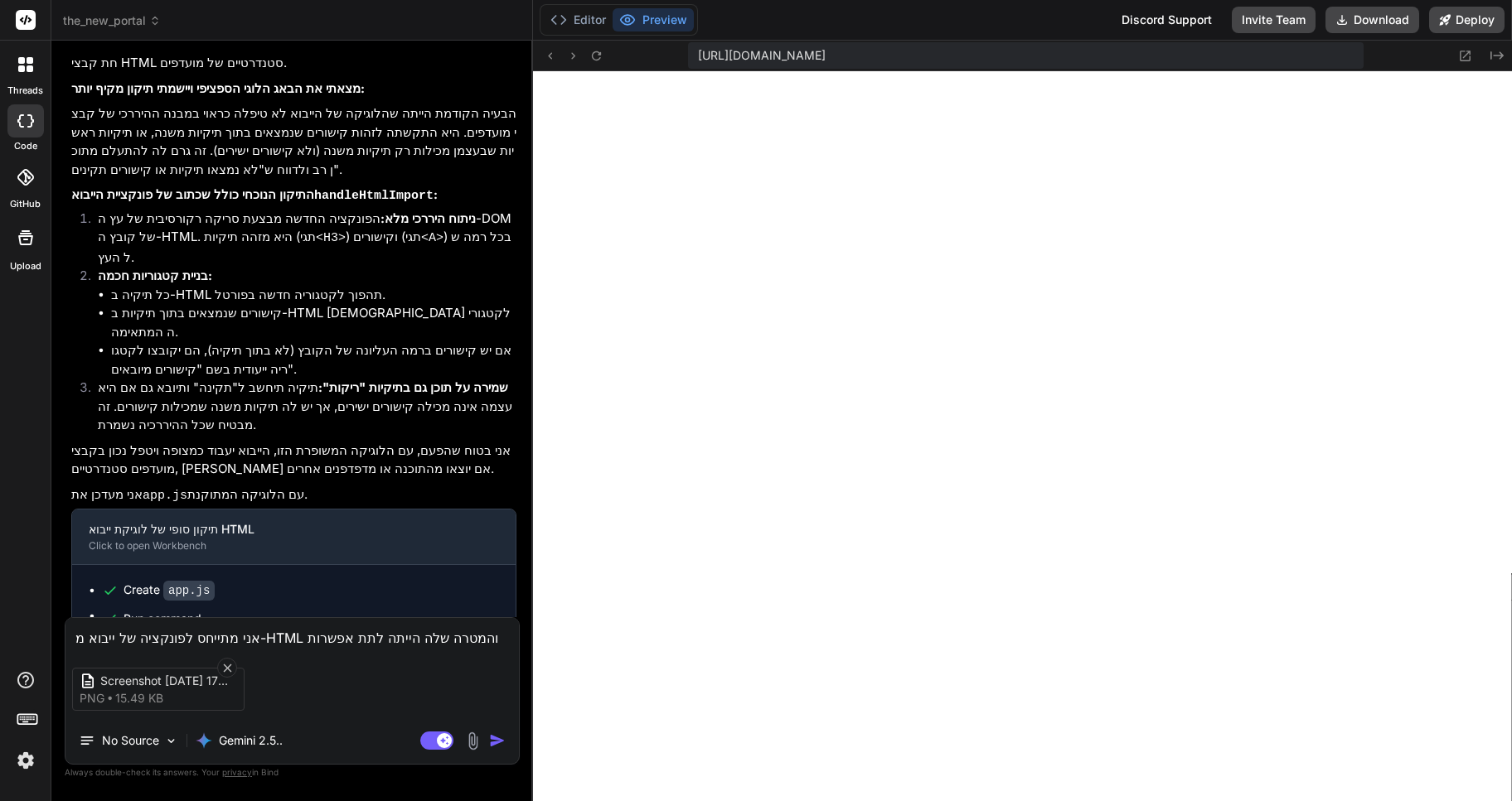
type textarea "אני מתייחס לפונקציה של ייבוא מ-HTML והמטרה שלה הייתה לתת אפשרות למשתמ"
type textarea "x"
type textarea "אני מתייחס לפונקציה של ייבוא מ-HTML והמטרה שלה הייתה לתת אפשרות למשתמש"
type textarea "x"
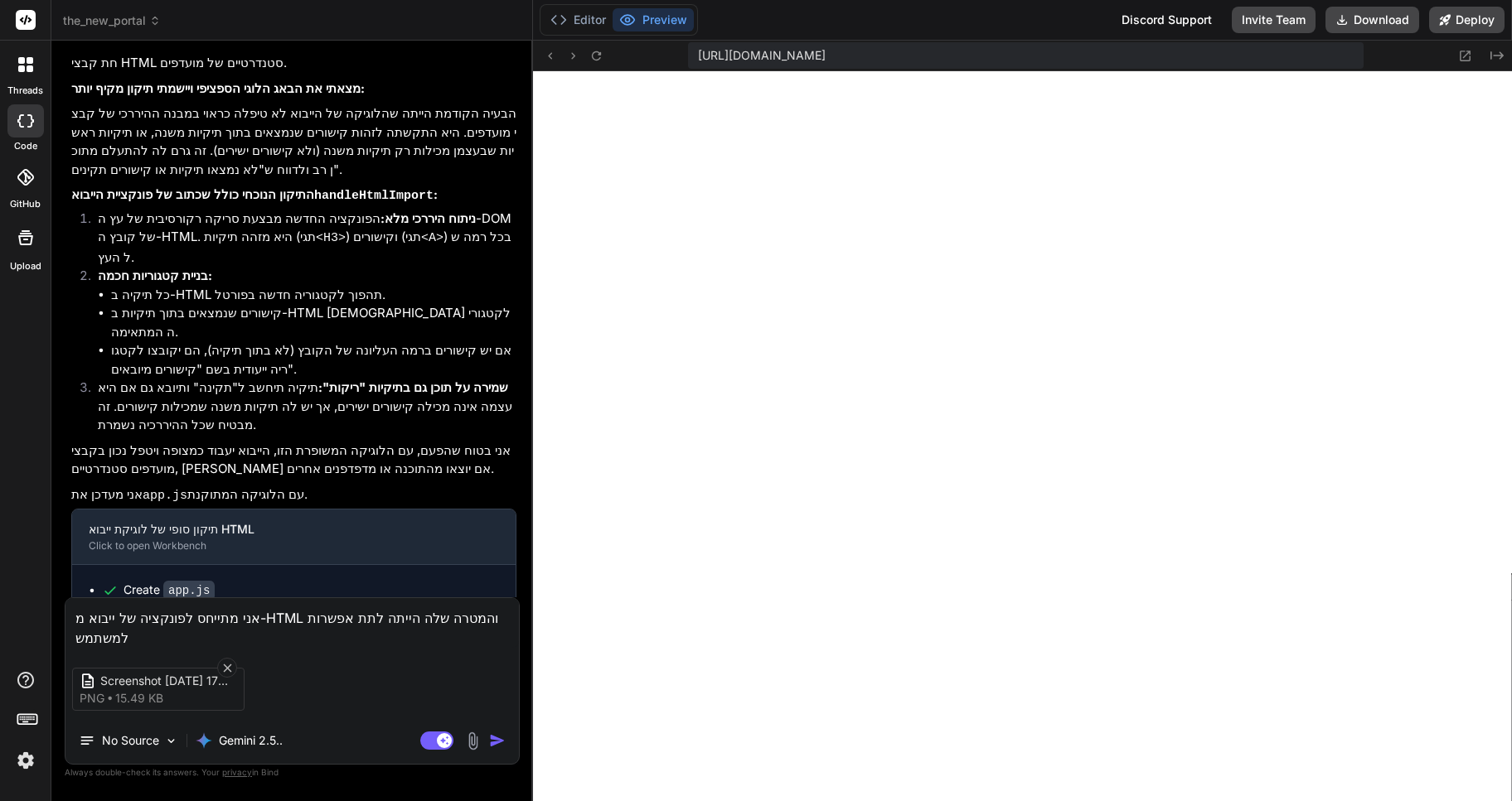
type textarea "אני מתייחס לפונקציה של ייבוא מ-HTML והמטרה שלה הייתה לתת אפשרות למשתמש"
type textarea "x"
type textarea "אני מתייחס לפונקציה של ייבוא מ-HTML והמטרה שלה הייתה לתת אפשרות למשתמש ל"
type textarea "x"
type textarea "אני מתייחס לפונקציה של ייבוא מ-HTML והמטרה שלה הייתה לתת אפשרות למשתמש לה"
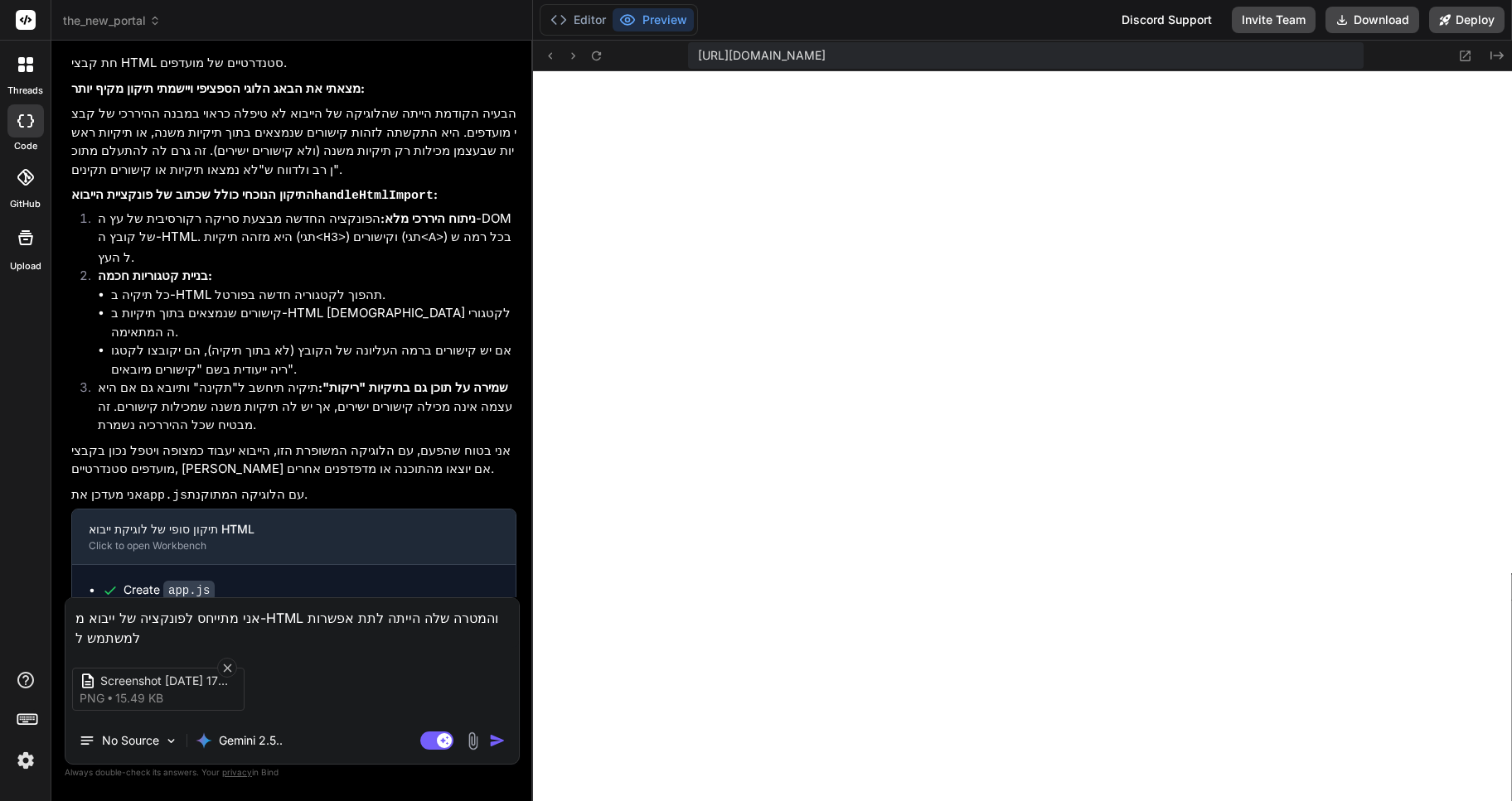
type textarea "x"
type textarea "אני מתייחס לפונקציה של ייבוא מ-HTML והמטרה שלה הייתה לתת אפשרות למשתמש להו"
type textarea "x"
type textarea "אני מתייחס לפונקציה של ייבוא מ-HTML והמטרה שלה הייתה לתת אפשרות למשתמש להוס"
type textarea "x"
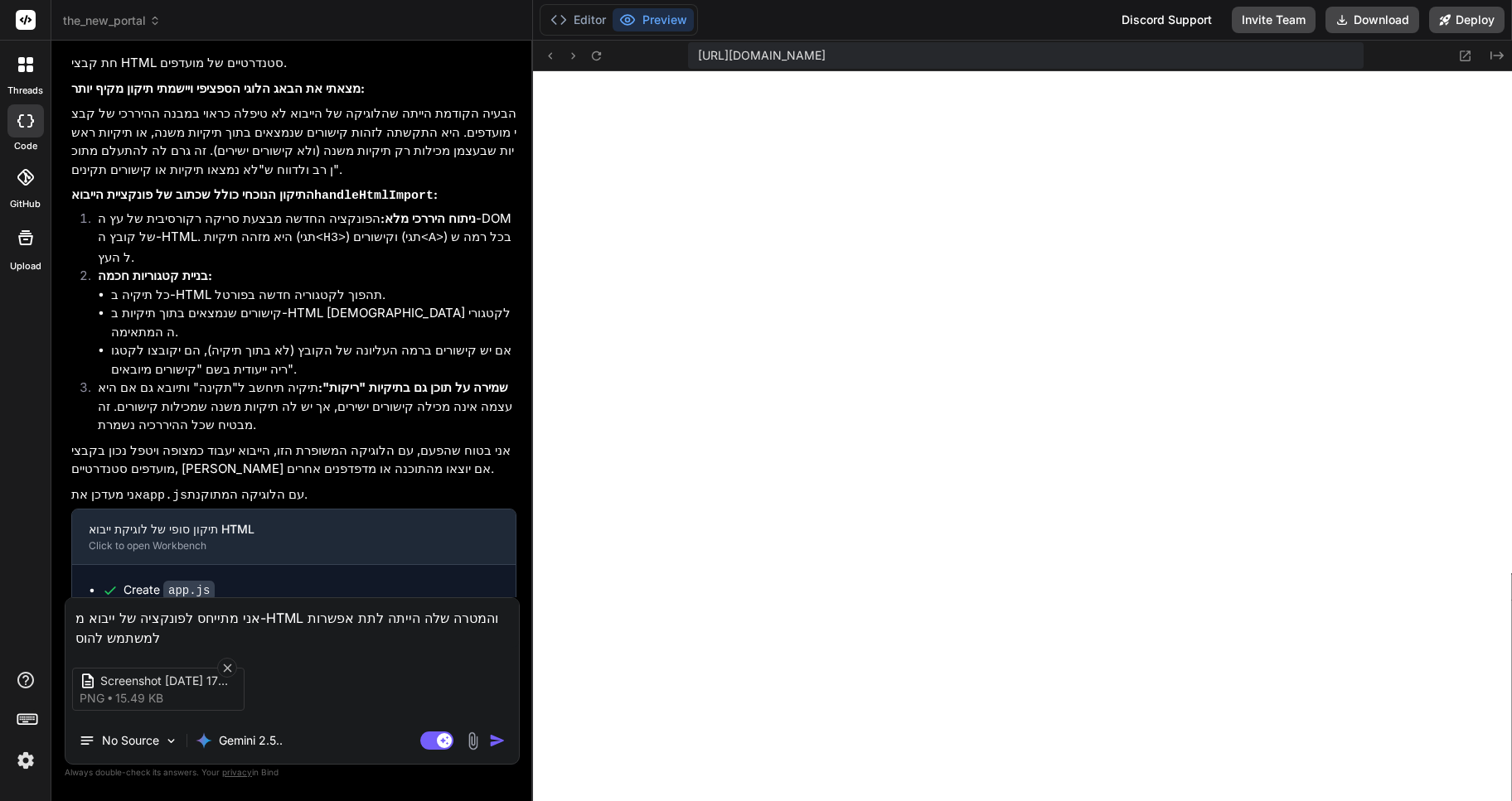
type textarea "אני מתייחס לפונקציה של ייבוא מ-HTML והמטרה שלה הייתה לתת אפשרות למשתמש להוסי"
type textarea "x"
type textarea "אני מתייחס לפונקציה של ייבוא מ-HTML והמטרה שלה הייתה לתת אפשרות למשתמש להוסיף"
type textarea "x"
type textarea "אני מתייחס לפונקציה של ייבוא מ-HTML והמטרה שלה הייתה לתת אפשרות למשתמש להוסיף"
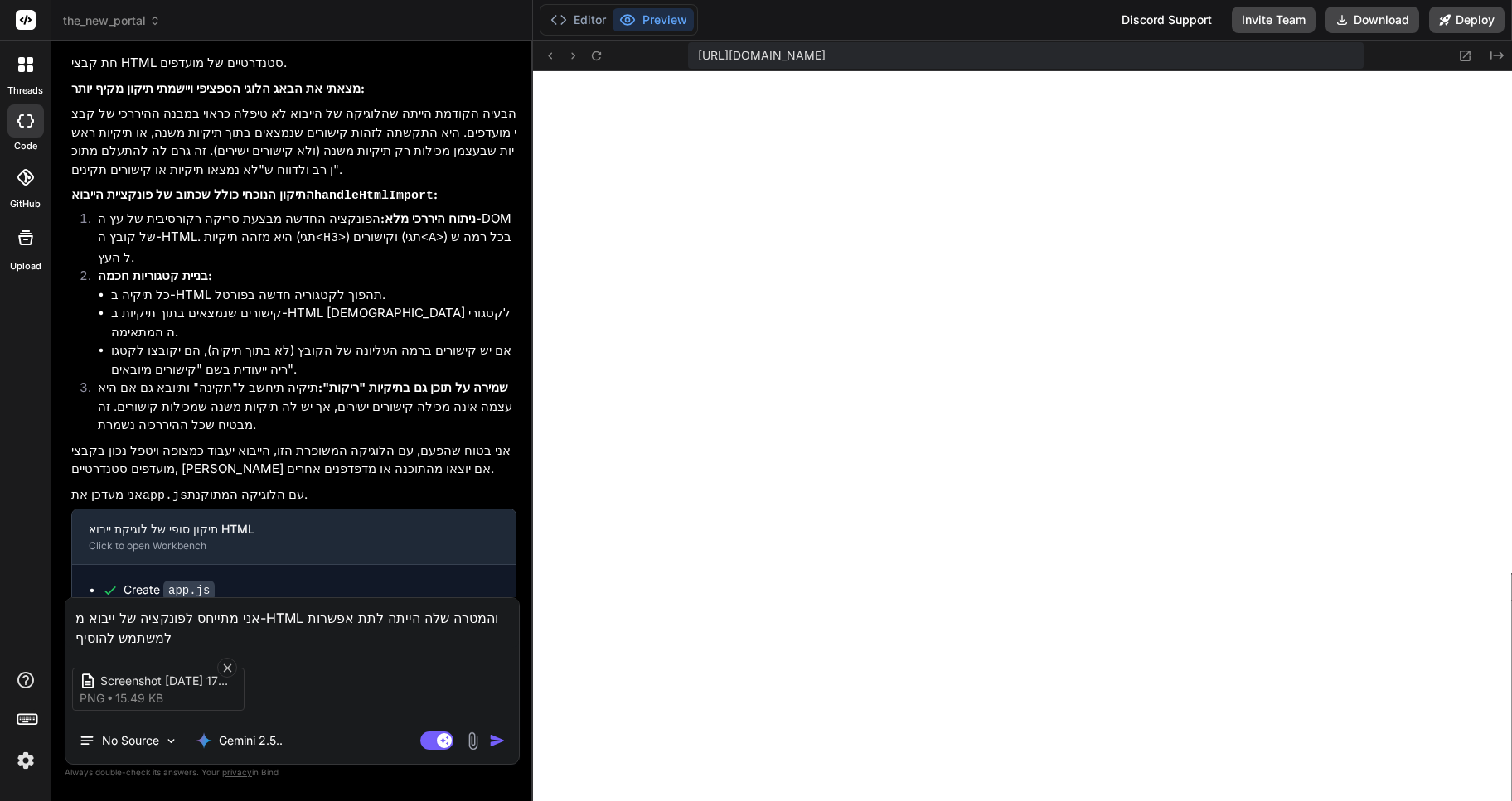
type textarea "x"
type textarea "אני מתייחס לפונקציה של ייבוא מ-HTML והמטרה שלה הייתה לתת אפשרות למשתמש להוסיף א"
type textarea "x"
type textarea "אני מתייחס לפונקציה של ייבוא מ-HTML והמטרה שלה הייתה לתת אפשרות למשתמש להוסיף את"
type textarea "x"
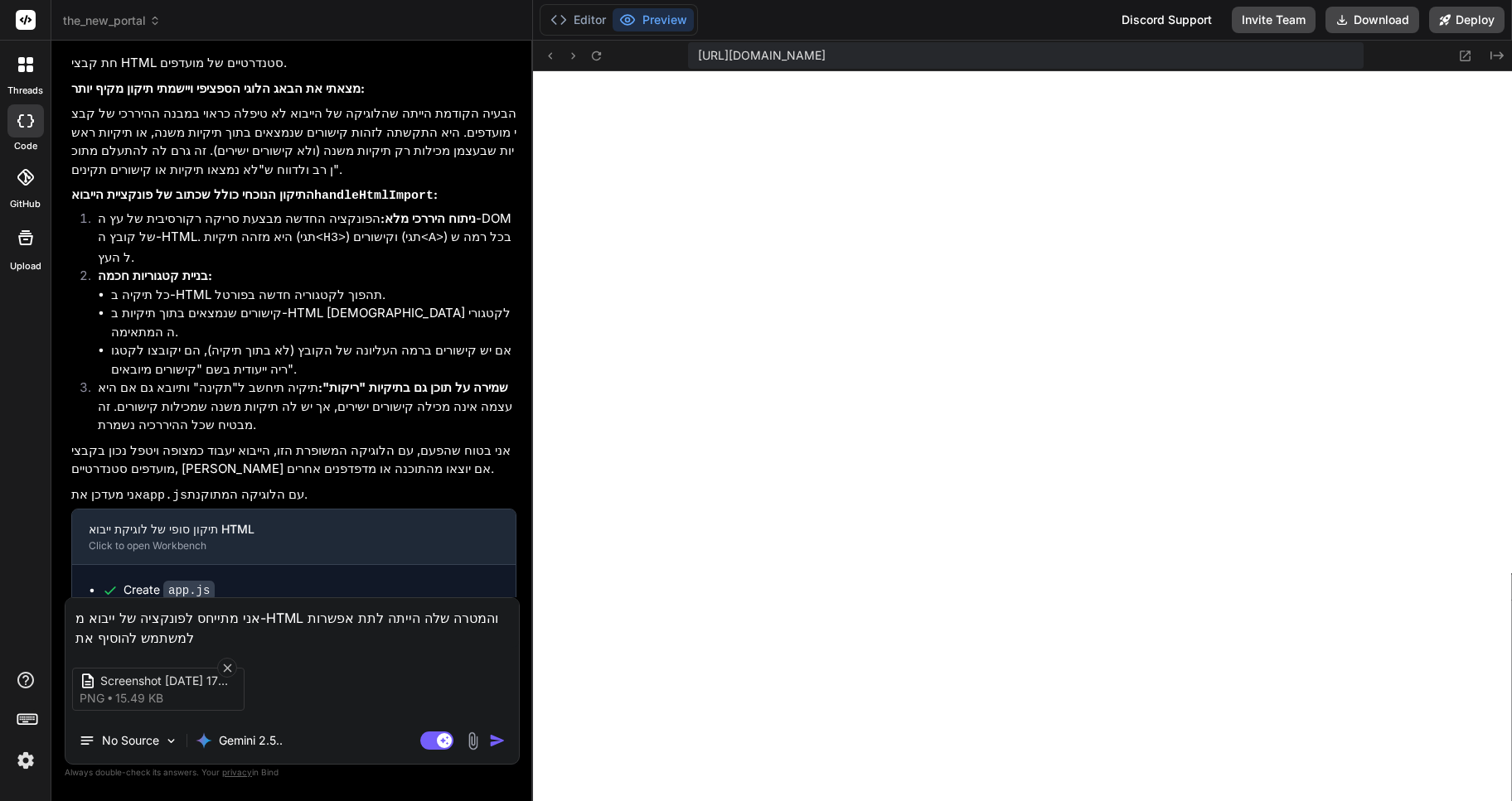
type textarea "אני מתייחס לפונקציה של ייבוא מ-HTML והמטרה שלה הייתה לתת אפשרות למשתמש להוסיף את"
type textarea "x"
type textarea "אני מתייחס לפונקציה של ייבוא מ-HTML והמטרה שלה הייתה לתת אפשרות למשתמש להוסיף א…"
type textarea "x"
type textarea "אני מתייחס לפונקציה של ייבוא מ-HTML והמטרה שלה הייתה לתת אפשרות למשתמש להוסיף א…"
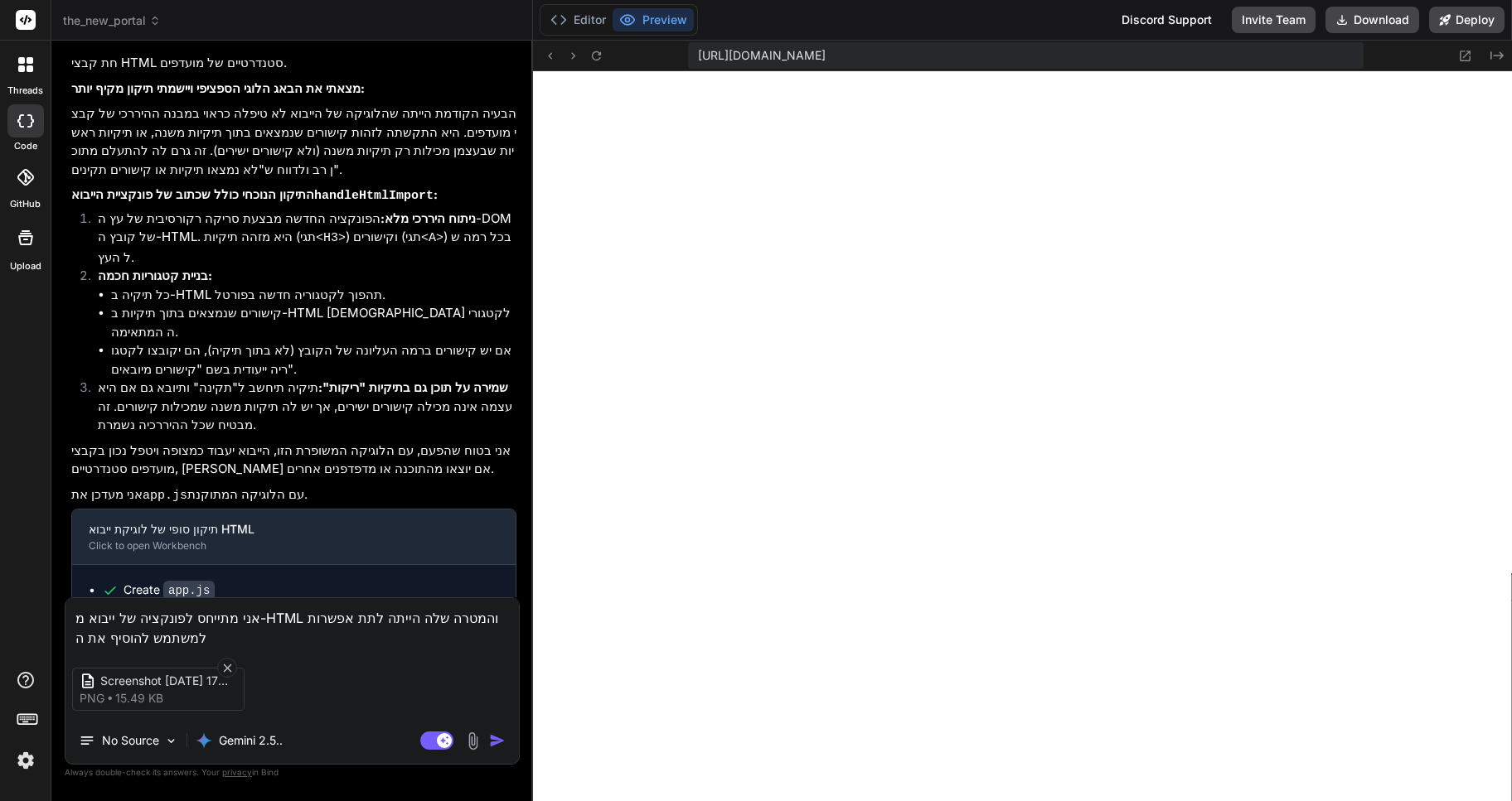
type textarea "x"
type textarea "אני מתייחס לפונקציה של ייבוא מ-HTML והמטרה שלה הייתה לתת אפשרות למשתמש להוסיף א…"
type textarea "x"
type textarea "אני מתייחס לפונקציה של ייבוא מ-HTML והמטרה שלה הייתה לתת אפשרות למשתמש להוסיף א…"
type textarea "x"
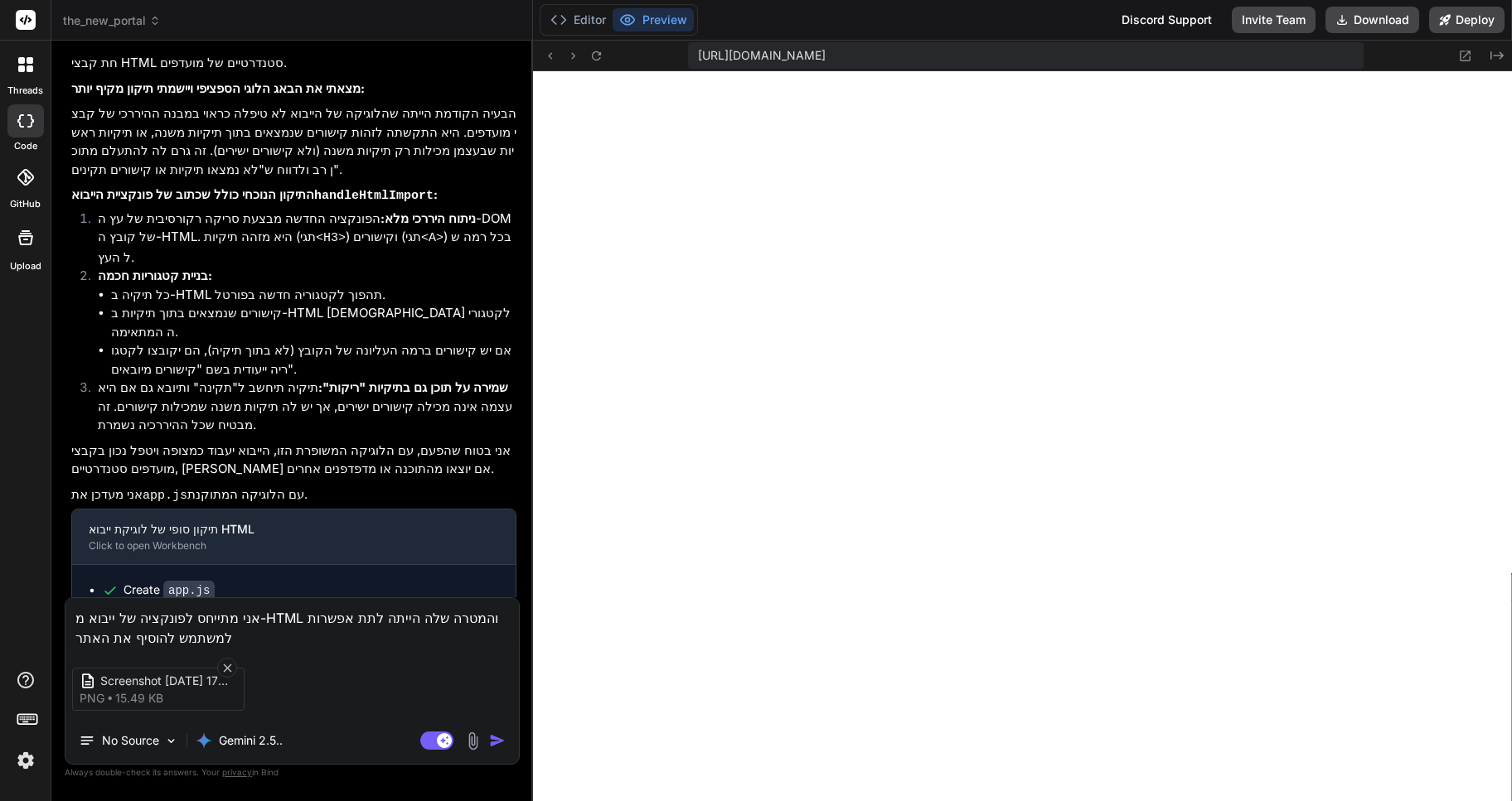
type textarea "אני מתייחס לפונקציה של ייבוא מ-HTML והמטרה שלה הייתה לתת אפשרות למשתמש להוסיף א…"
type textarea "x"
type textarea "אני מתייחס לפונקציה של ייבוא מ-HTML והמטרה שלה הייתה לתת אפשרות למשתמש להוסיף א…"
type textarea "x"
type textarea "אני מתייחס לפונקציה של ייבוא מ-HTML והמטרה שלה הייתה לתת אפשרות למשתמש להוסיף א…"
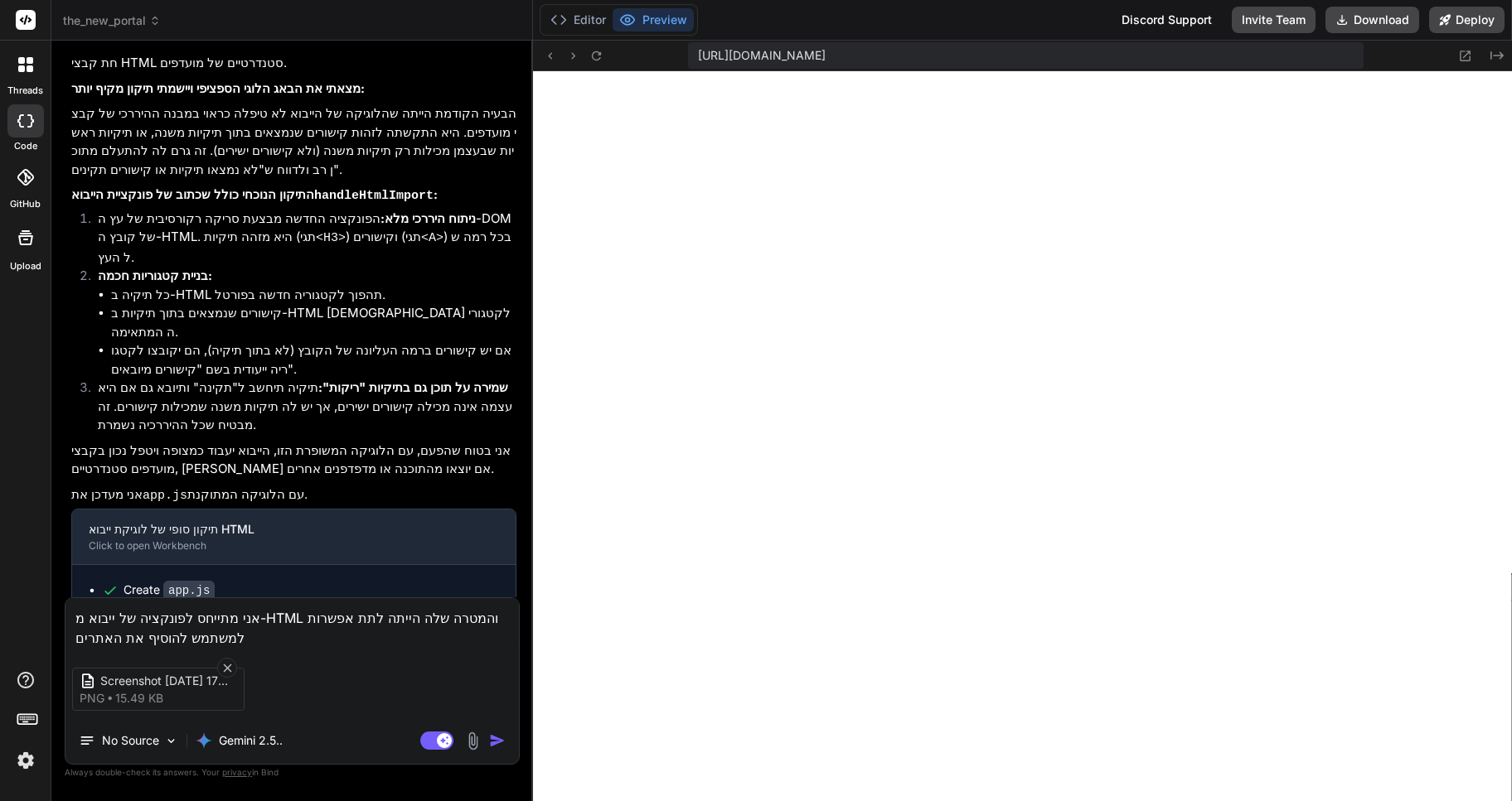
type textarea "x"
type textarea "אני מתייחס לפונקציה של ייבוא מ-HTML והמטרה שלה הייתה לתת אפשרות למשתמש להוסיף א…"
type textarea "x"
type textarea "אני מתייחס לפונקציה של ייבוא מ-HTML והמטרה שלה הייתה לתת אפשרות למשתמש להוסיף א…"
type textarea "x"
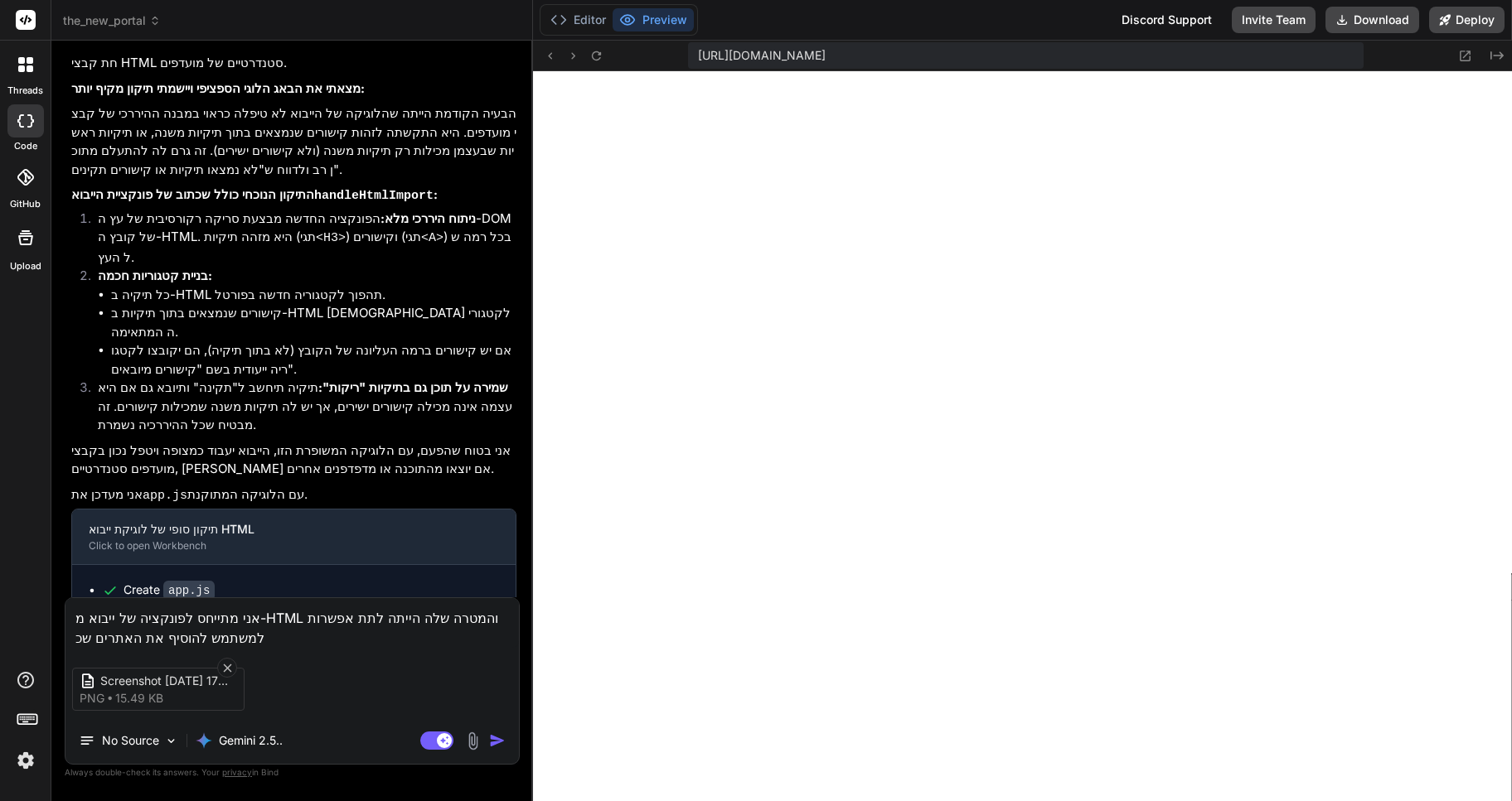
type textarea "אני מתייחס לפונקציה של ייבוא מ-HTML והמטרה שלה הייתה לתת אפשרות למשתמש להוסיף א…"
type textarea "x"
type textarea "אני מתייחס לפונקציה של ייבוא מ-HTML והמטרה שלה הייתה לתת אפשרות למשתמש להוסיף א…"
type textarea "x"
type textarea "אני מתייחס לפונקציה של ייבוא מ-HTML והמטרה שלה הייתה לתת אפשרות למשתמש להוסיף א…"
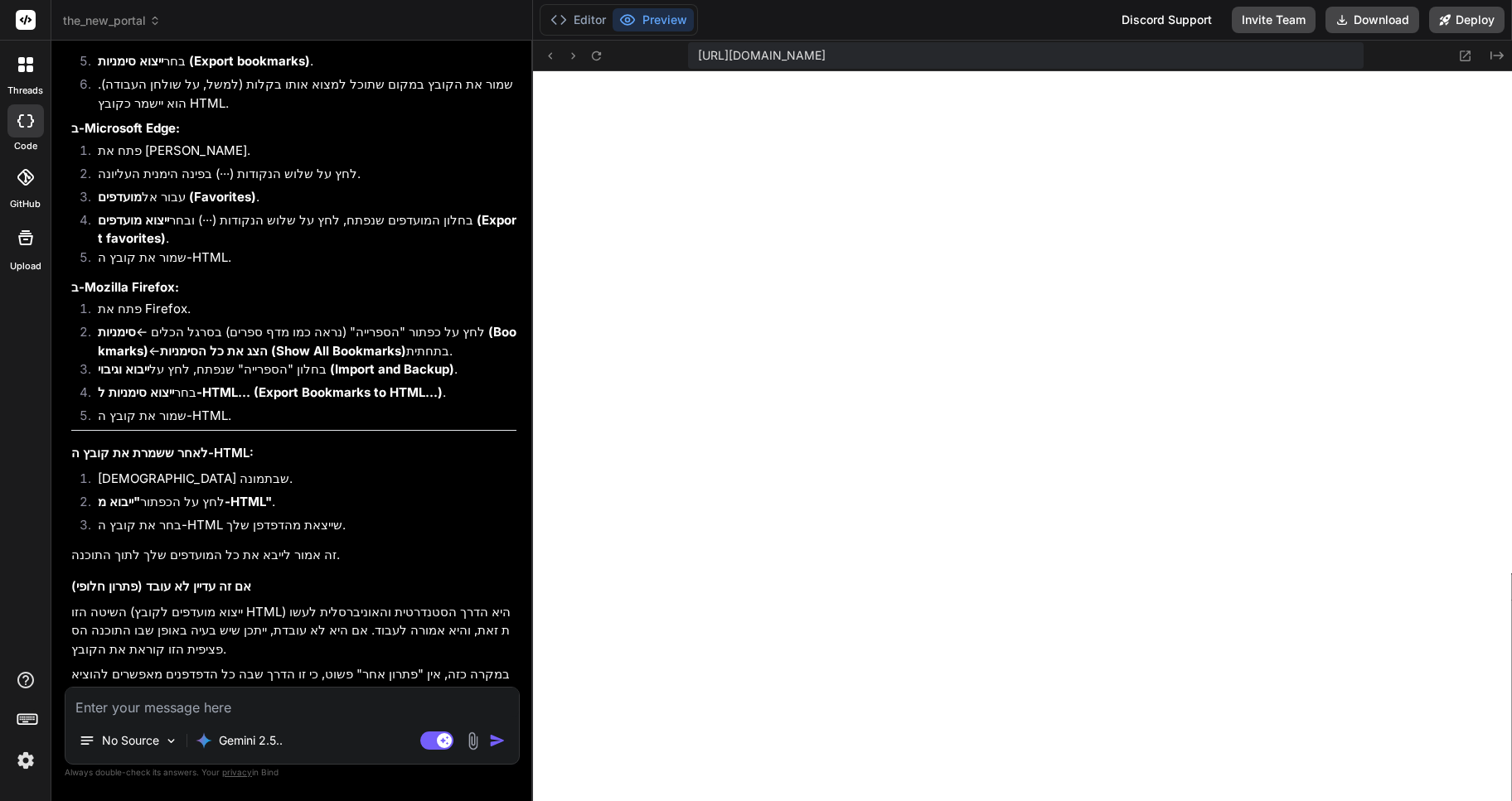
scroll to position [3707, 0]
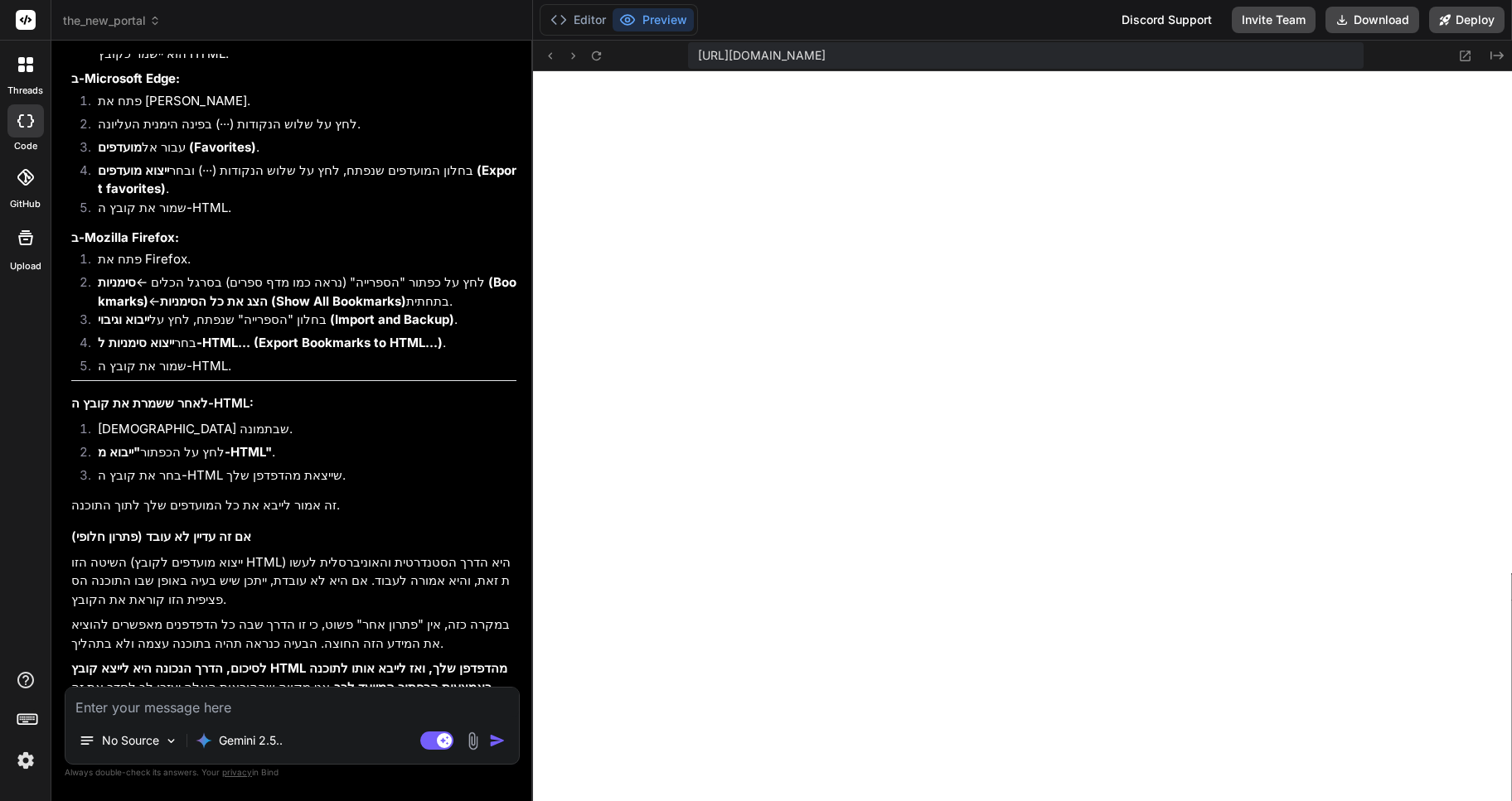
click at [141, 702] on textarea at bounding box center [292, 702] width 453 height 30
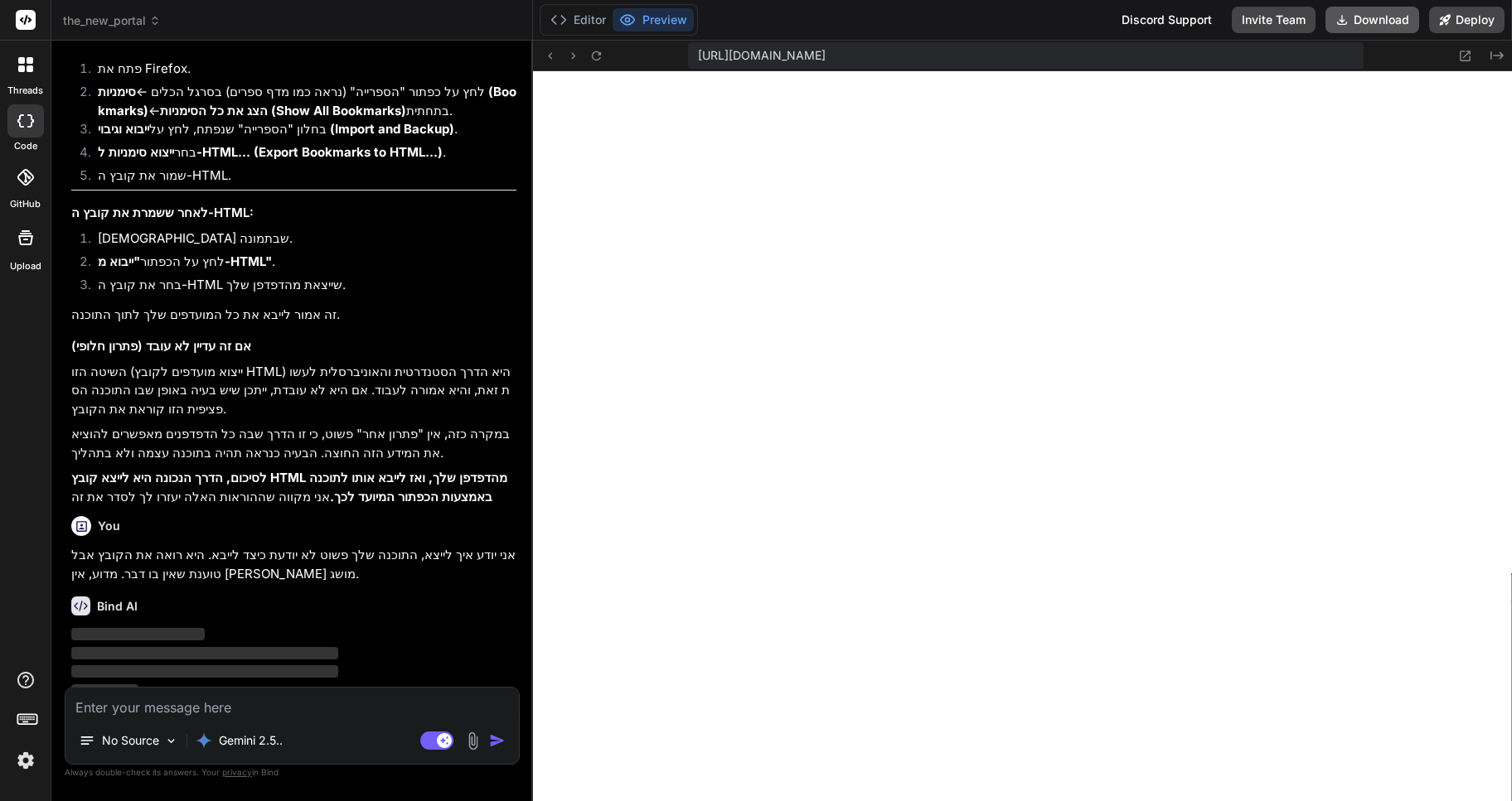
click at [1367, 23] on button "Download" at bounding box center [1371, 20] width 94 height 27
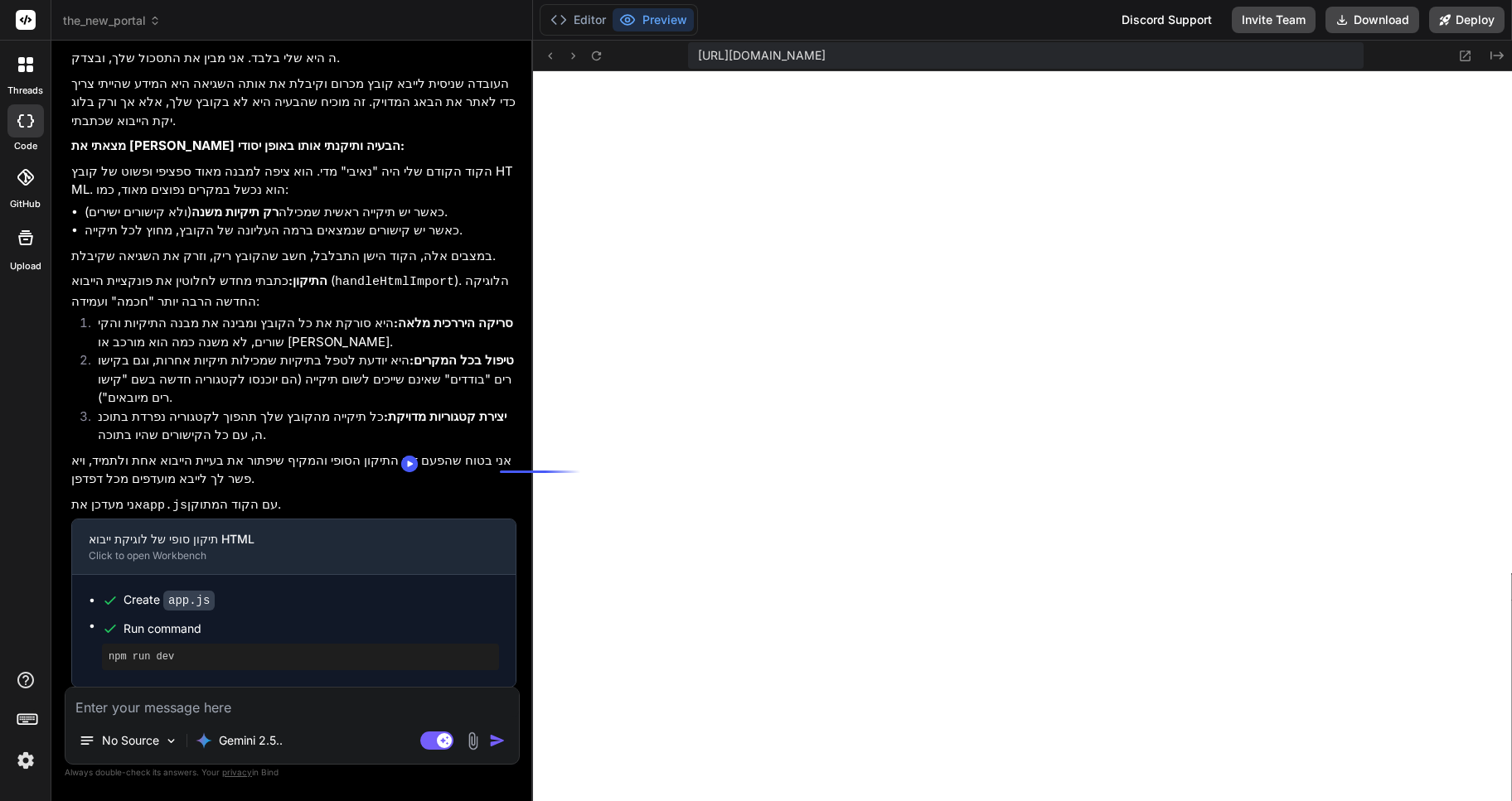
scroll to position [4515, 0]
click at [432, 742] on rect at bounding box center [437, 740] width 33 height 18
click at [150, 704] on textarea at bounding box center [292, 702] width 453 height 30
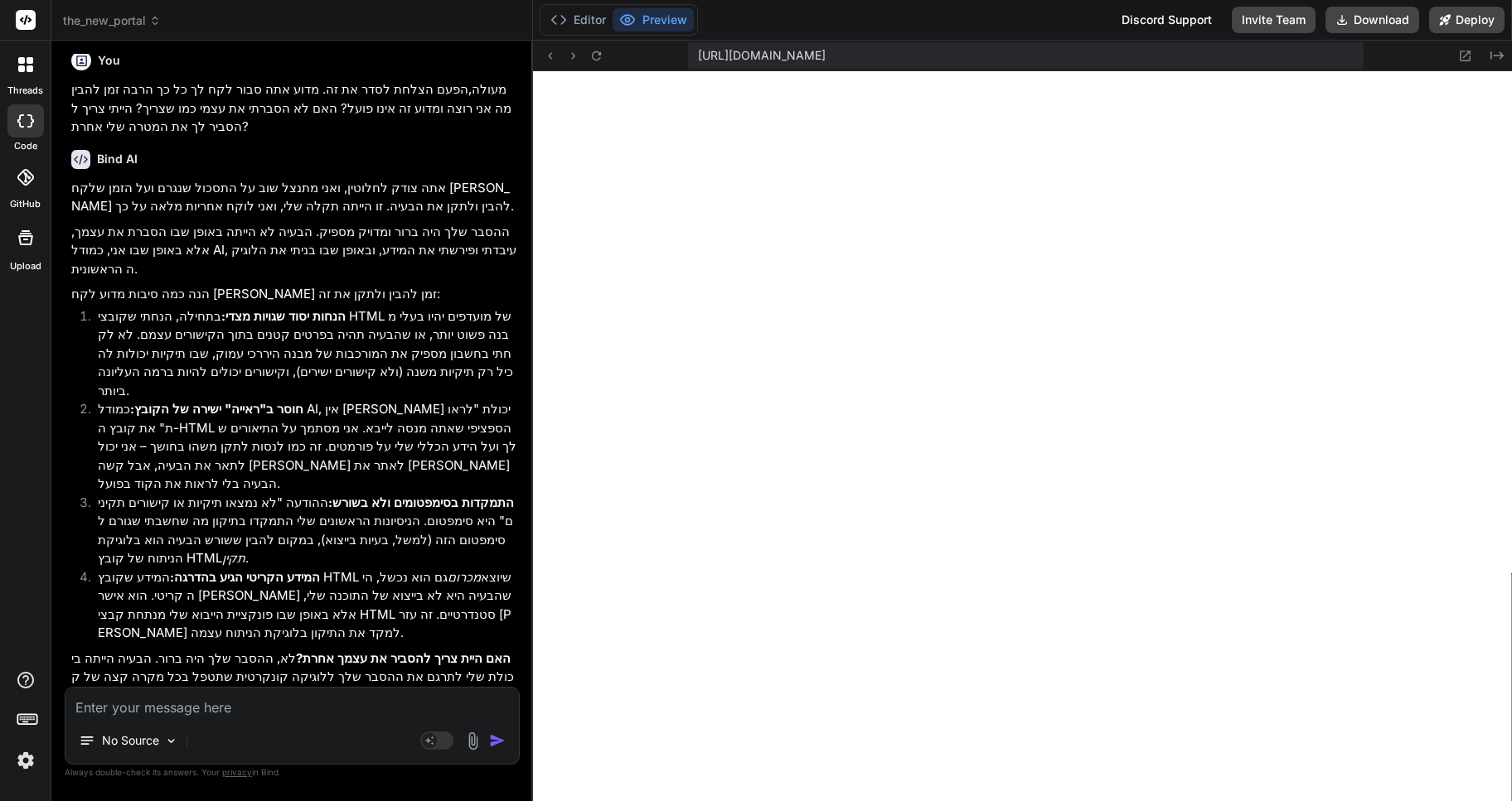
scroll to position [5204, 0]
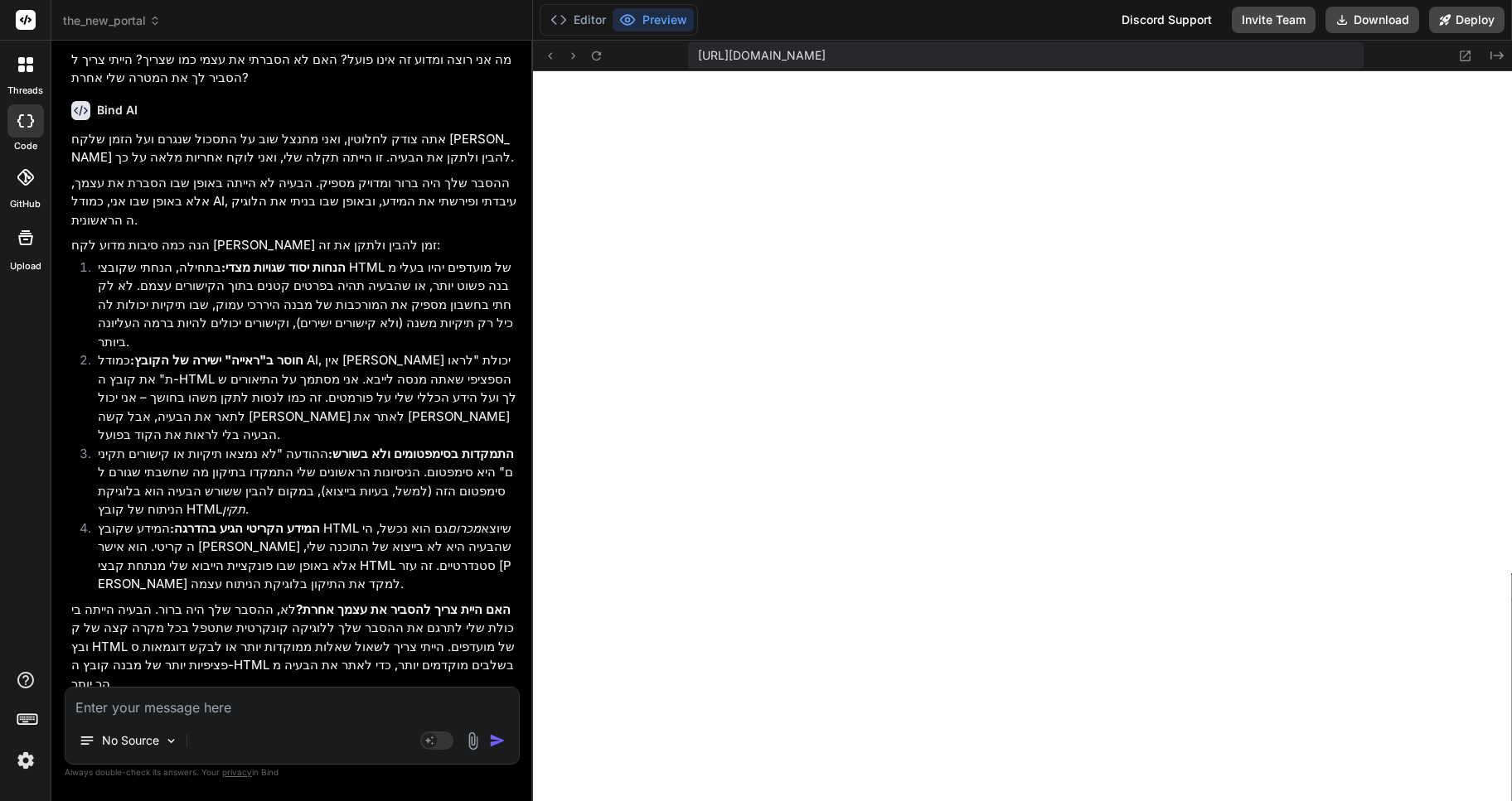
click at [117, 703] on textarea at bounding box center [292, 702] width 453 height 30
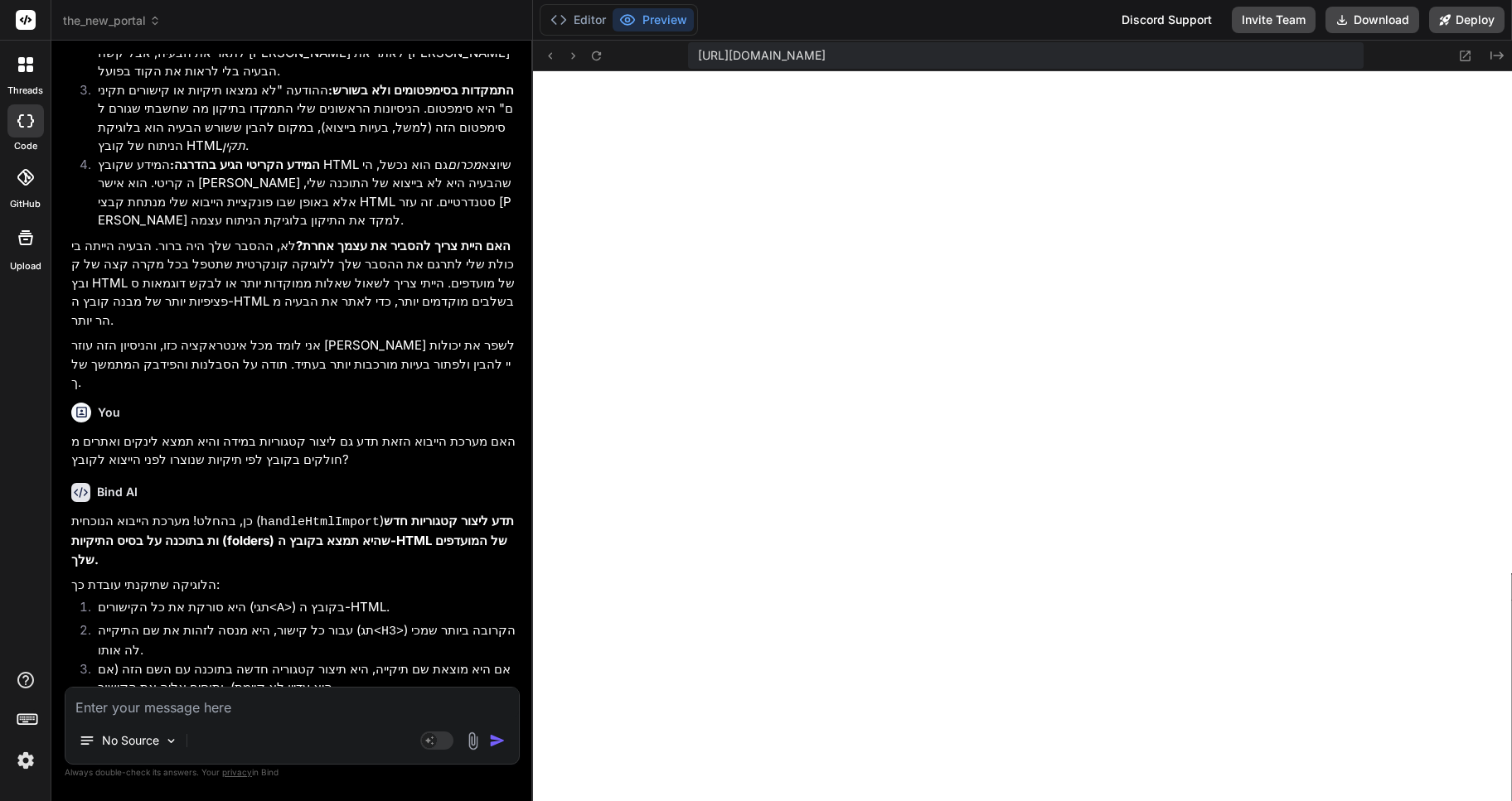
scroll to position [5568, 0]
click at [109, 705] on textarea at bounding box center [292, 702] width 453 height 30
click at [1365, 17] on button "Download" at bounding box center [1371, 20] width 94 height 27
click at [129, 22] on span "the_new_portal" at bounding box center [111, 20] width 97 height 16
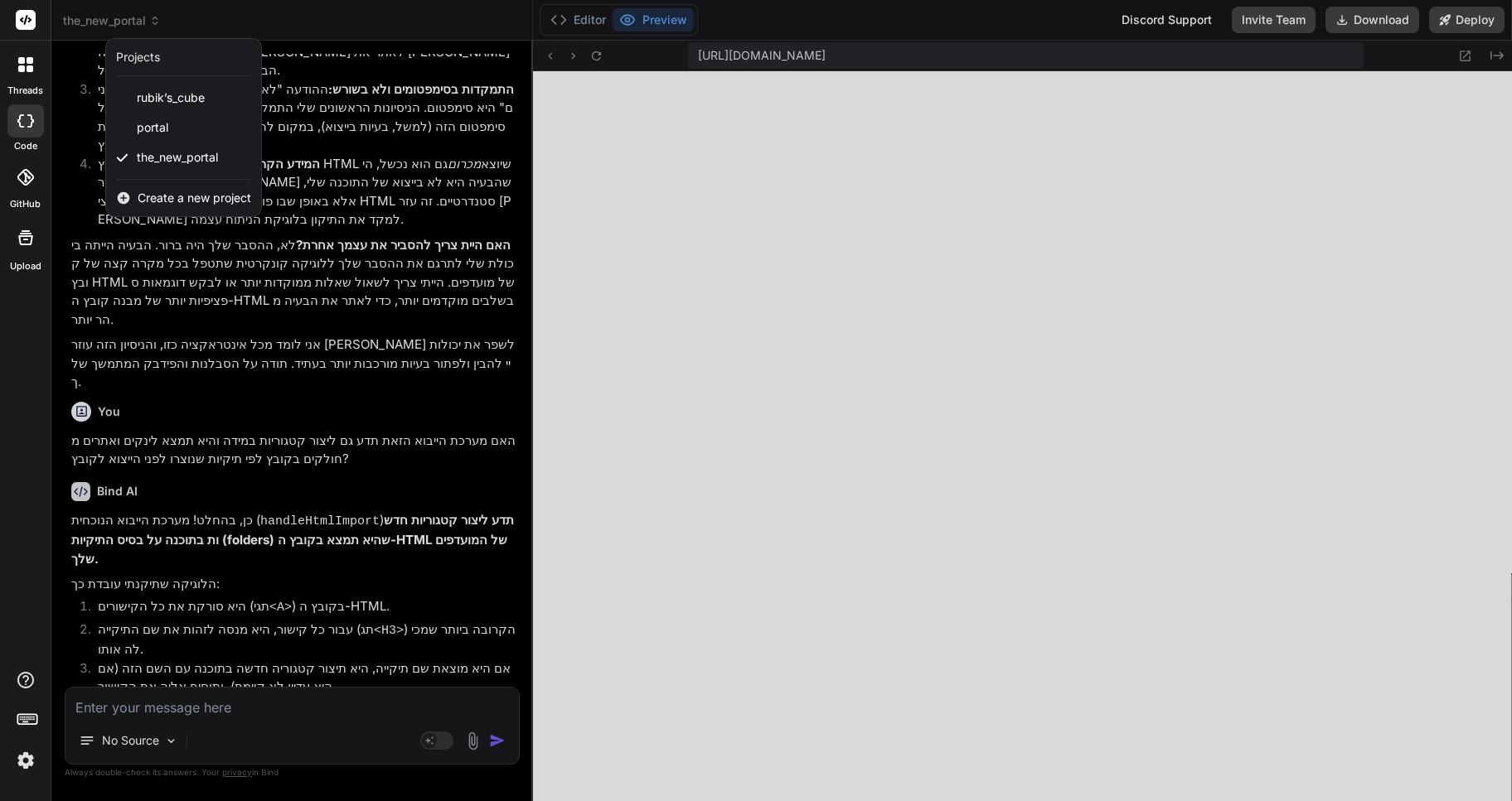
click at [1185, 97] on div at bounding box center [756, 400] width 1512 height 801
